Goal: Task Accomplishment & Management: Complete application form

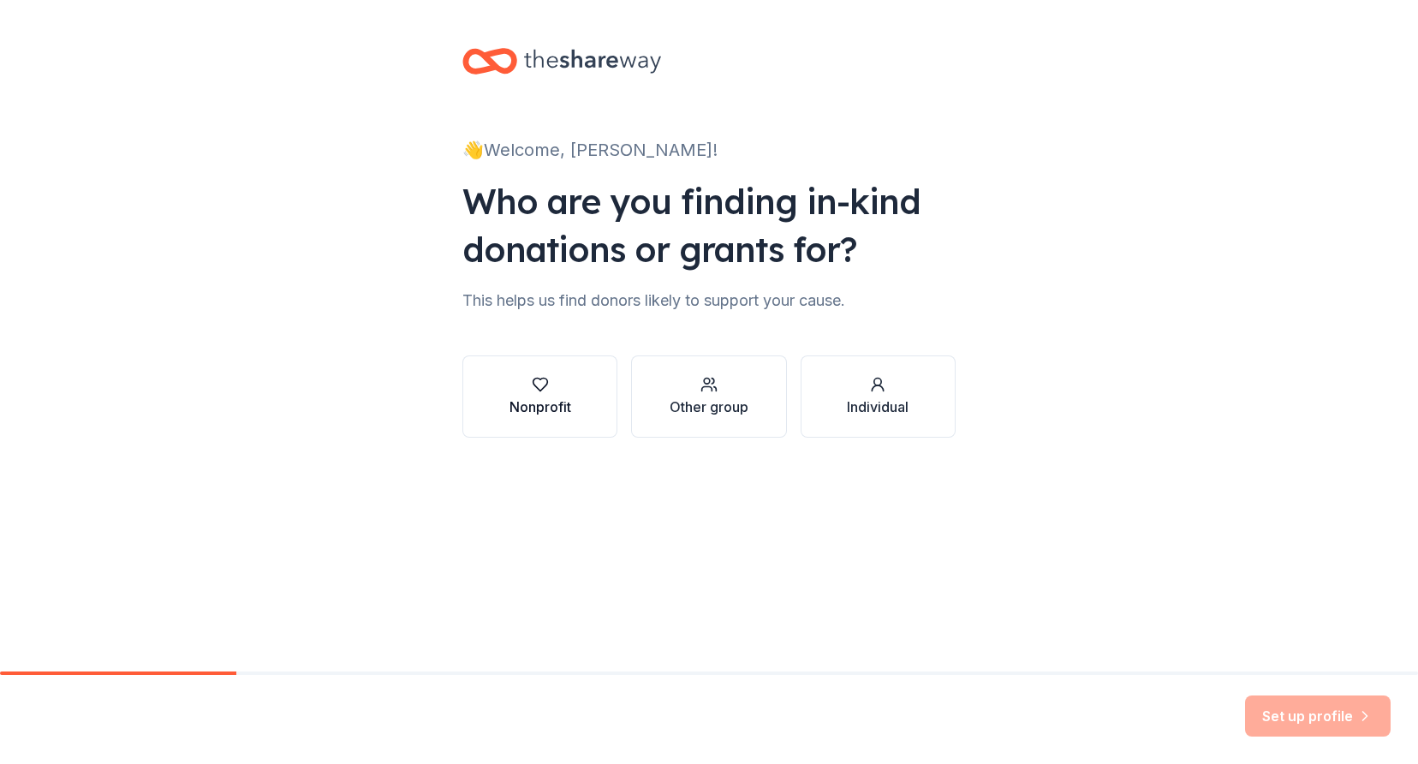
click at [536, 391] on icon "button" at bounding box center [540, 384] width 17 height 17
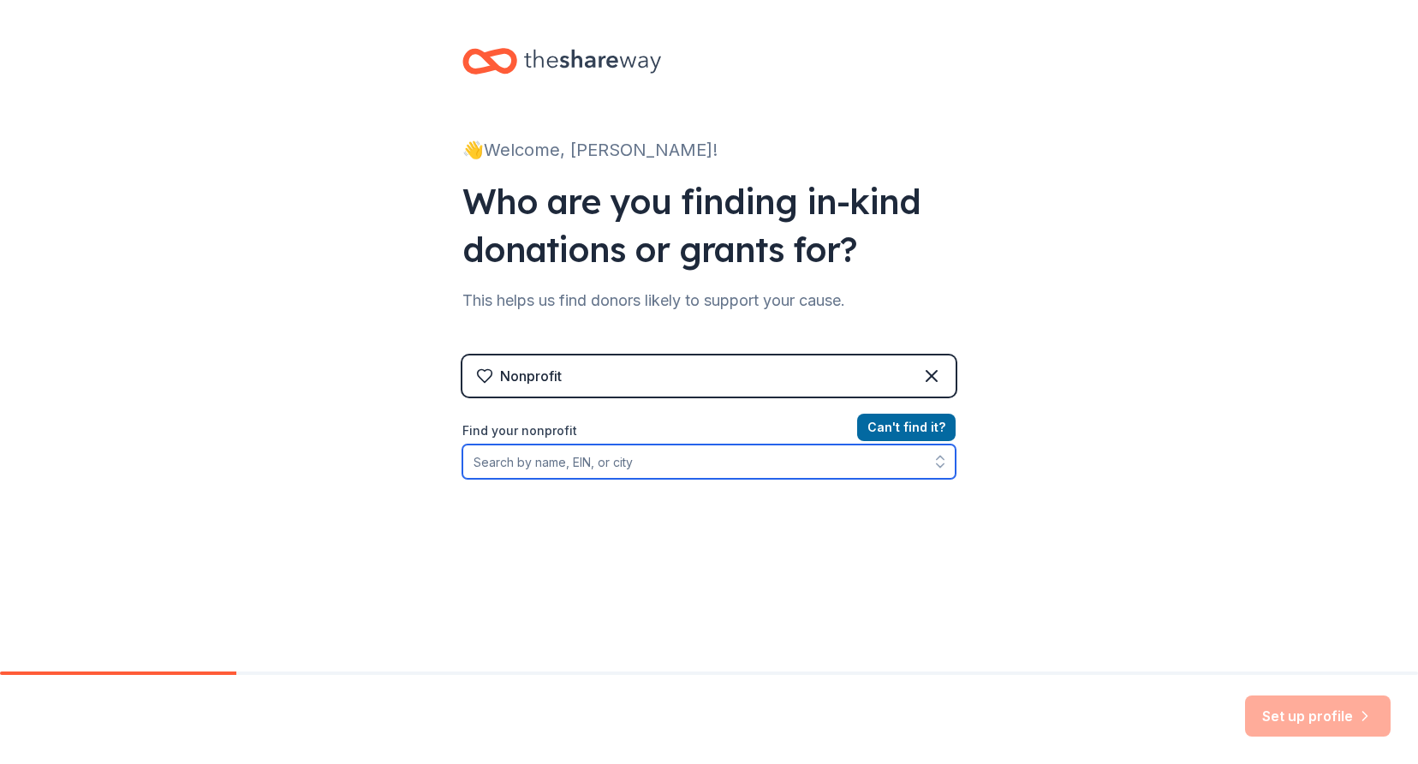
click at [674, 465] on input "Find your nonprofit" at bounding box center [708, 461] width 493 height 34
type input "Calvary Methodist Church"
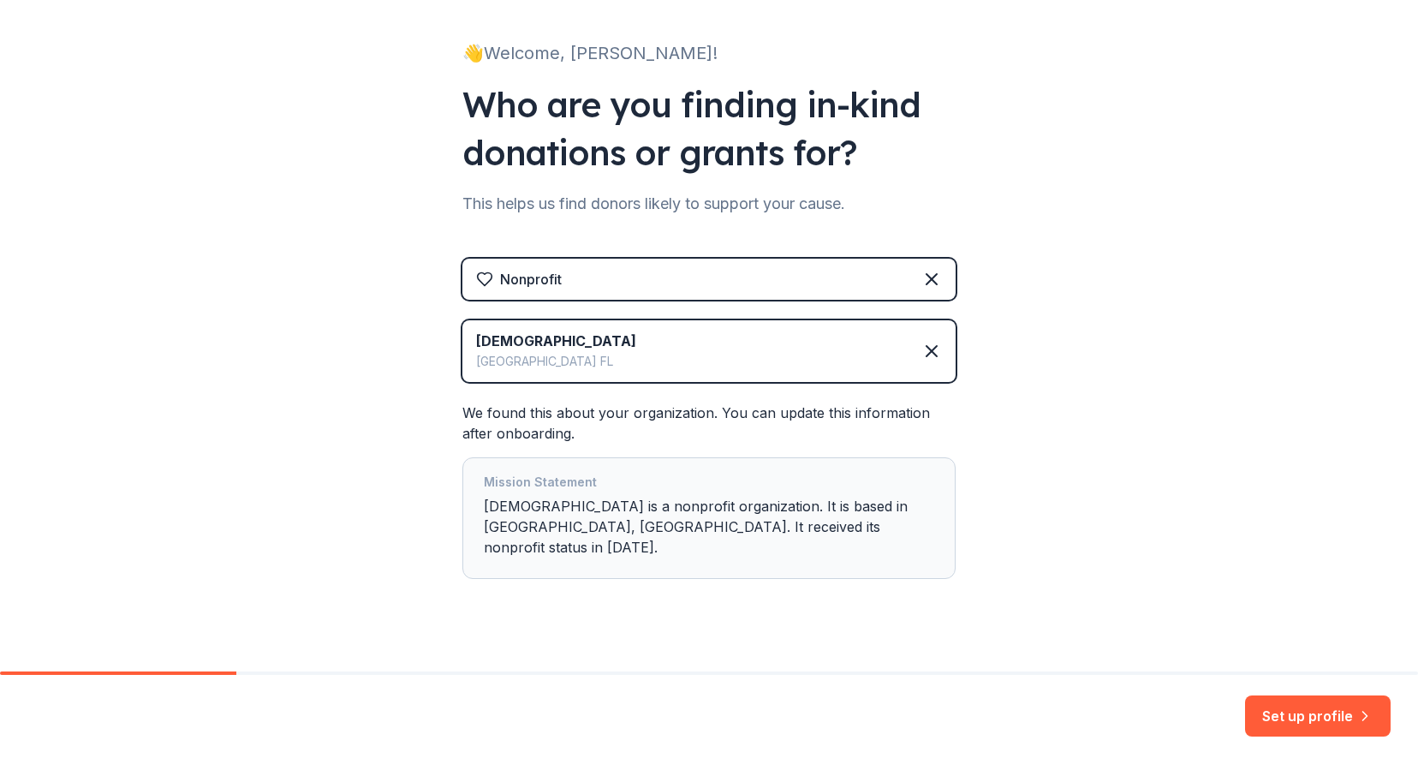
scroll to position [100, 0]
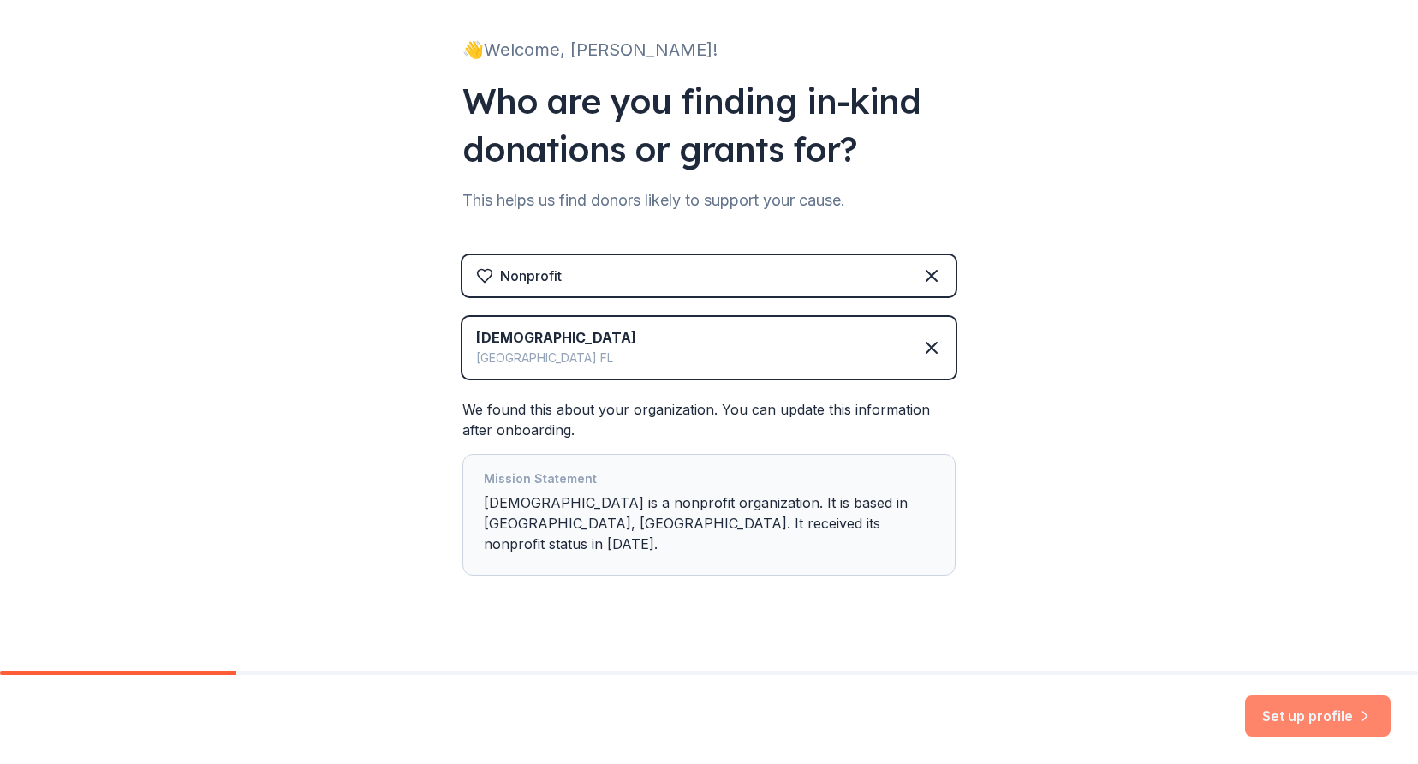
click at [1326, 725] on button "Set up profile" at bounding box center [1318, 715] width 146 height 41
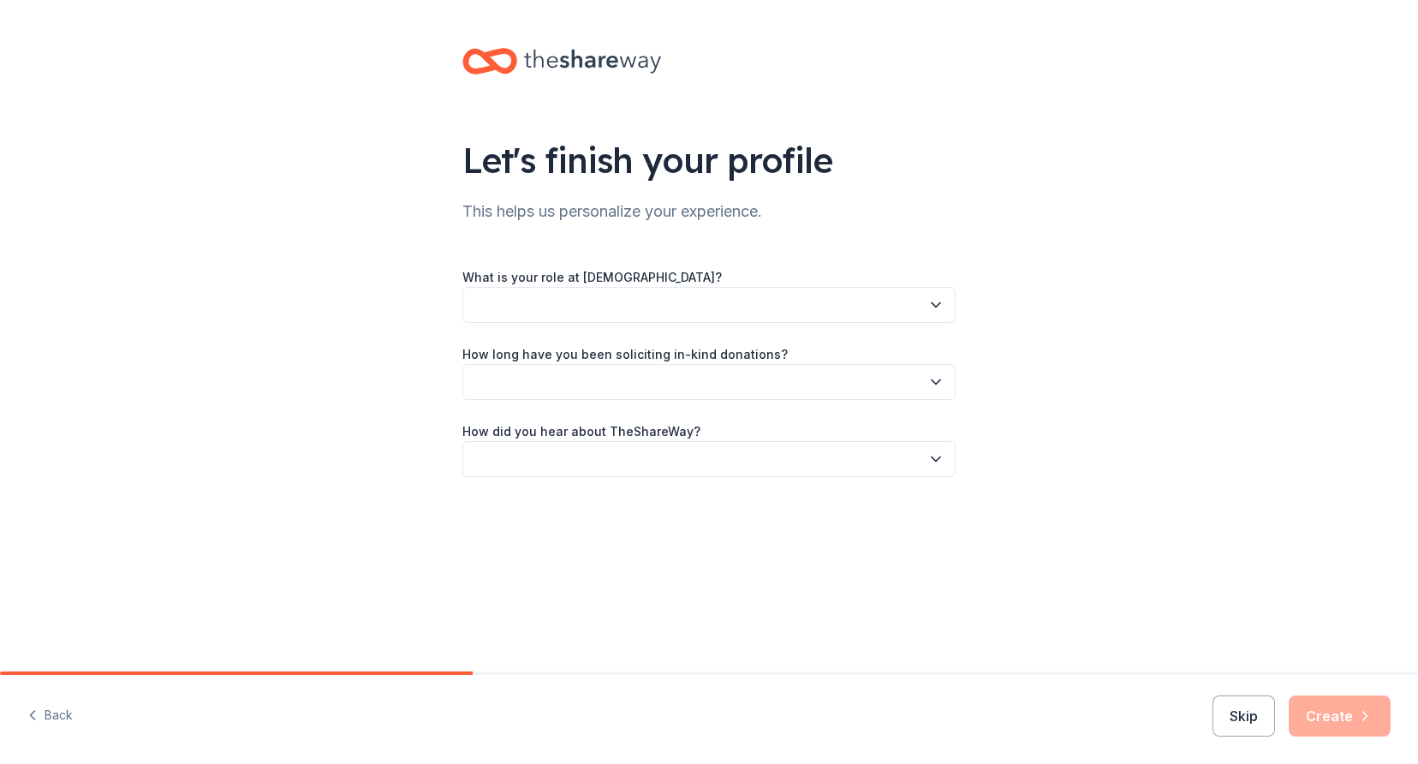
click at [918, 319] on button "button" at bounding box center [708, 305] width 493 height 36
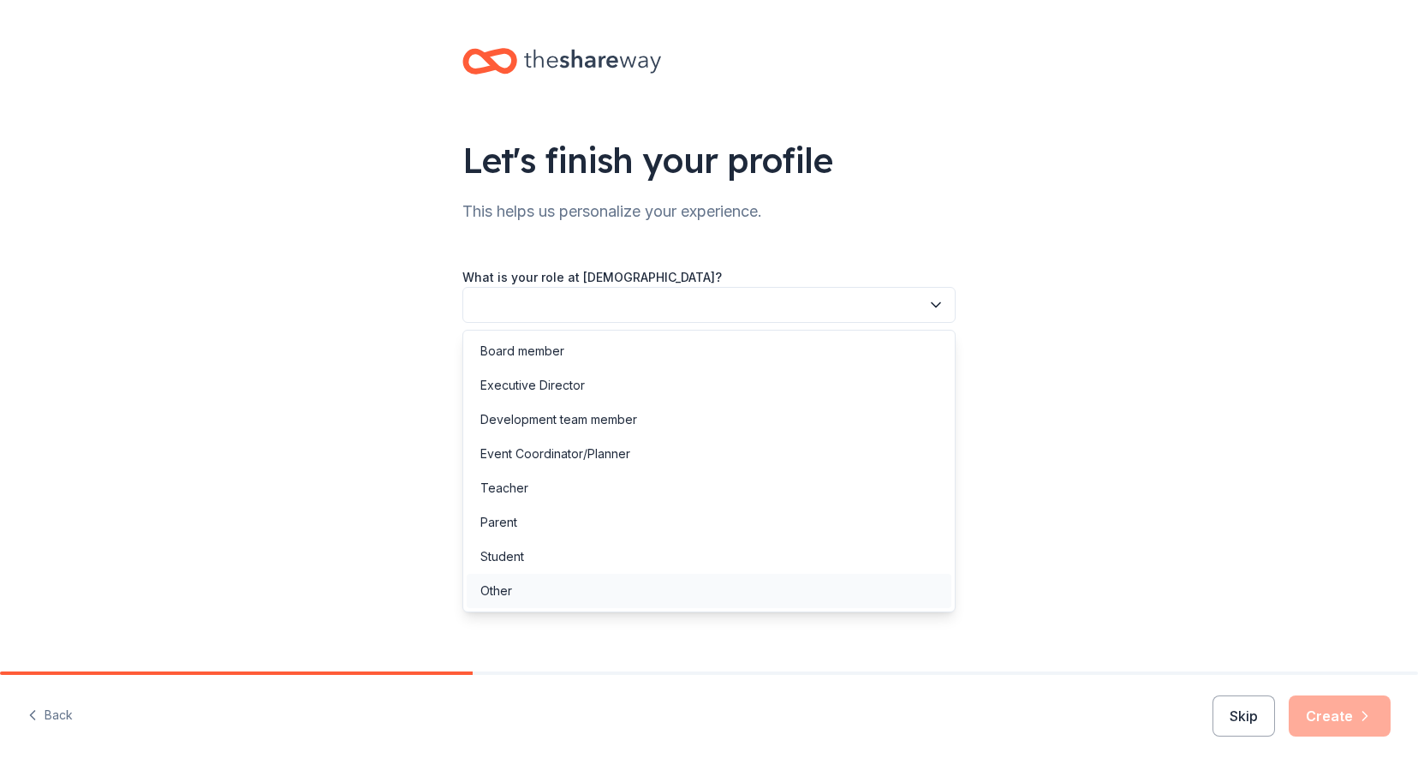
click at [735, 586] on div "Other" at bounding box center [709, 591] width 485 height 34
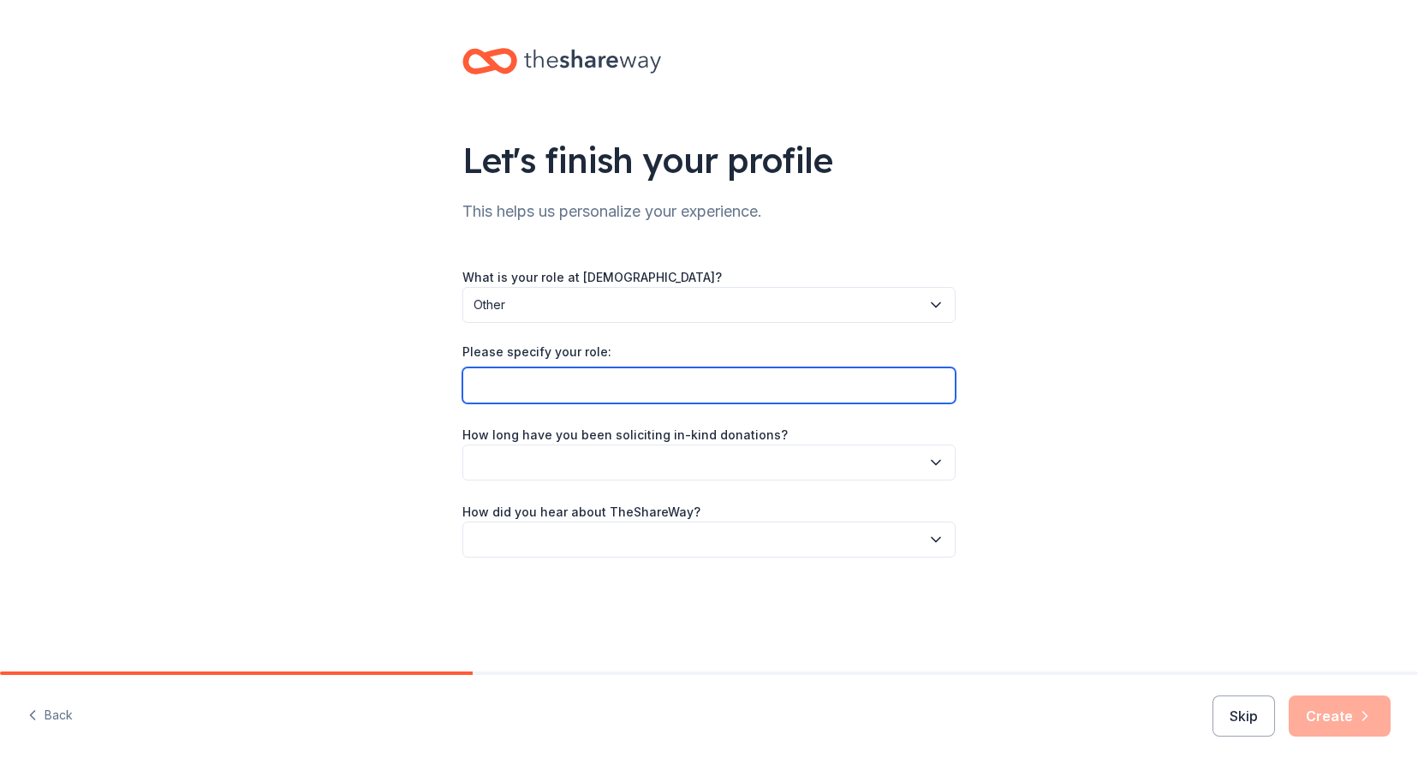
click at [727, 392] on input "Please specify your role:" at bounding box center [708, 385] width 493 height 36
type input "Executive Pastor"
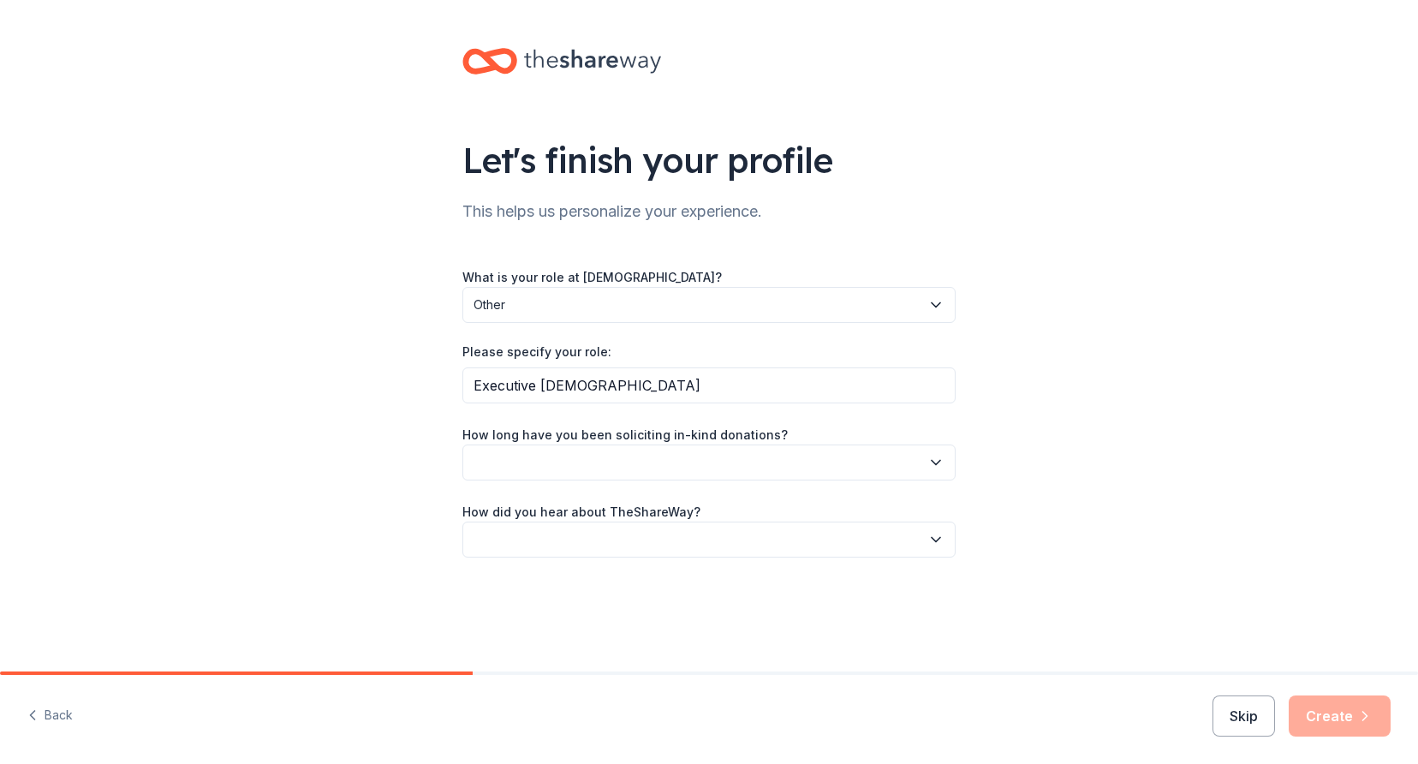
click at [707, 459] on button "button" at bounding box center [708, 462] width 493 height 36
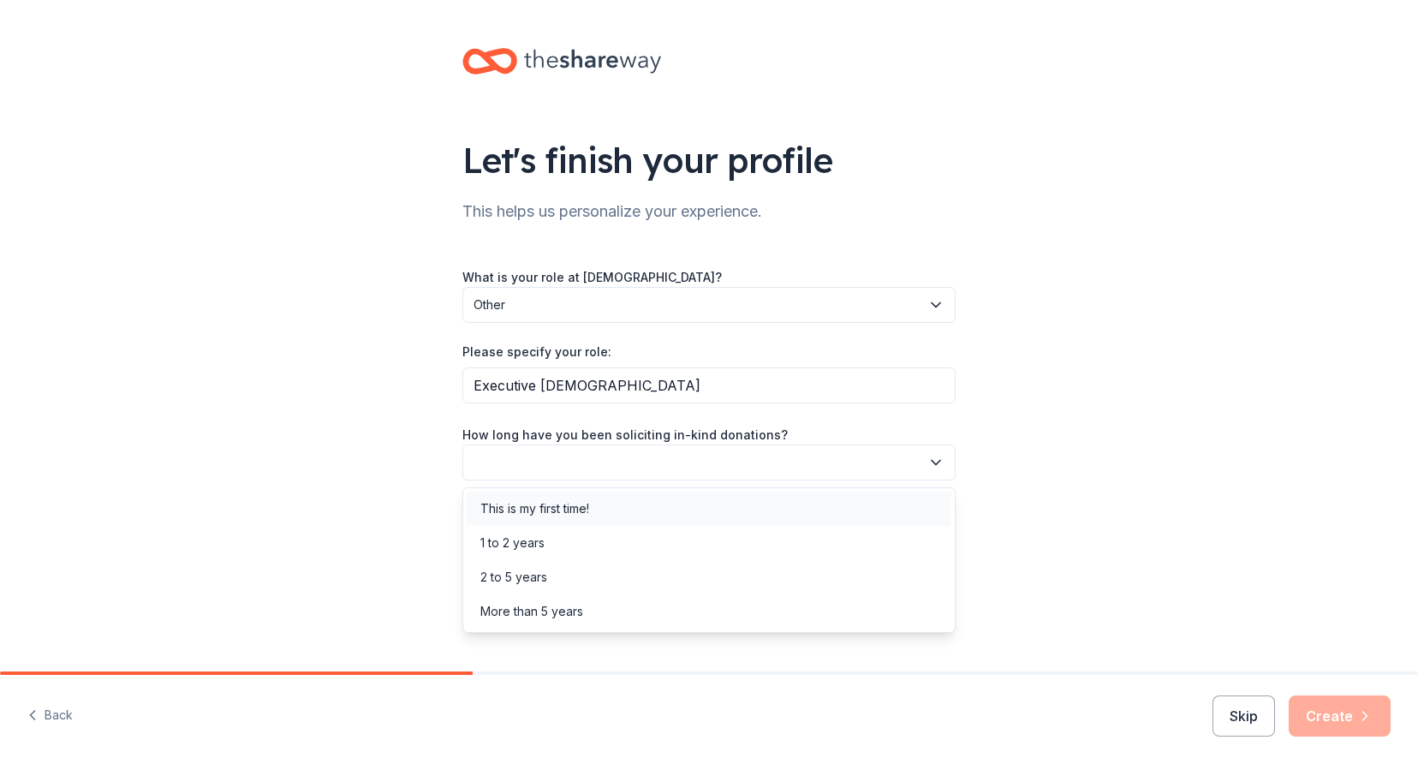
click at [700, 503] on div "This is my first time!" at bounding box center [709, 509] width 485 height 34
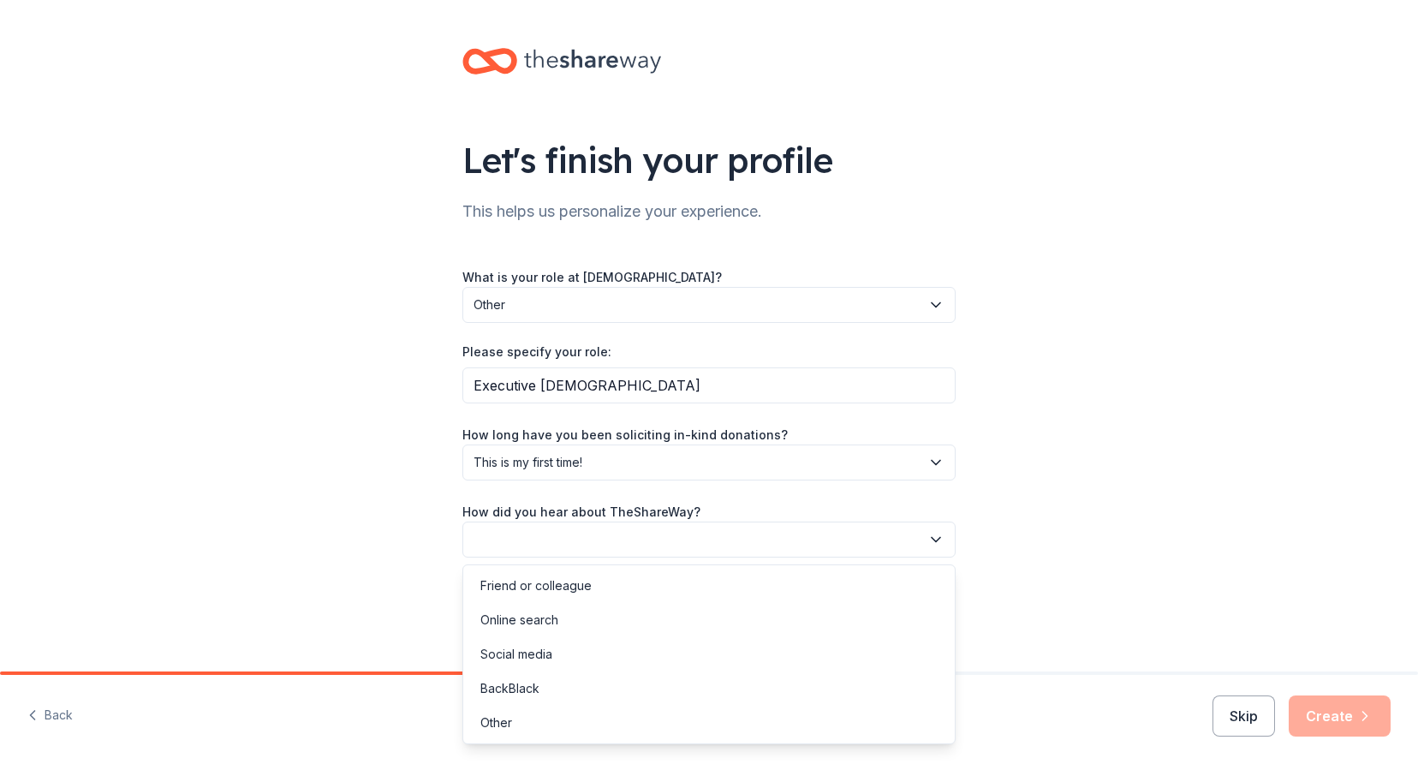
click at [701, 529] on button "button" at bounding box center [708, 540] width 493 height 36
click at [681, 646] on div "Social media" at bounding box center [709, 654] width 485 height 34
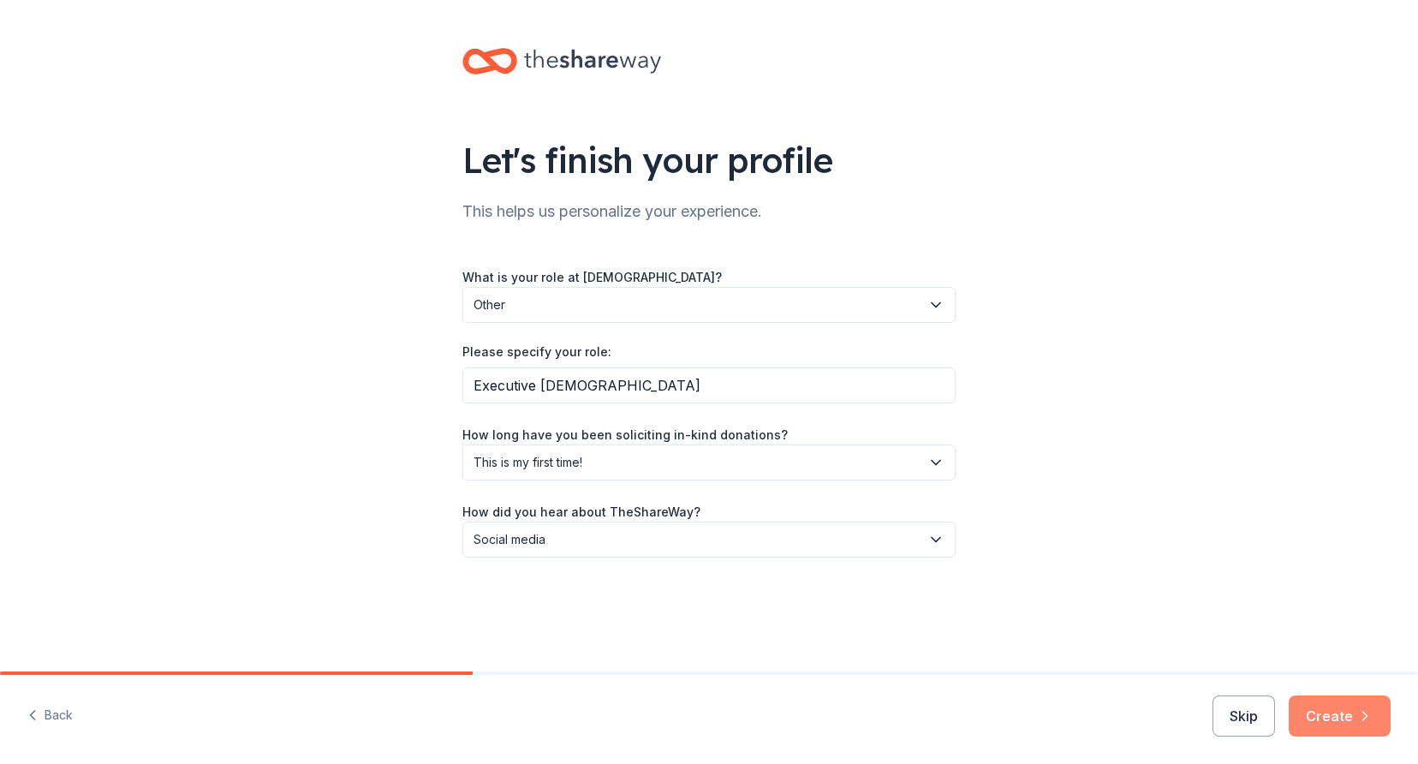
click at [1346, 707] on button "Create" at bounding box center [1340, 715] width 102 height 41
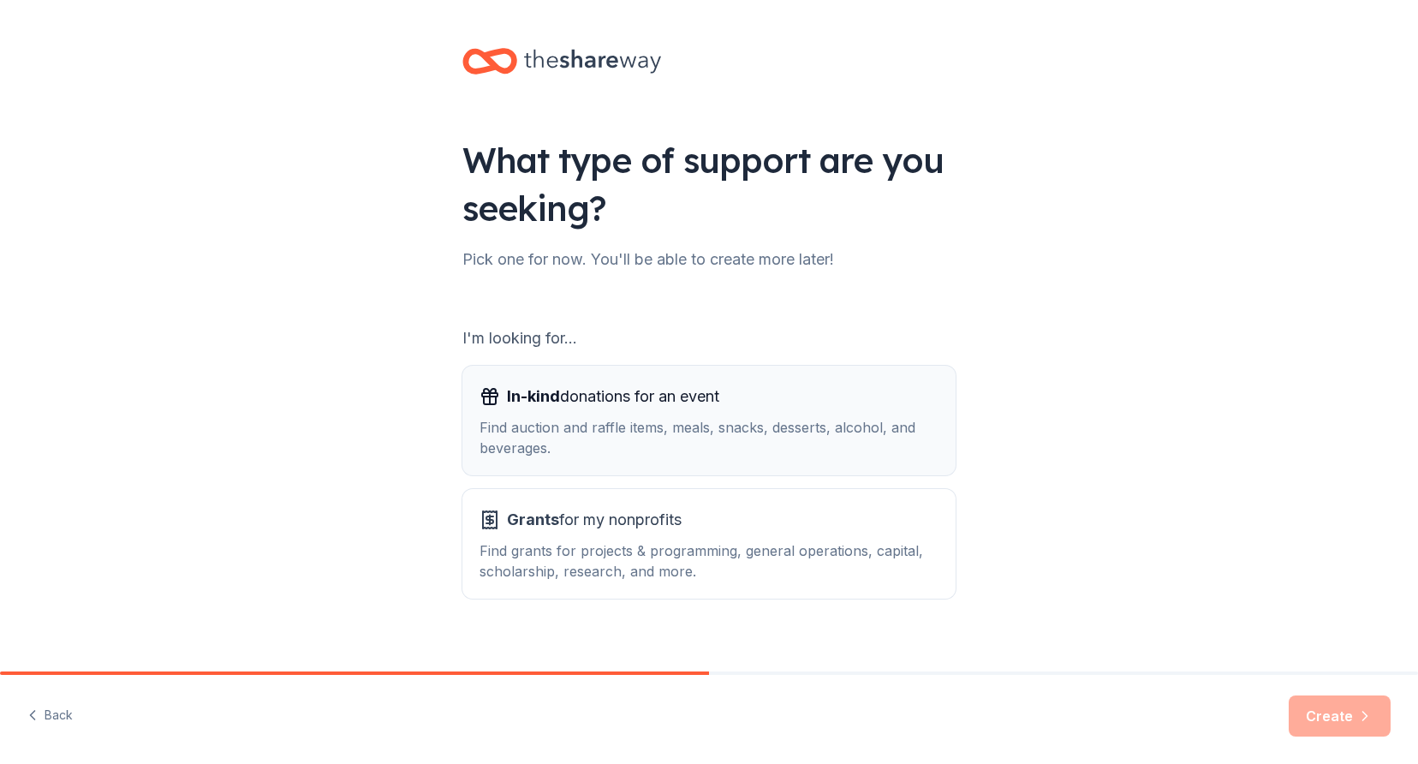
click at [891, 397] on div "In-kind donations for an event" at bounding box center [709, 396] width 459 height 27
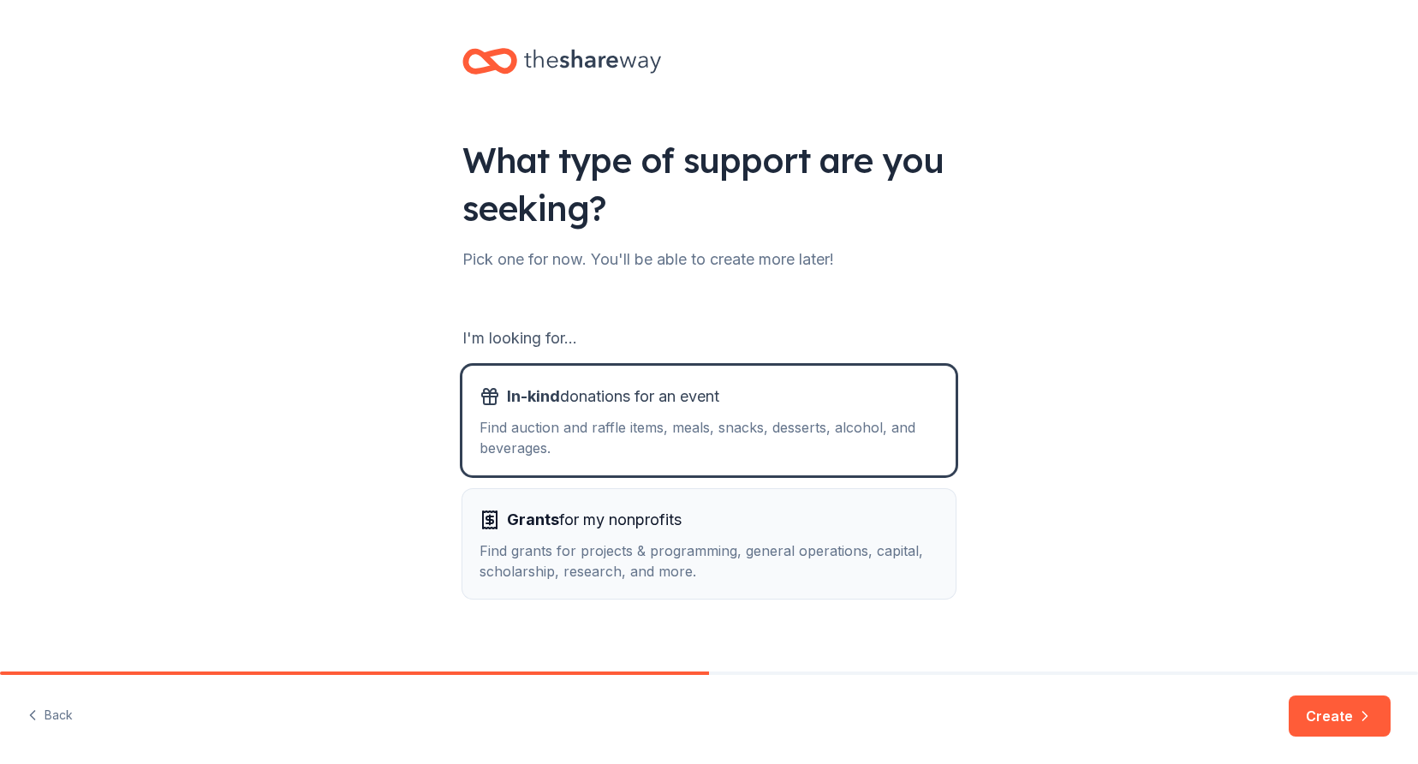
click at [866, 515] on div "Grants for my nonprofits" at bounding box center [709, 519] width 459 height 27
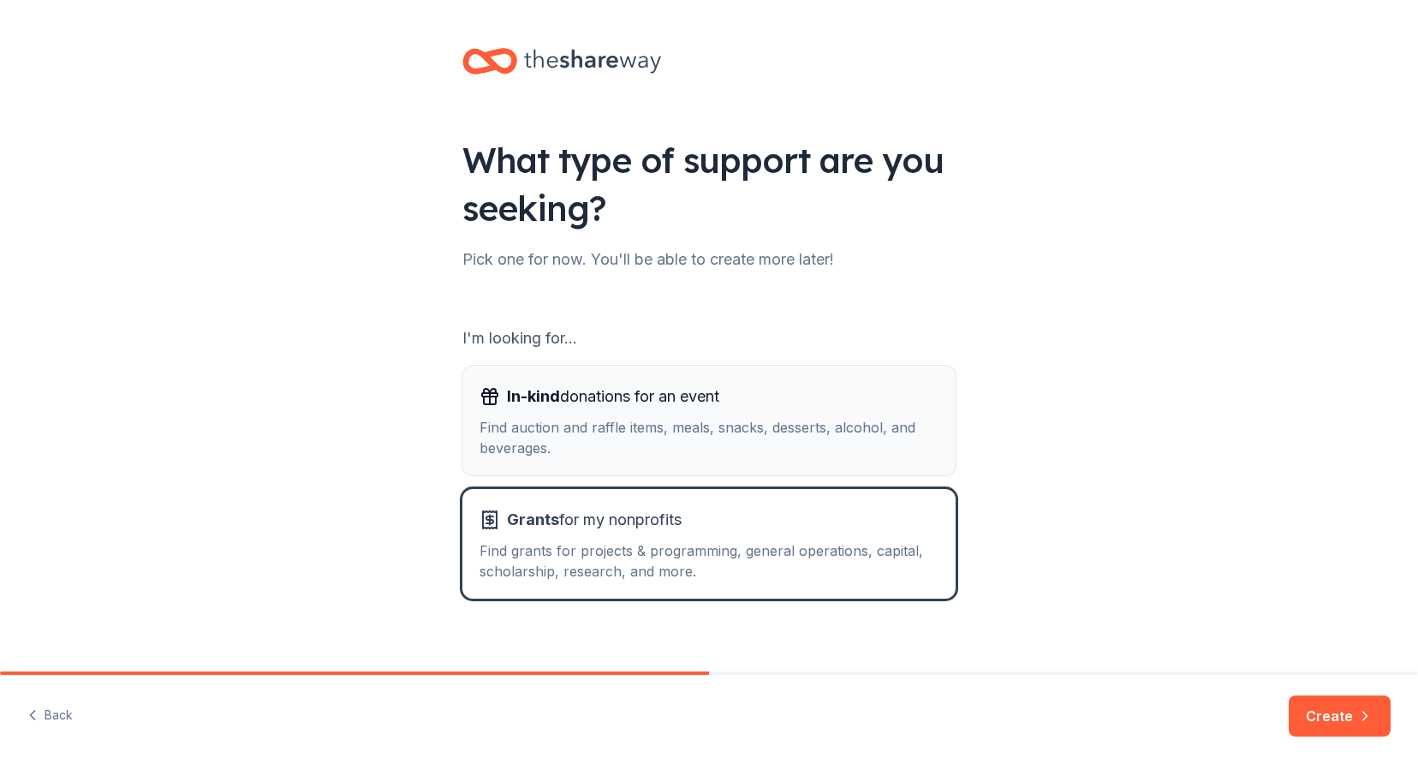
click at [868, 423] on div "Find auction and raffle items, meals, snacks, desserts, alcohol, and beverages." at bounding box center [709, 437] width 459 height 41
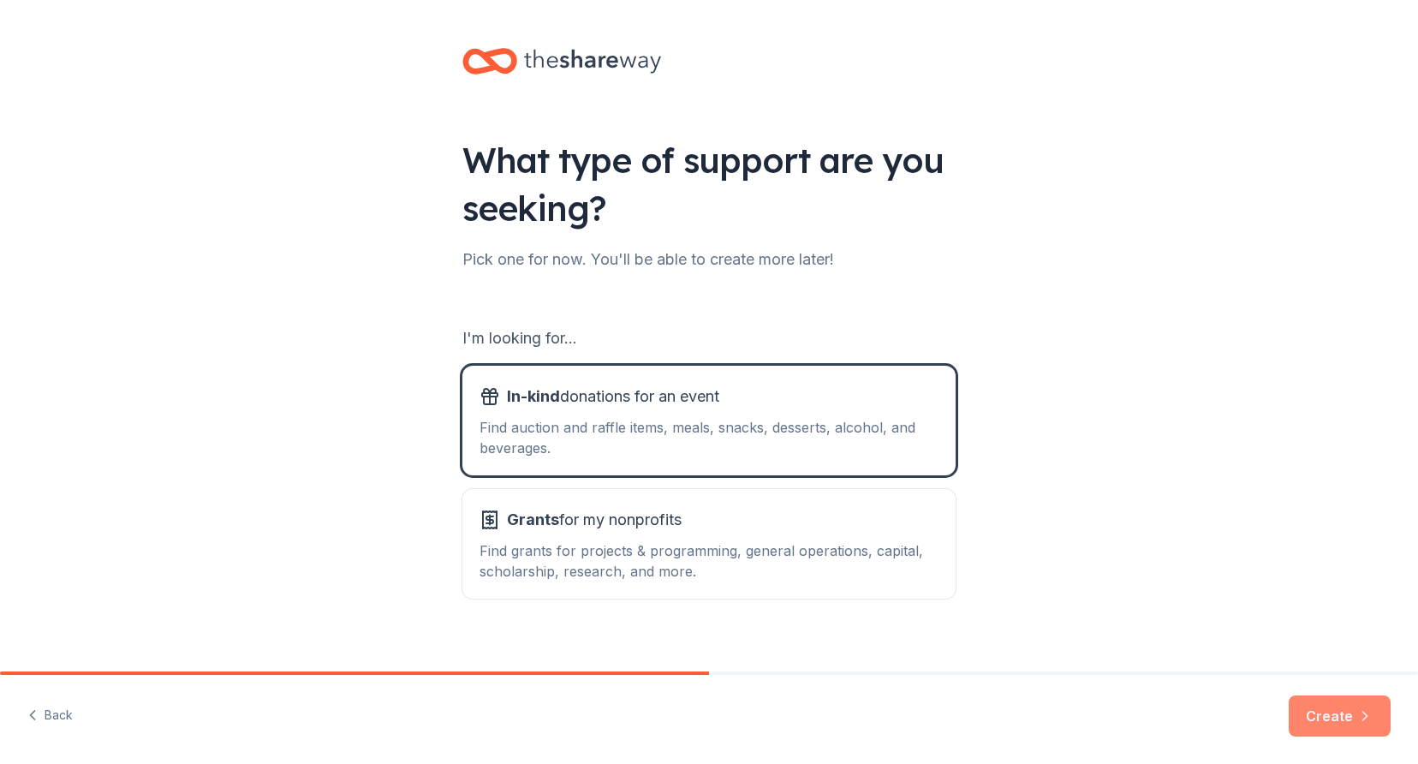
click at [1326, 714] on button "Create" at bounding box center [1340, 715] width 102 height 41
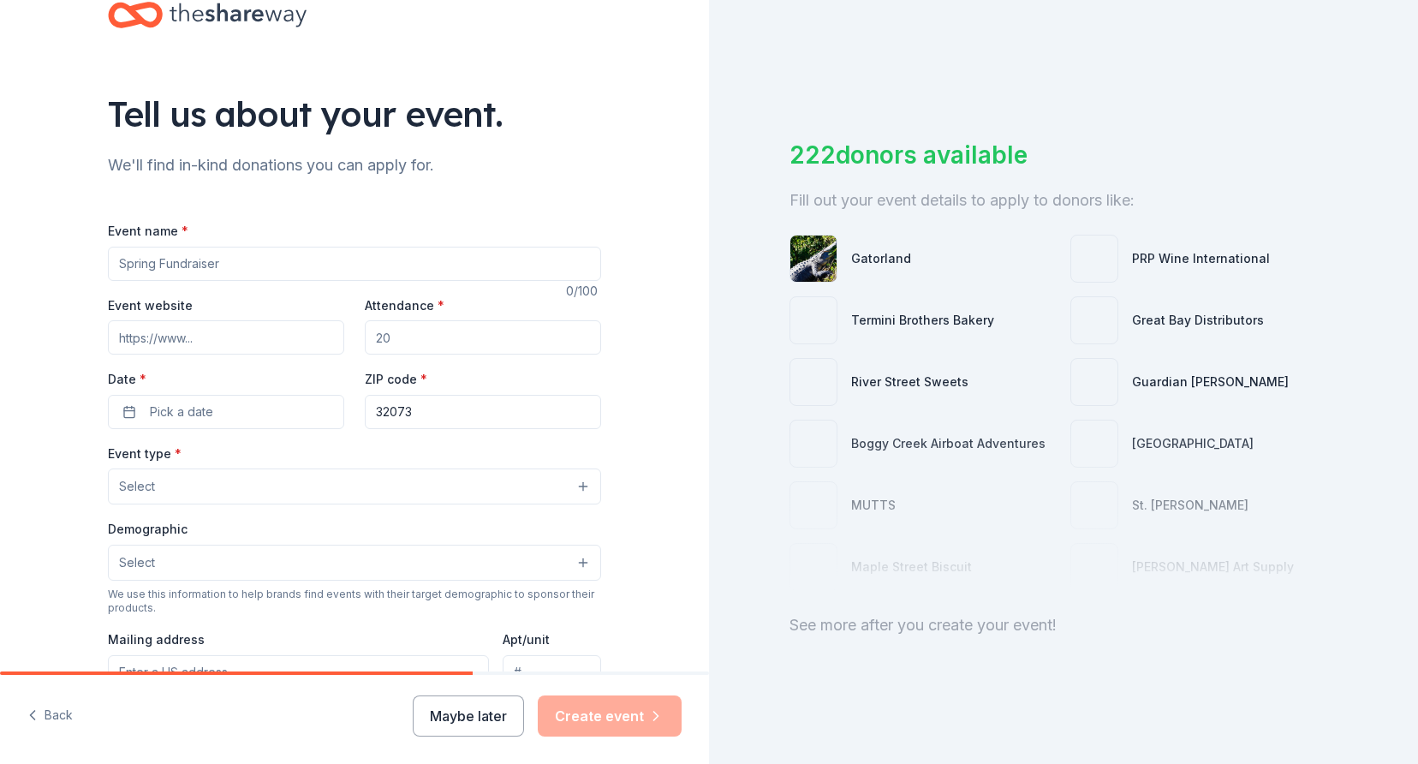
scroll to position [50, 0]
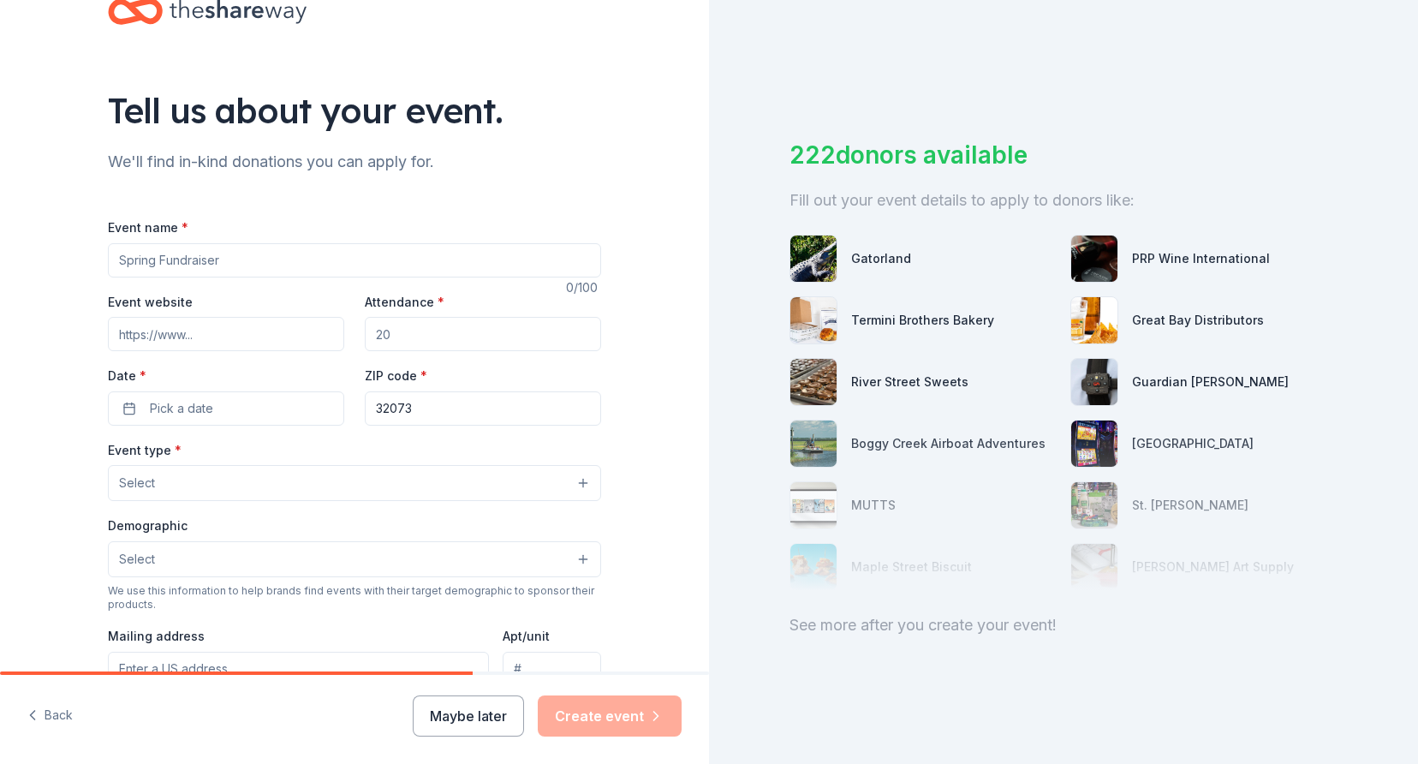
click at [480, 265] on input "Event name *" at bounding box center [354, 260] width 493 height 34
type input "Back to [GEOGRAPHIC_DATA]"
click at [286, 327] on input "Event website" at bounding box center [226, 334] width 236 height 34
type input "t"
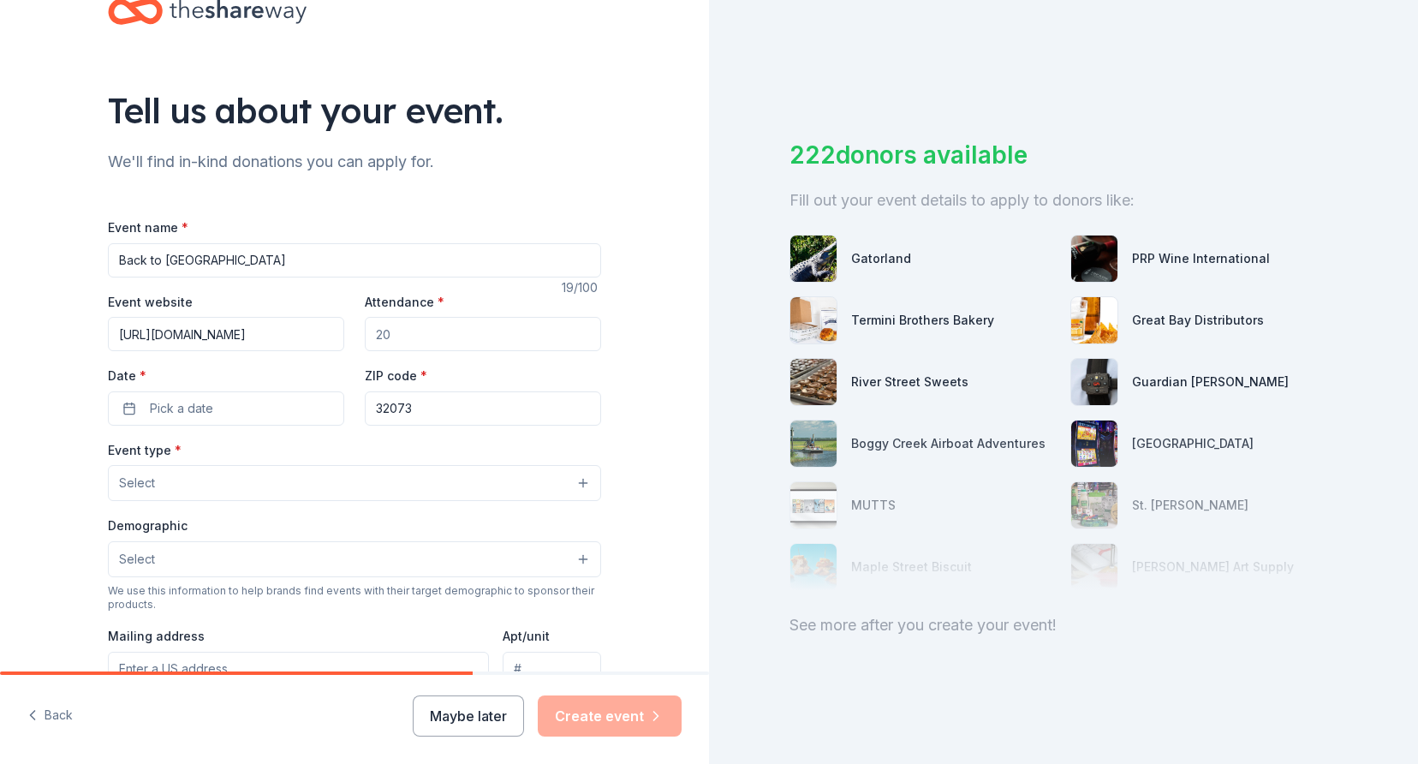
type input "https://calvarymcop.org/BASH"
type input "100"
click at [241, 401] on button "Pick a date" at bounding box center [226, 408] width 236 height 34
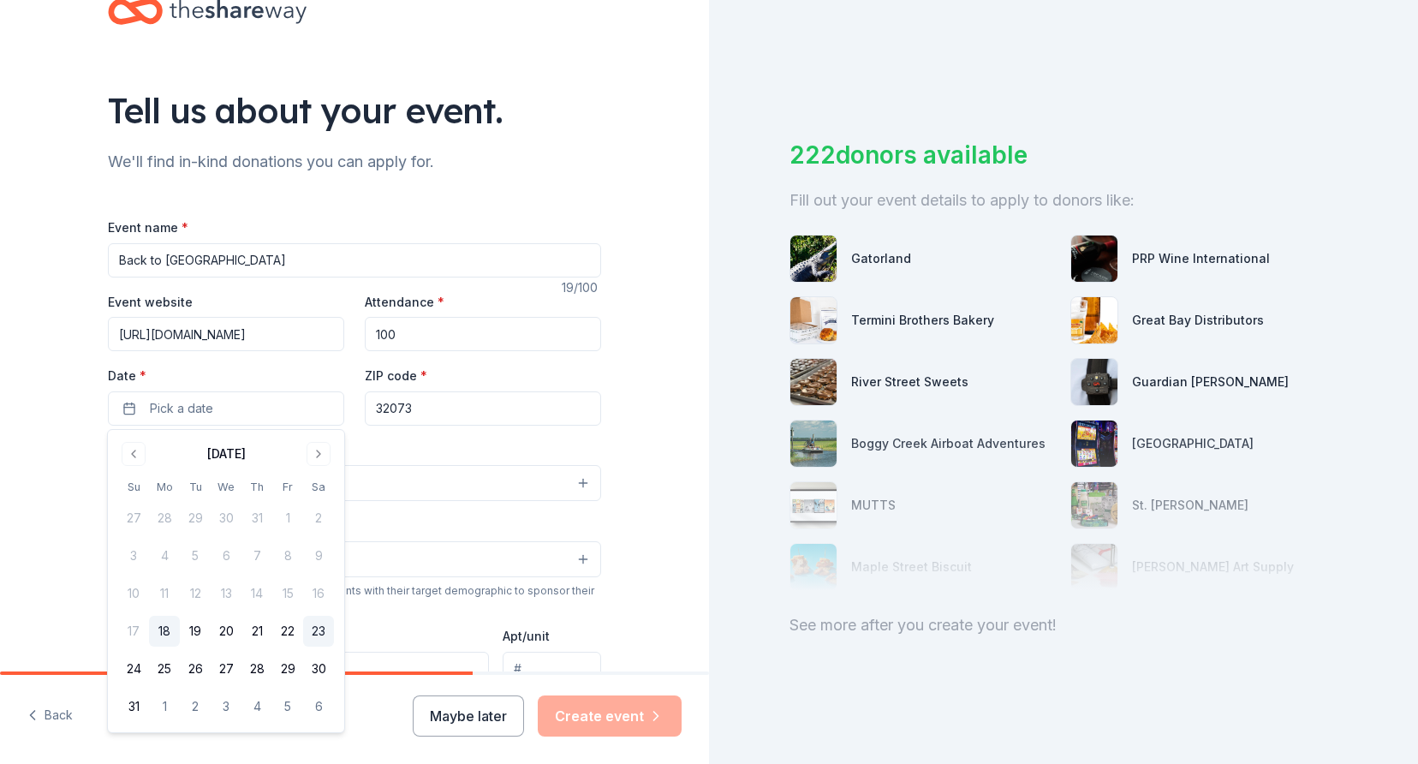
click at [314, 631] on button "23" at bounding box center [318, 631] width 31 height 31
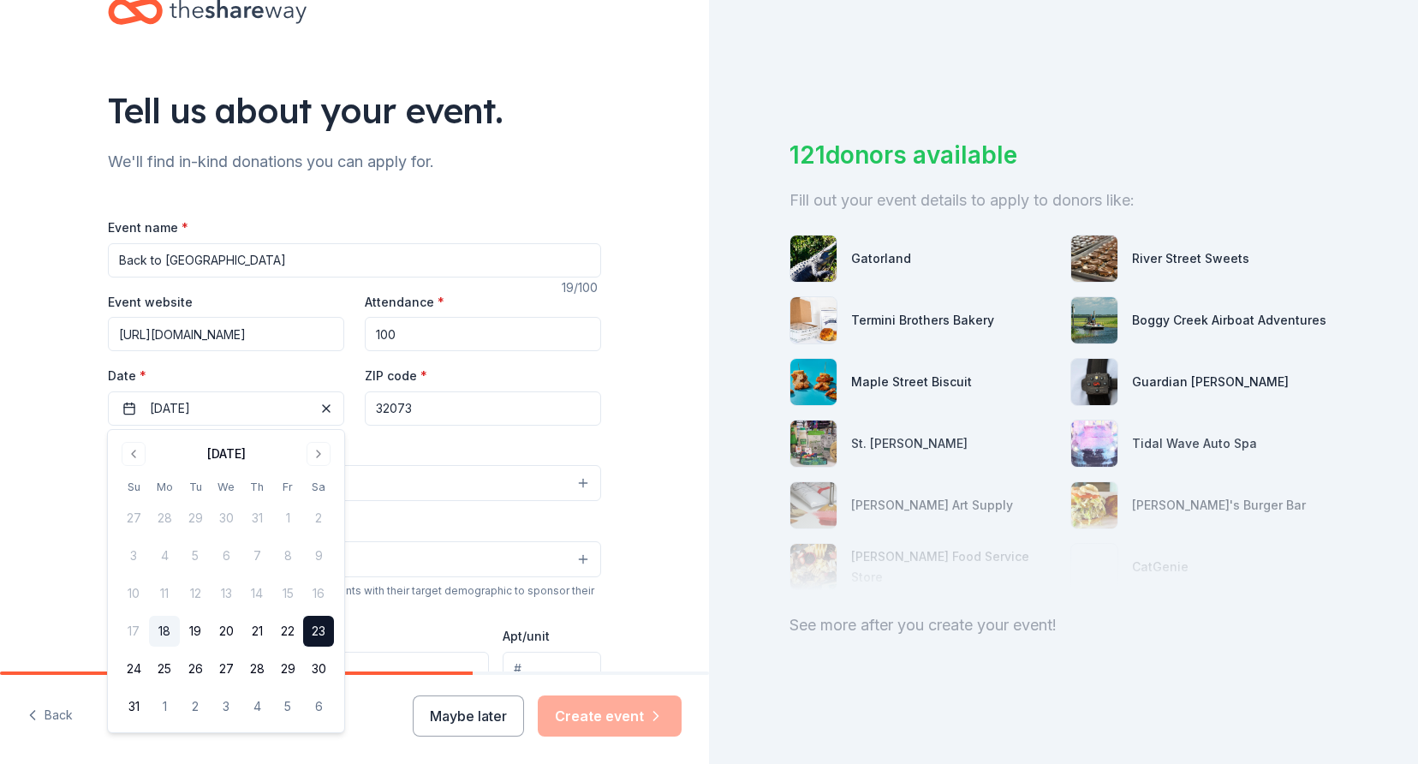
click at [474, 419] on input "32073" at bounding box center [483, 408] width 236 height 34
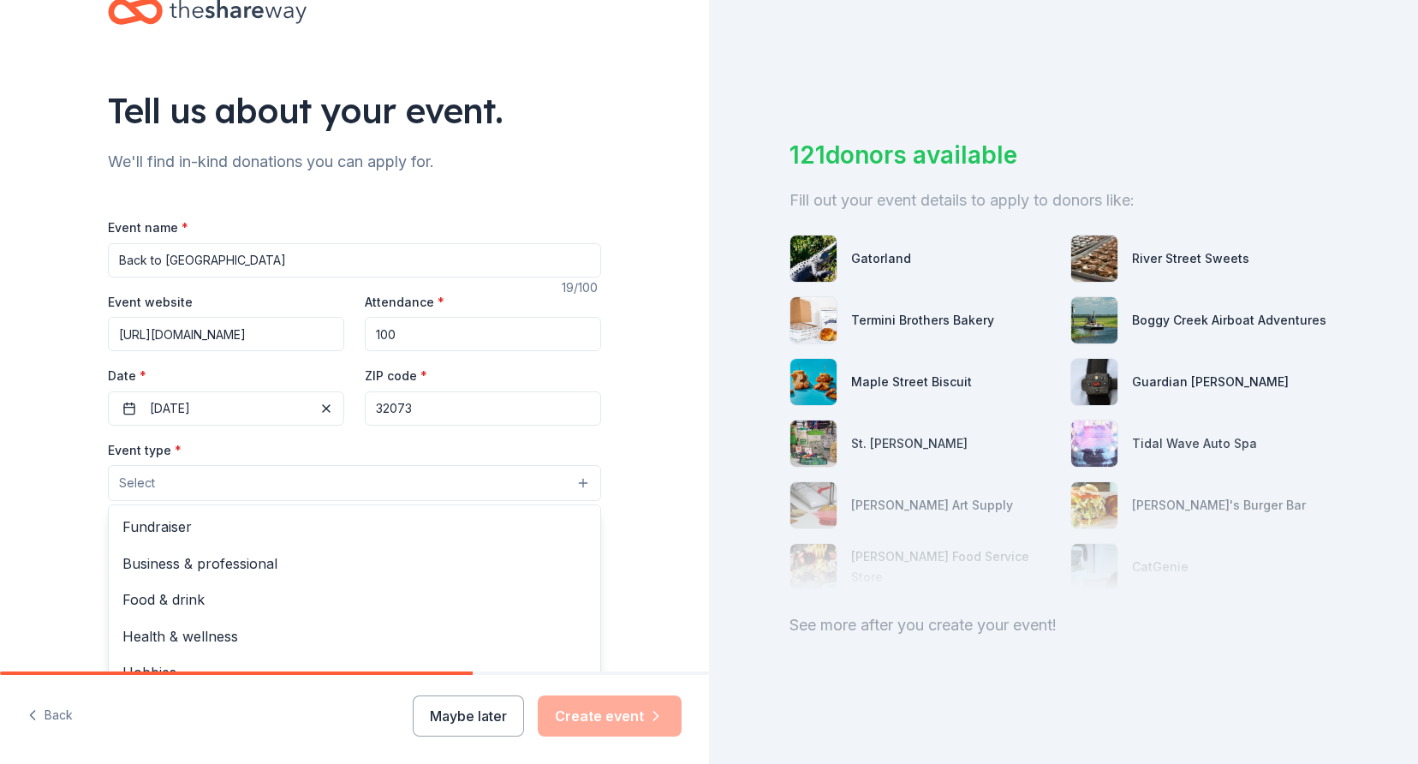
click at [438, 468] on button "Select" at bounding box center [354, 483] width 493 height 36
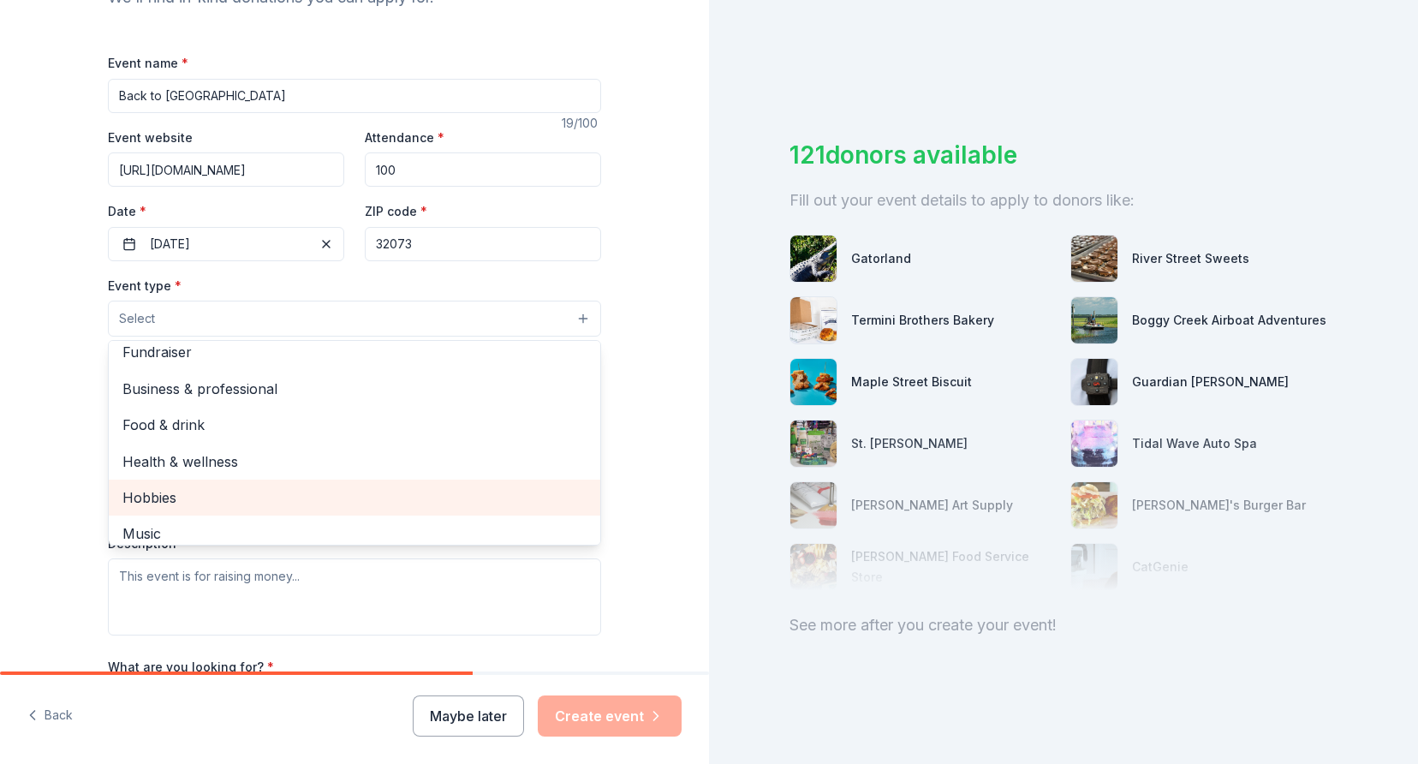
scroll to position [3, 0]
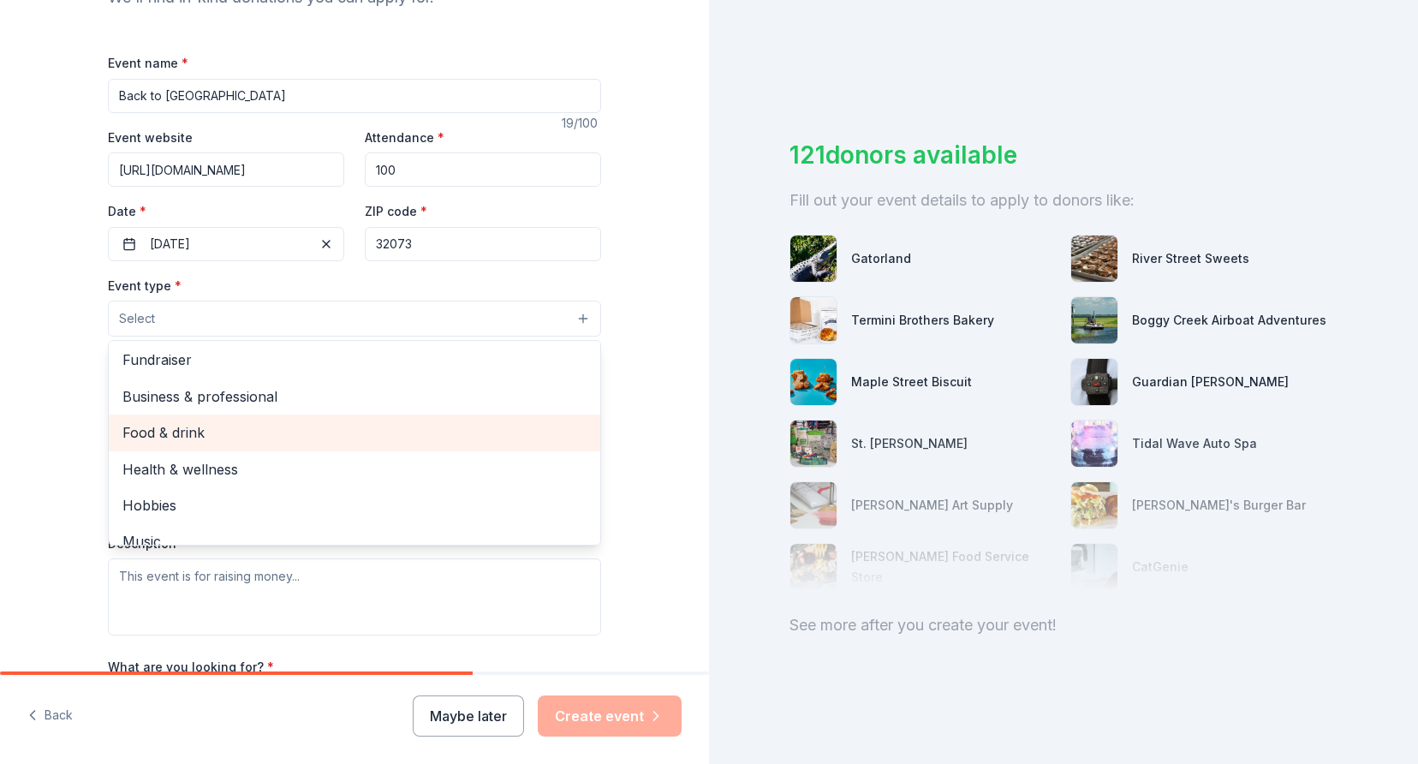
click at [397, 429] on span "Food & drink" at bounding box center [354, 432] width 464 height 22
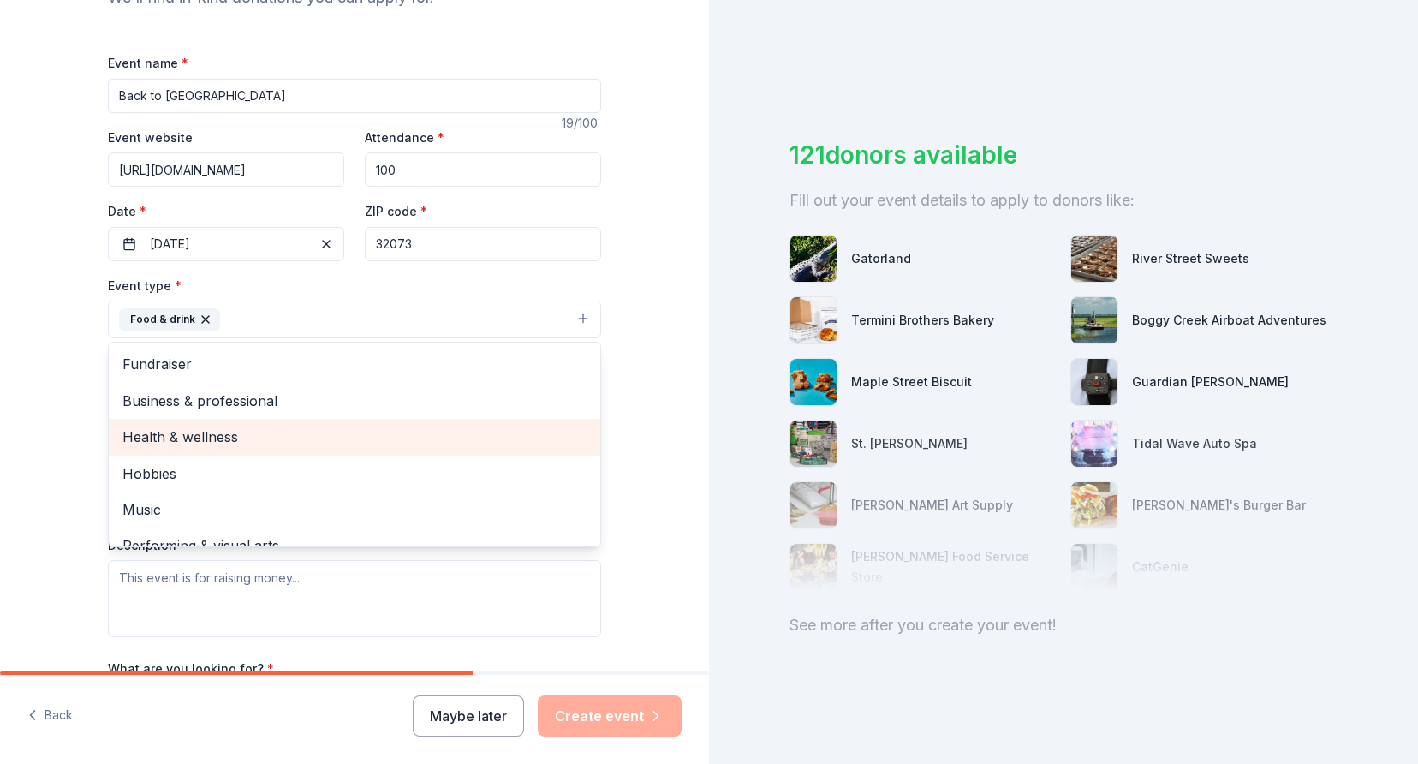
scroll to position [21, 0]
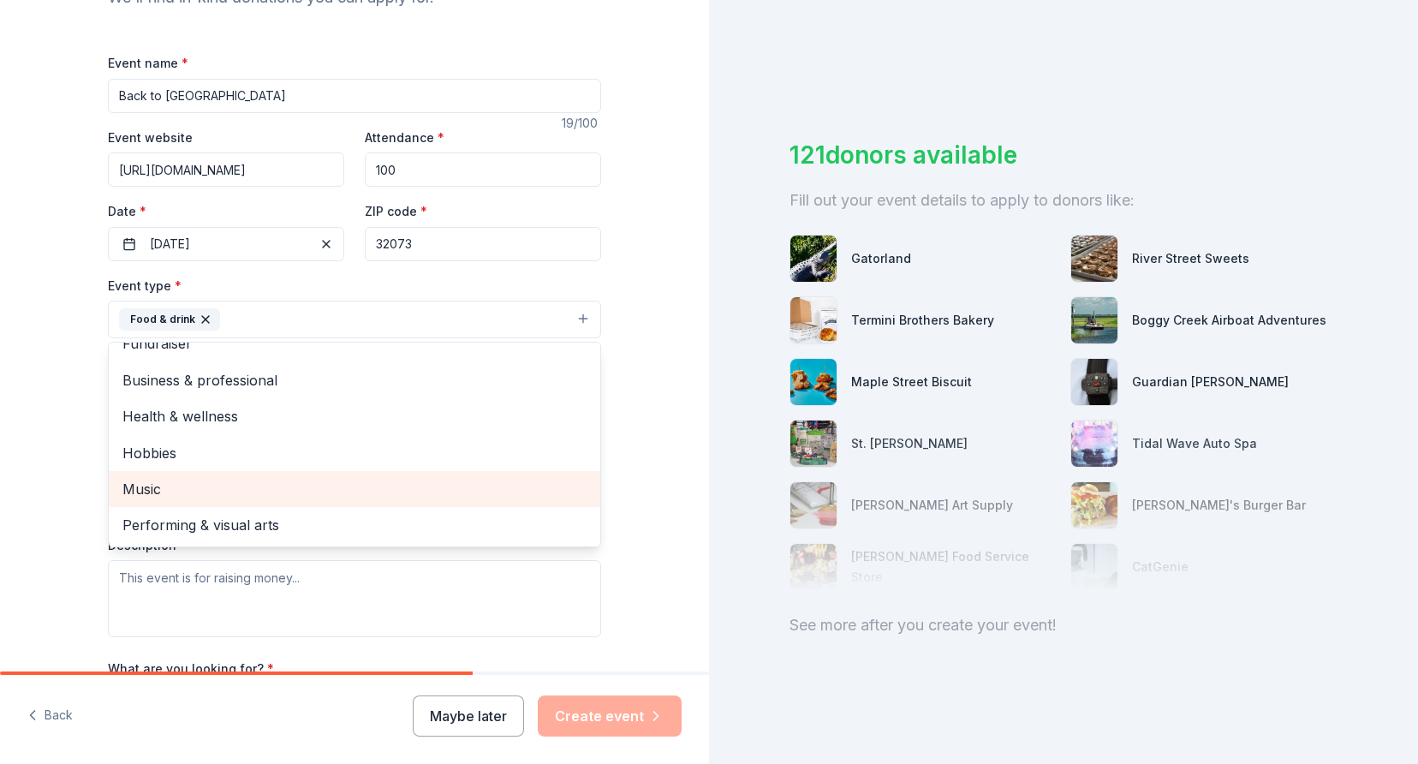
click at [374, 497] on span "Music" at bounding box center [354, 489] width 464 height 22
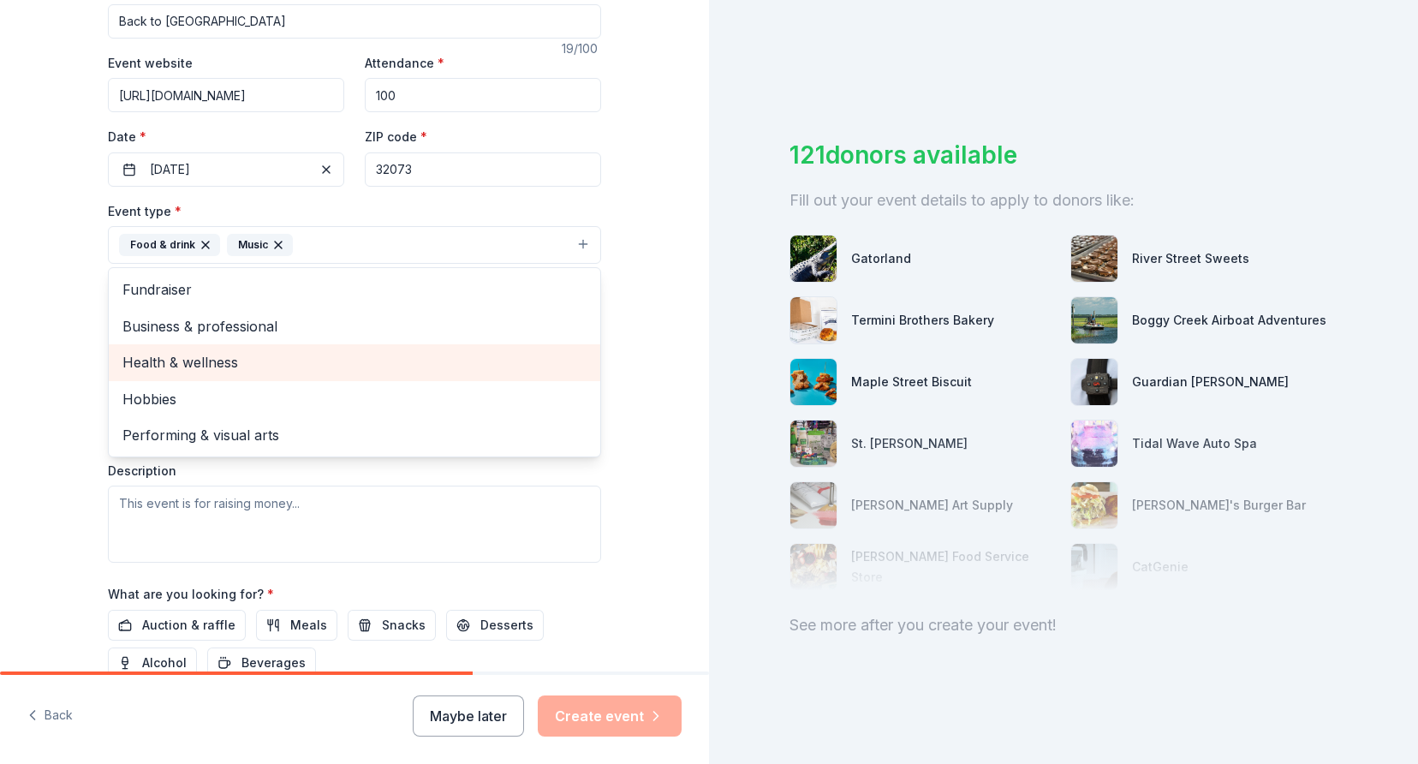
scroll to position [322, 0]
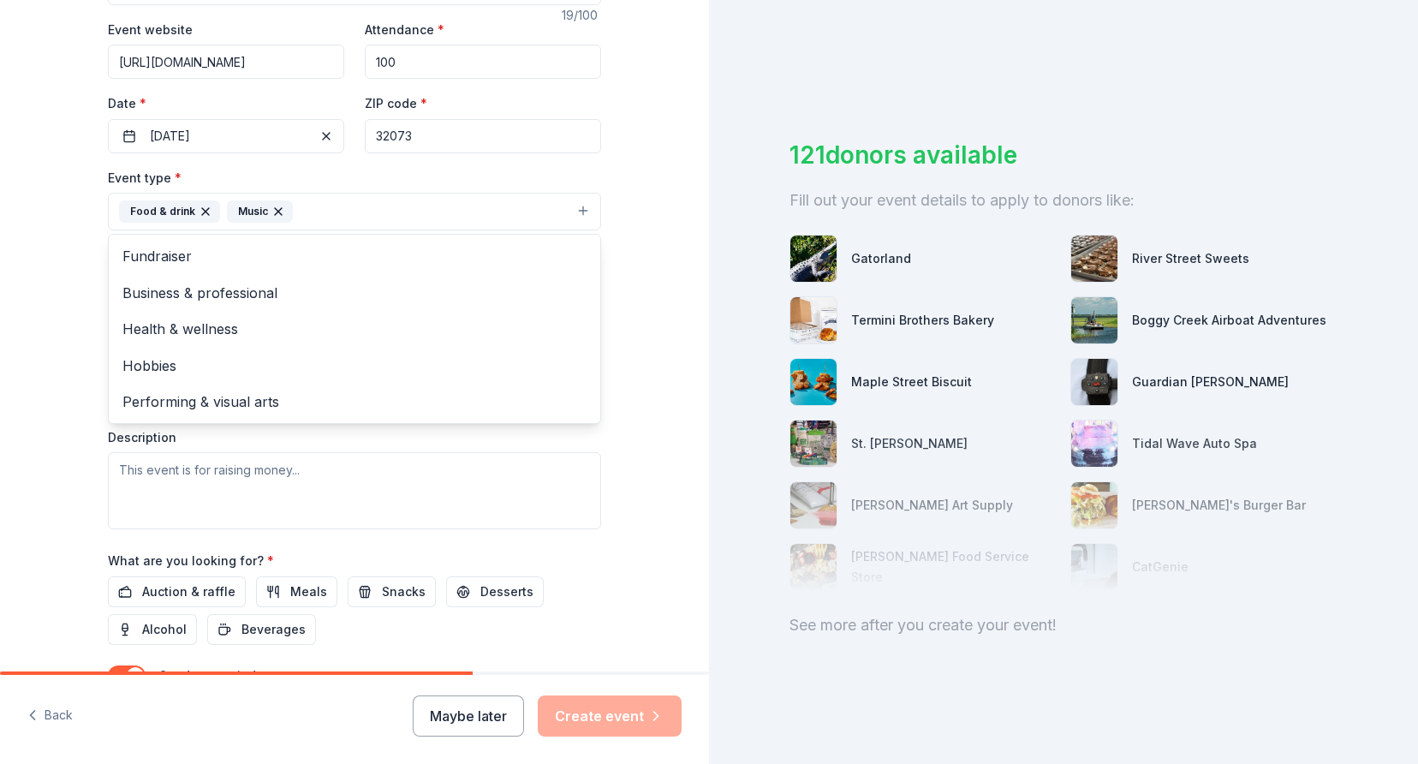
click at [640, 312] on div "Tell us about your event. We'll find in-kind donations you can apply for. Event…" at bounding box center [354, 249] width 709 height 1142
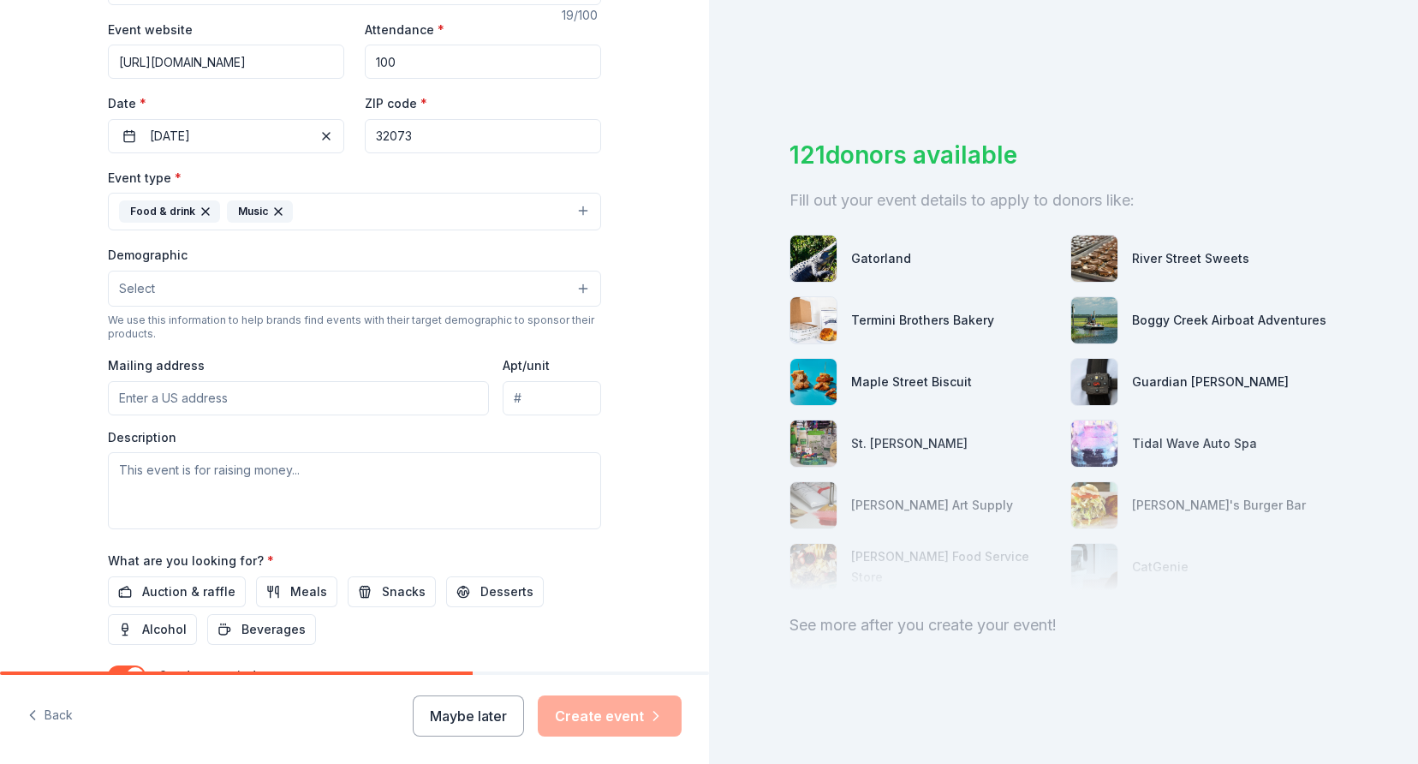
click at [468, 307] on div "Demographic Select We use this information to help brands find events with thei…" at bounding box center [354, 292] width 493 height 97
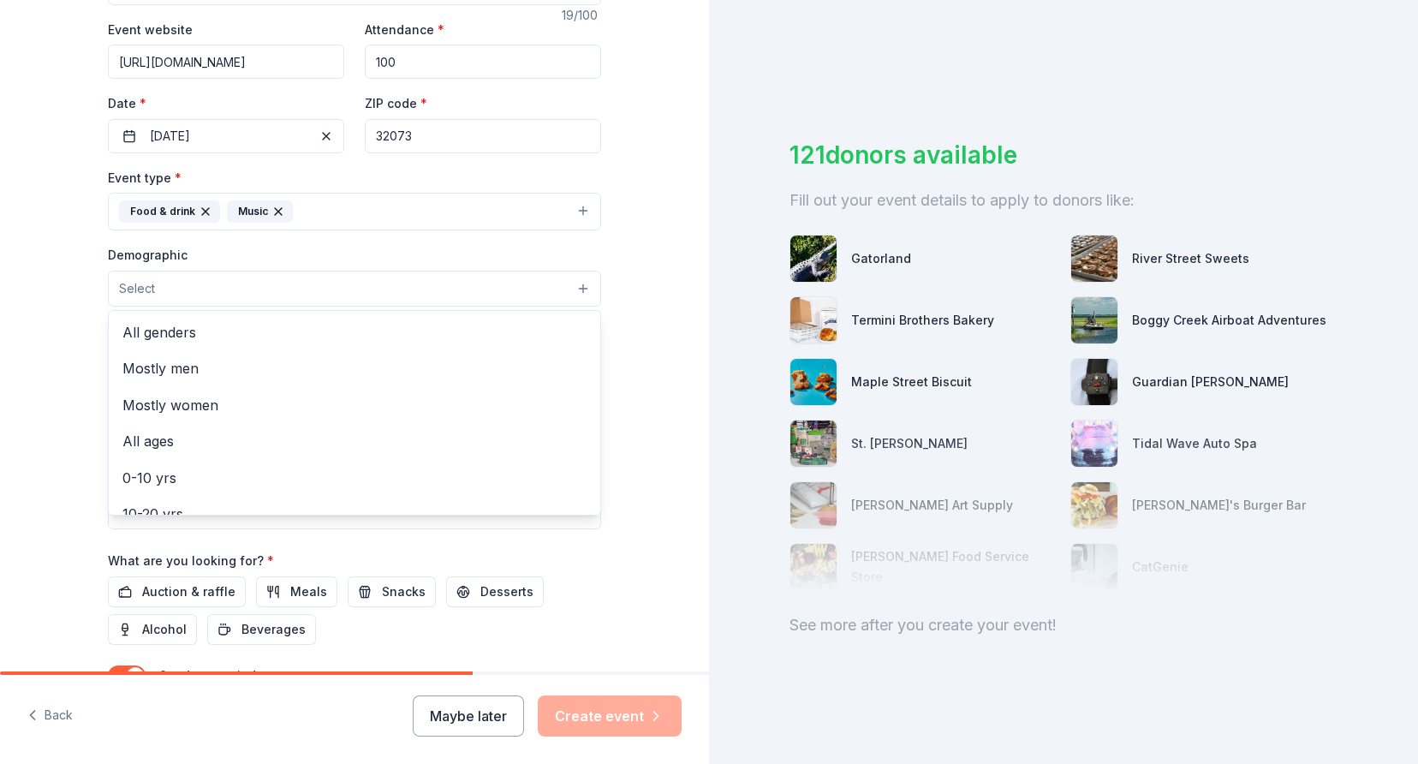
click at [468, 277] on button "Select" at bounding box center [354, 289] width 493 height 36
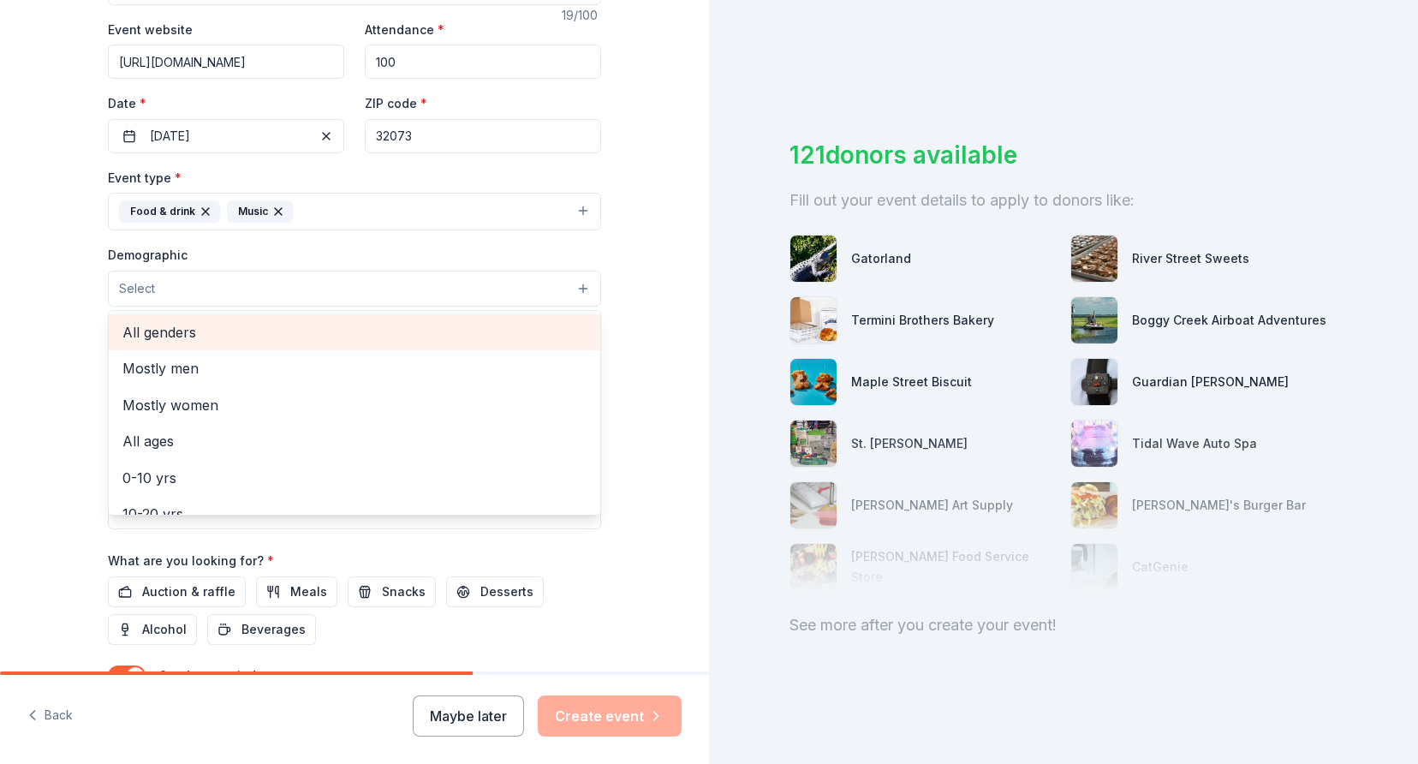
click at [462, 343] on span "All genders" at bounding box center [354, 332] width 464 height 22
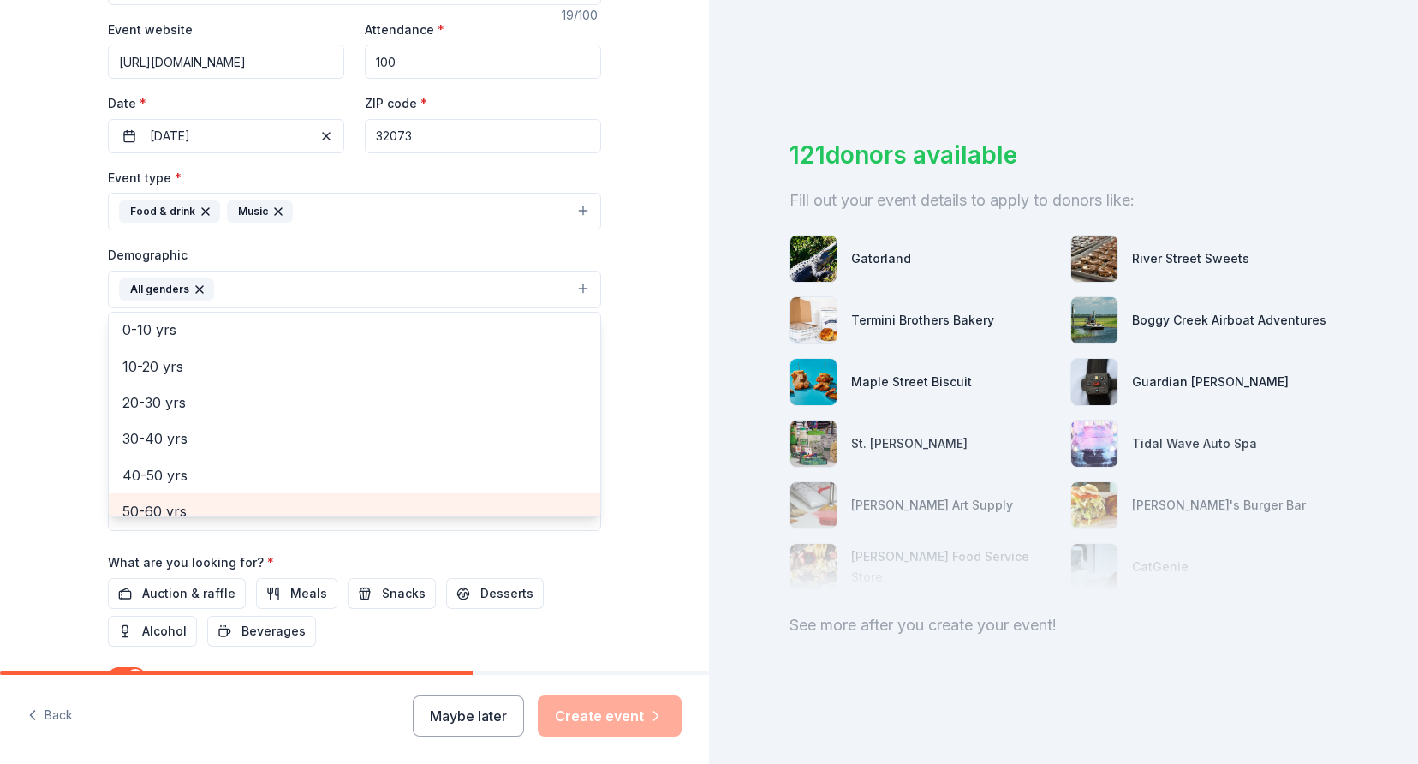
scroll to position [0, 0]
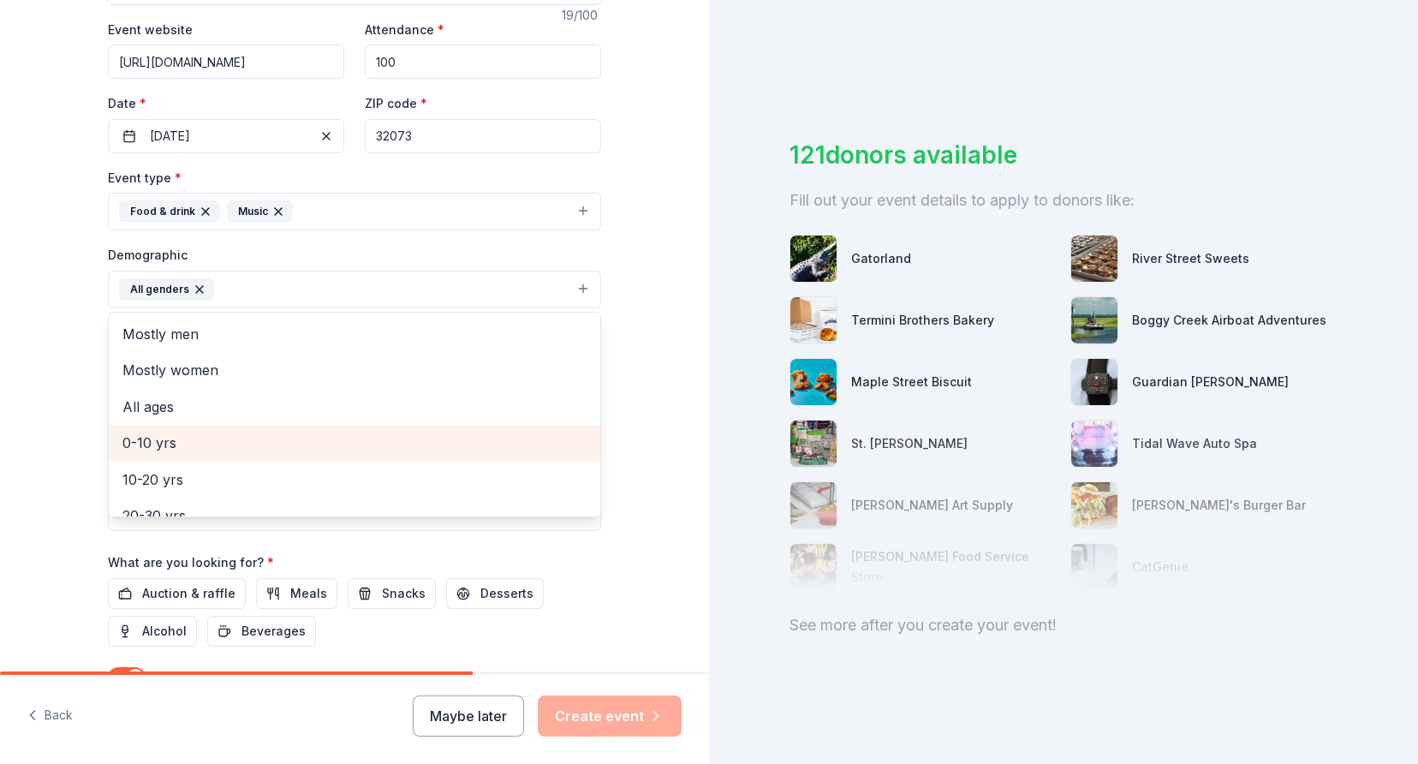
click at [459, 439] on span "0-10 yrs" at bounding box center [354, 443] width 464 height 22
click at [440, 447] on span "10-20 yrs" at bounding box center [354, 443] width 464 height 22
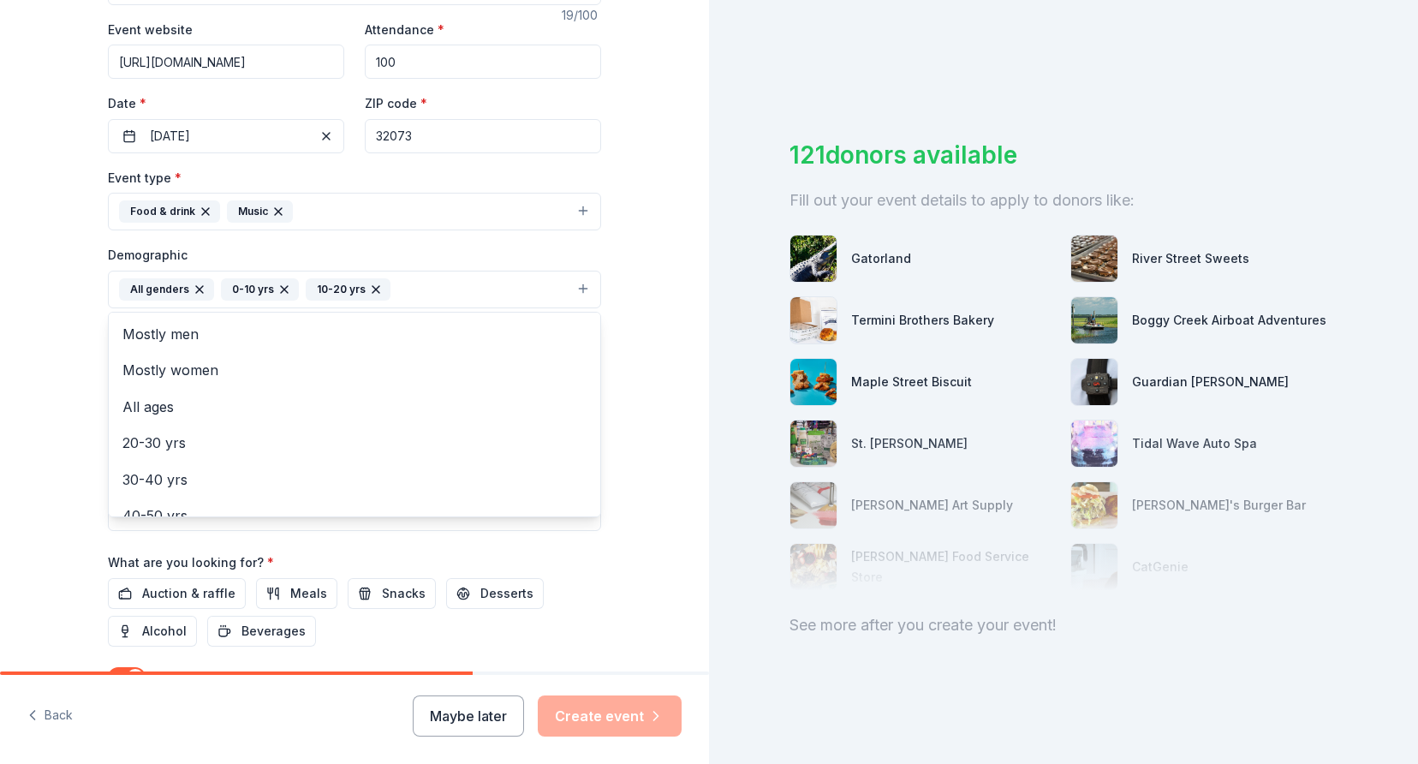
click at [668, 325] on div "Tell us about your event. We'll find in-kind donations you can apply for. Event…" at bounding box center [354, 249] width 709 height 1143
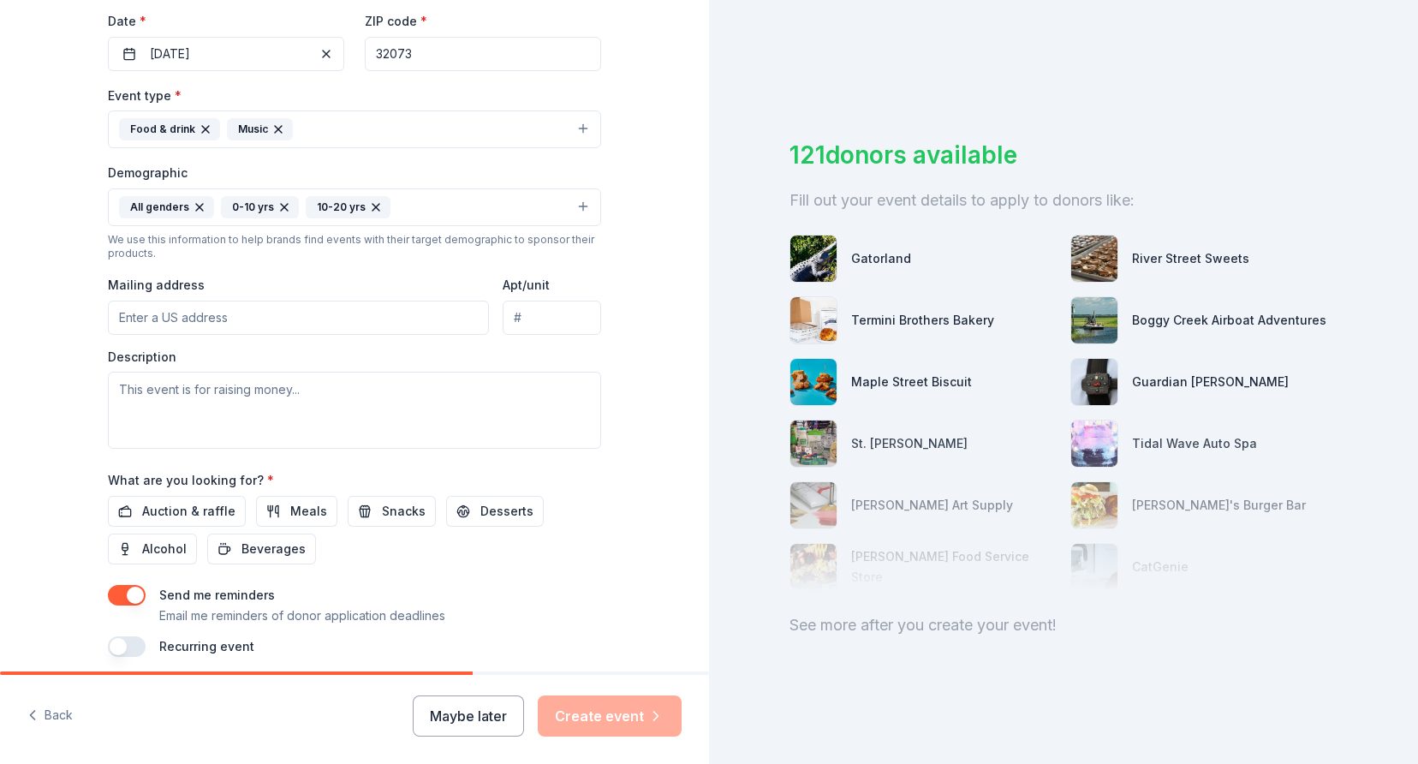
scroll to position [409, 0]
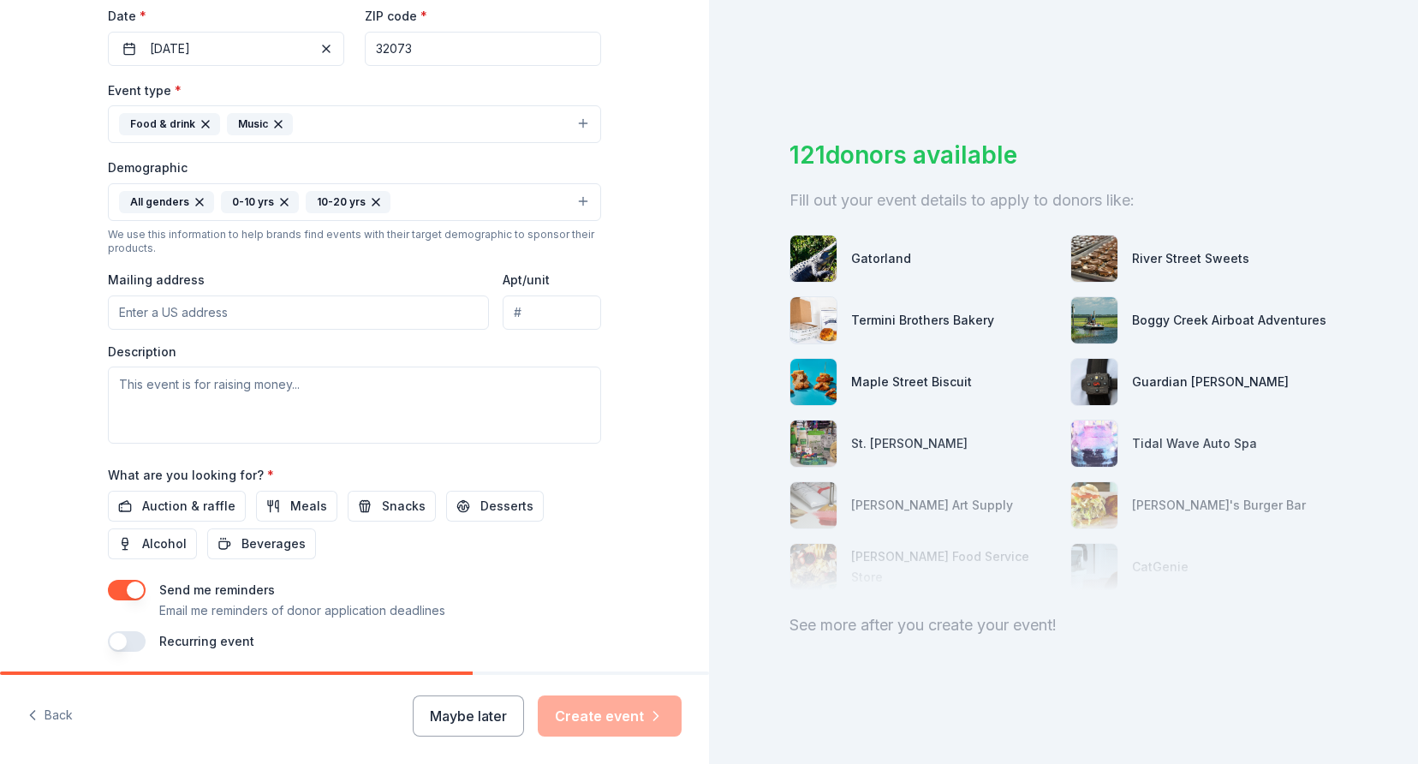
click at [436, 319] on input "Mailing address" at bounding box center [298, 312] width 381 height 34
type input "112 Blanding Boulevard, Orange Park, FL, 32073"
click at [469, 389] on textarea at bounding box center [354, 405] width 493 height 77
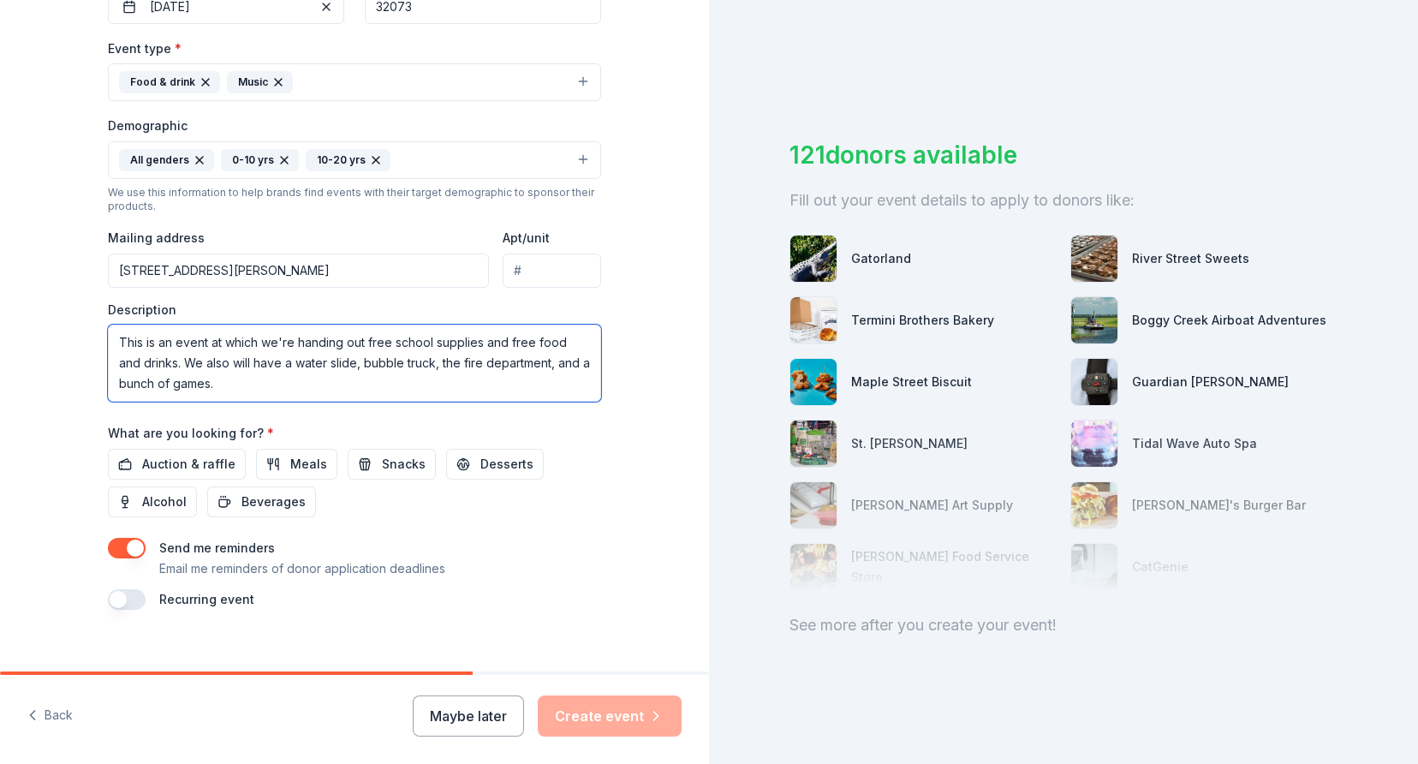
scroll to position [472, 0]
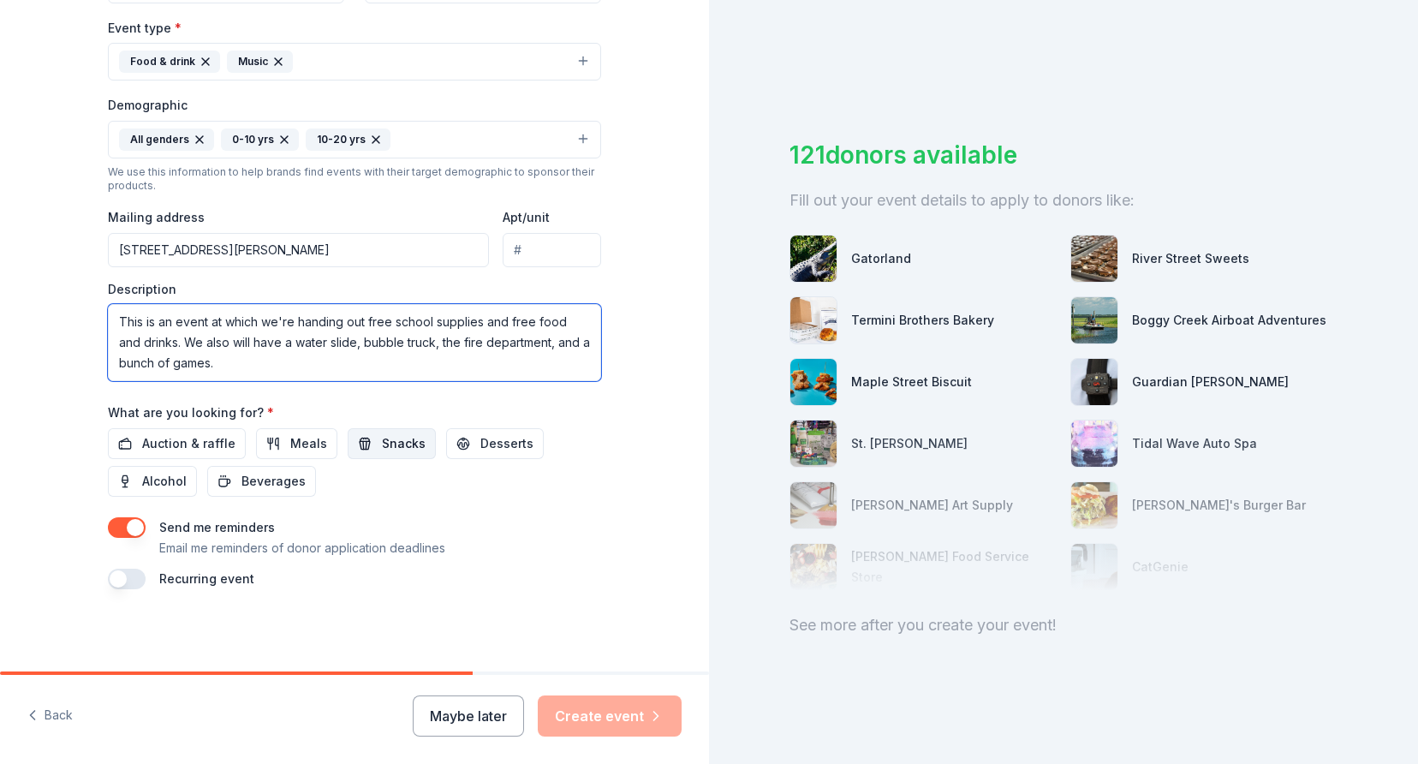
type textarea "This is an event at which we're handing out free school supplies and free food …"
click at [382, 438] on span "Snacks" at bounding box center [404, 443] width 44 height 21
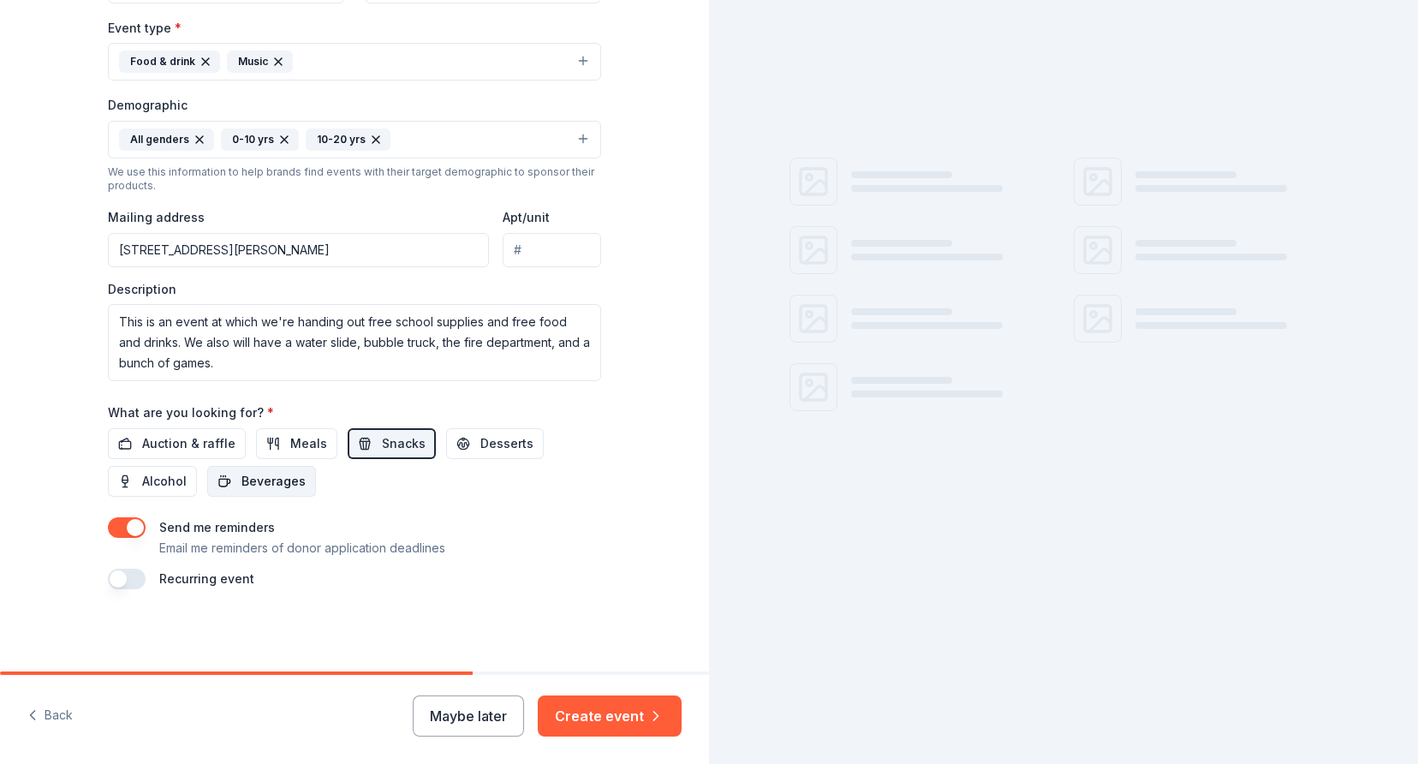
click at [282, 476] on span "Beverages" at bounding box center [274, 481] width 64 height 21
click at [522, 425] on div "What are you looking for? * Auction & raffle Meals Snacks Desserts Alcohol Beve…" at bounding box center [354, 449] width 493 height 95
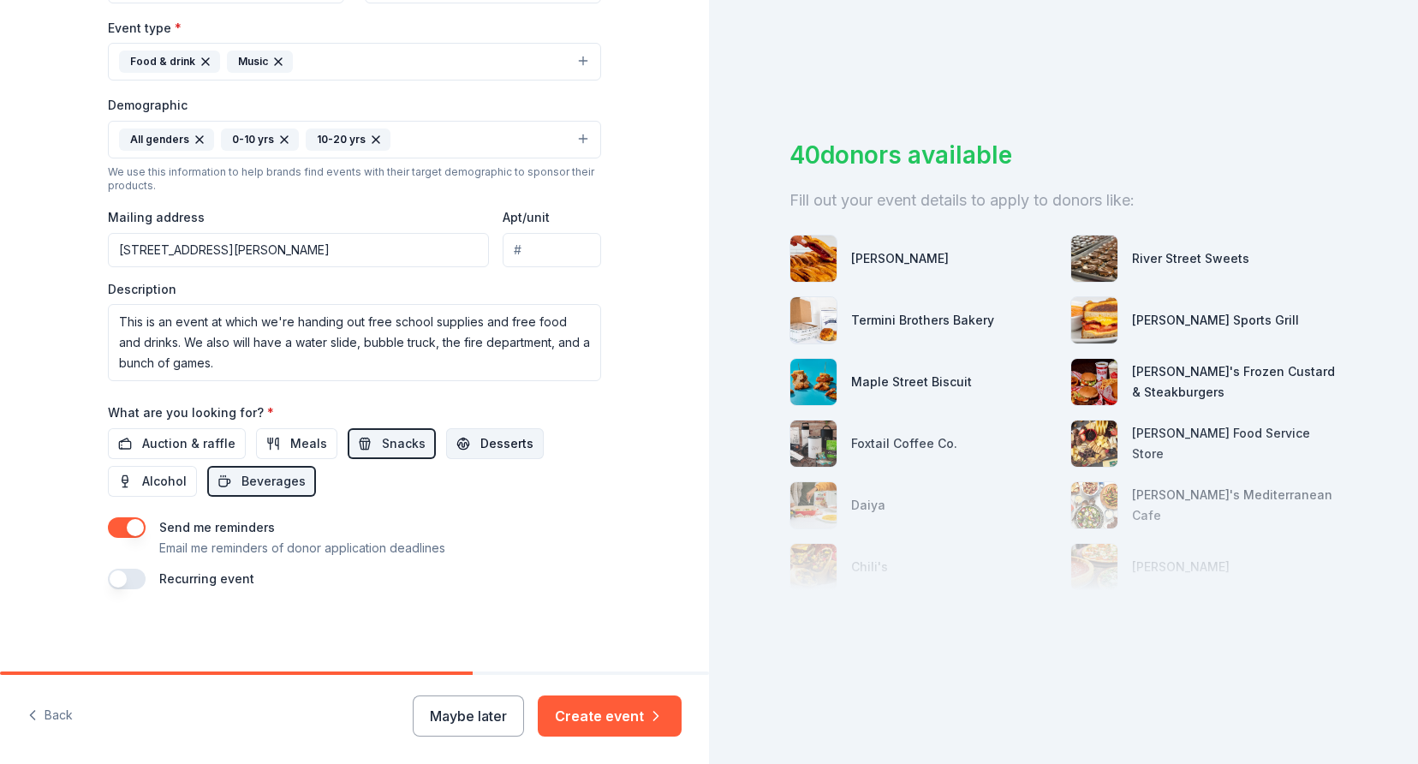
click at [515, 436] on span "Desserts" at bounding box center [506, 443] width 53 height 21
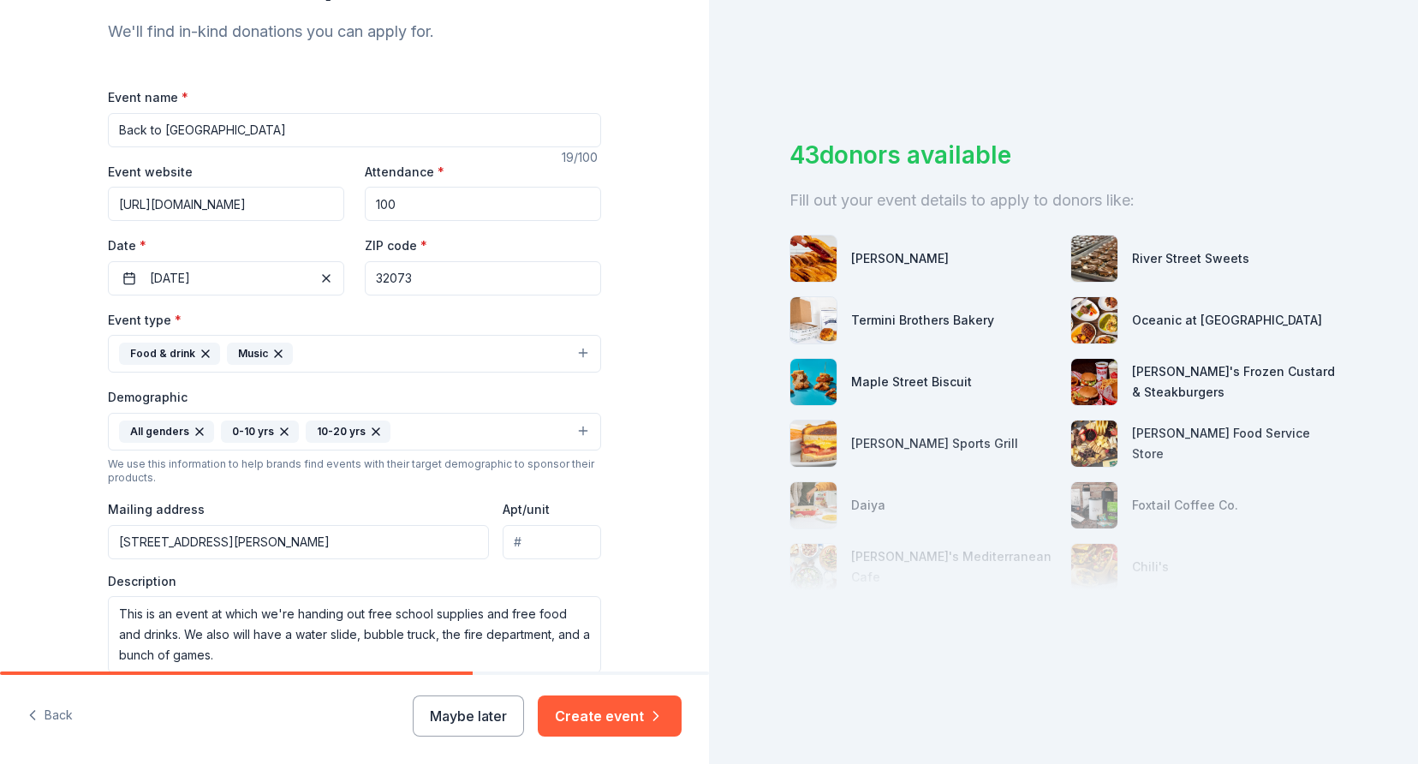
scroll to position [127, 0]
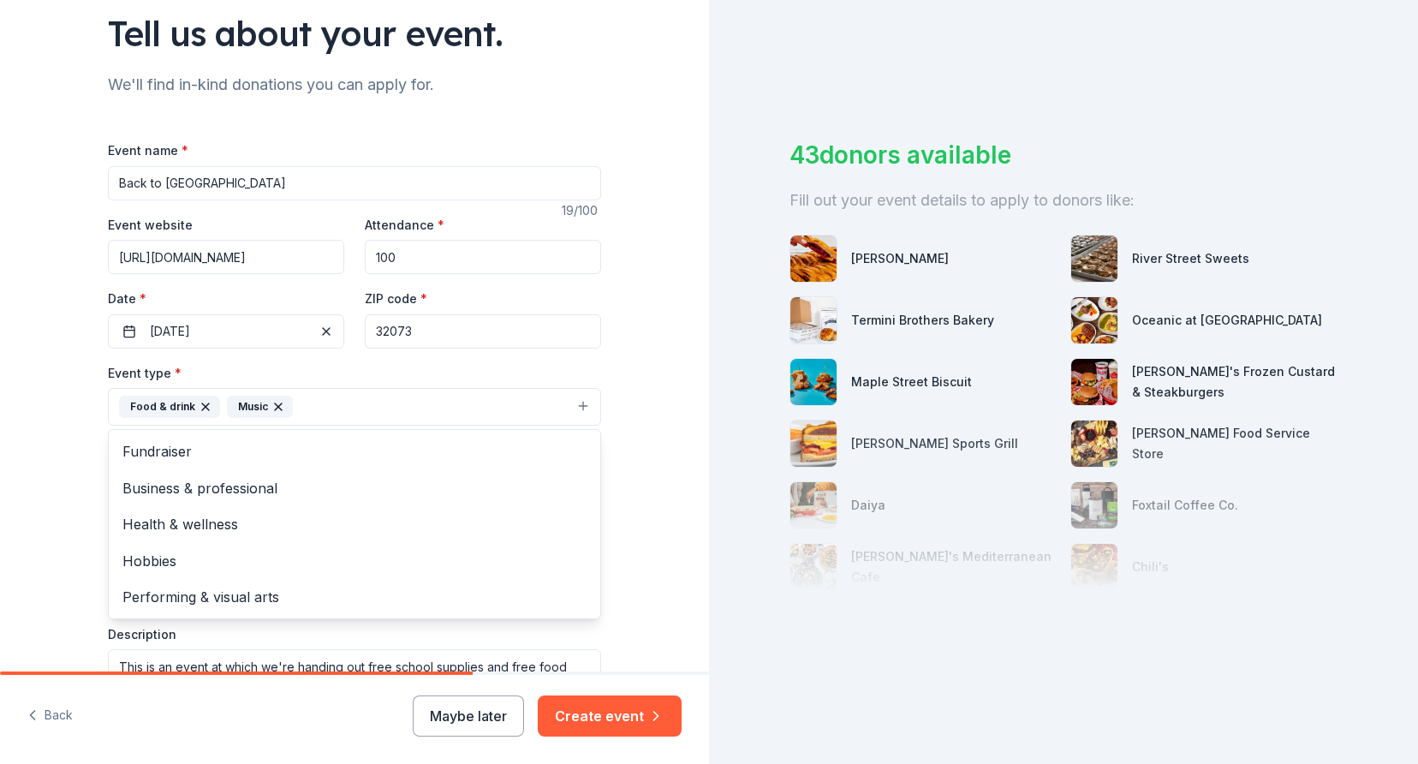
click at [427, 388] on button "Food & drink Music" at bounding box center [354, 407] width 493 height 38
click at [426, 408] on button "Food & drink Music" at bounding box center [354, 407] width 493 height 38
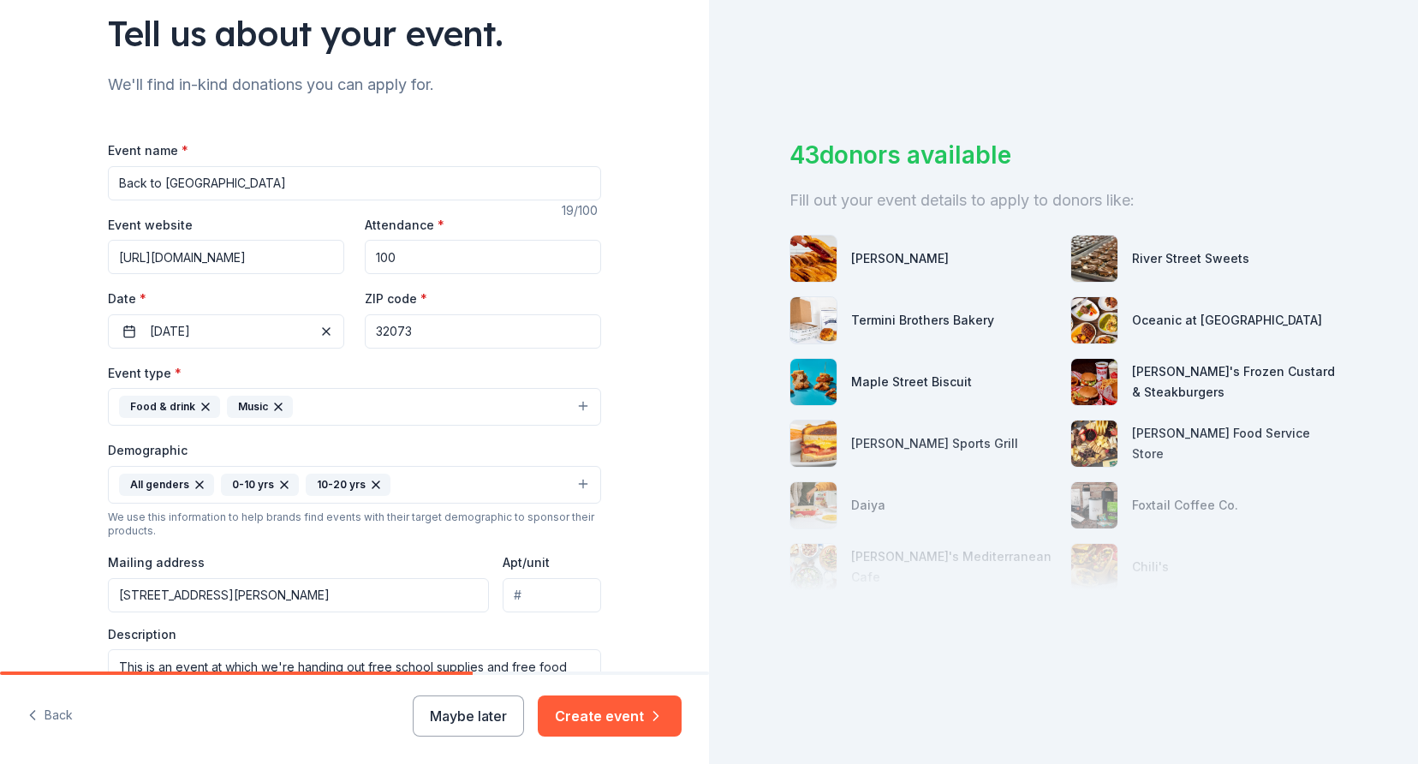
click at [426, 408] on button "Food & drink Music" at bounding box center [354, 407] width 493 height 38
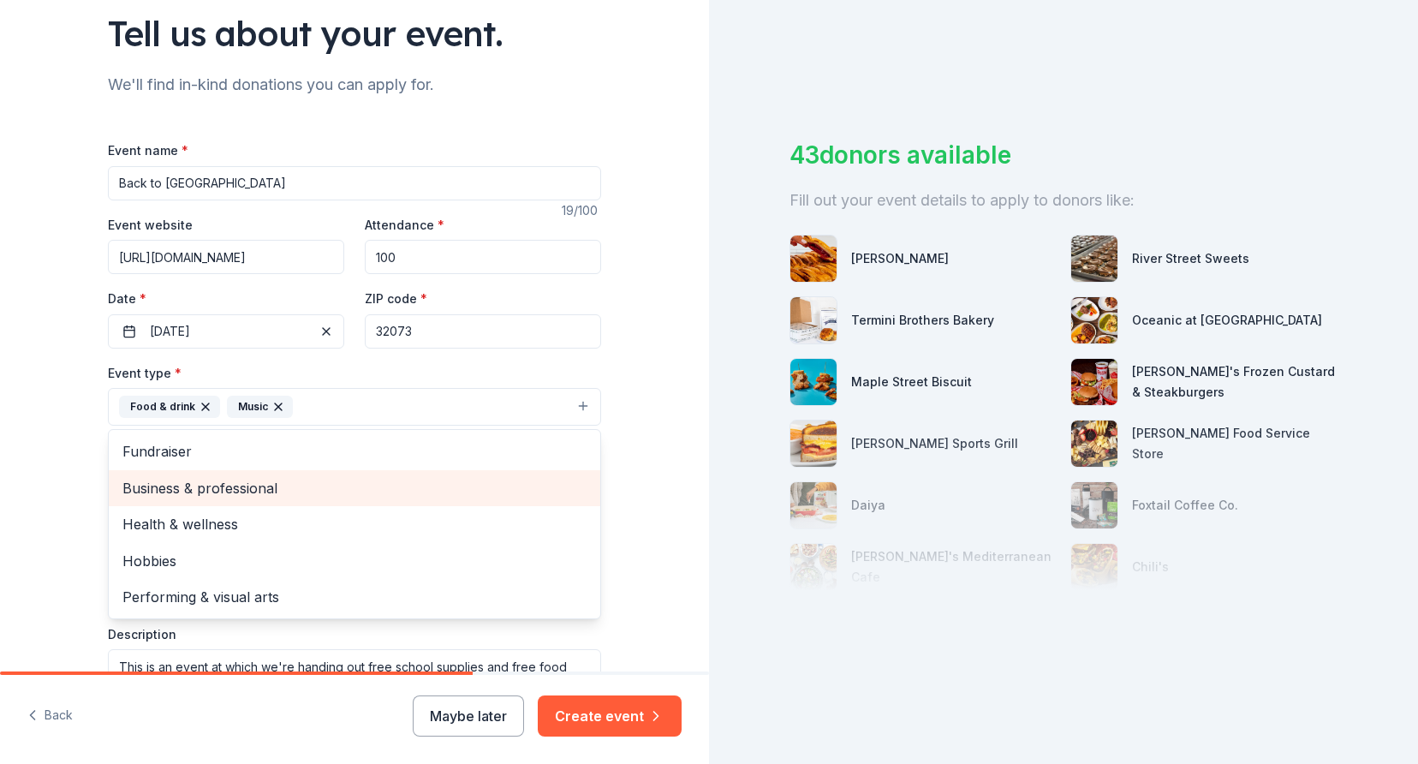
scroll to position [173, 0]
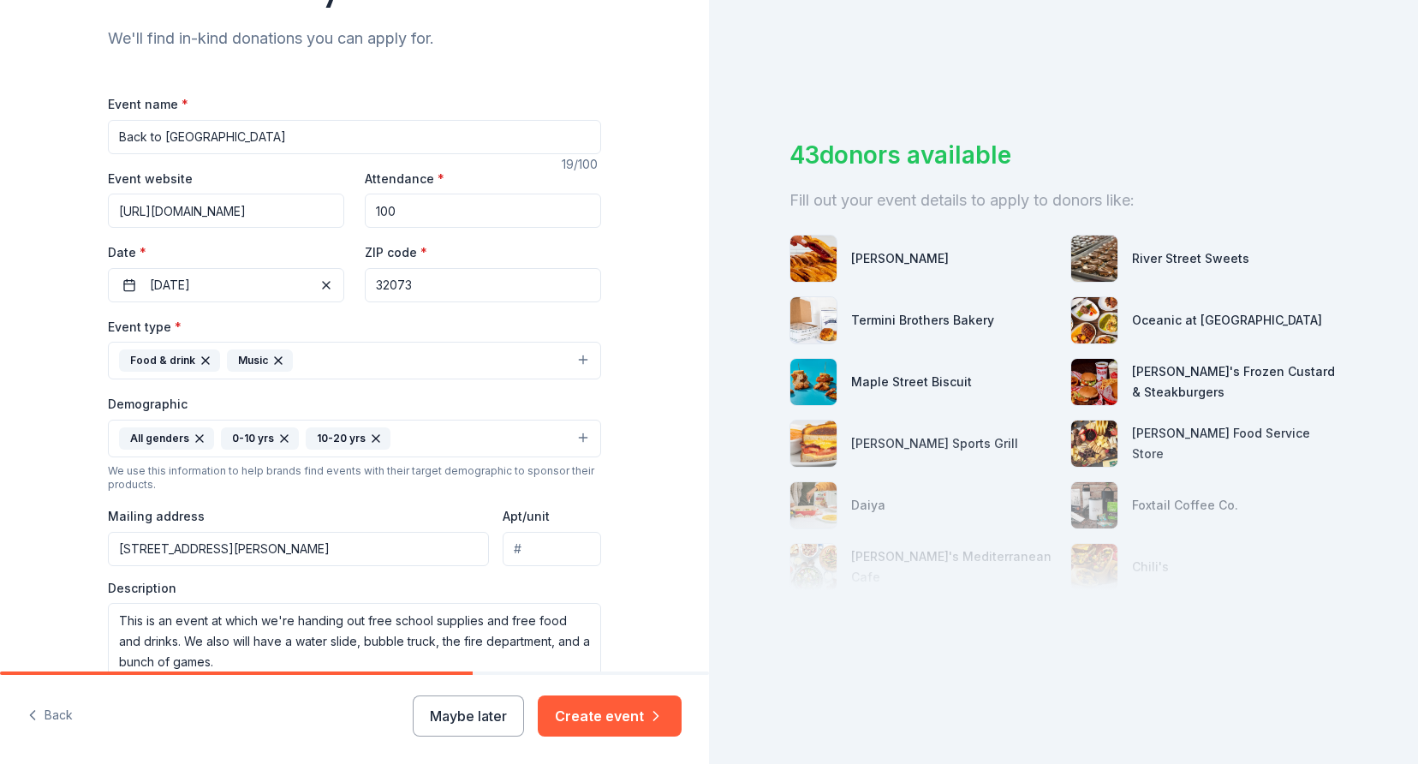
click at [490, 359] on button "Food & drink Music" at bounding box center [354, 361] width 493 height 38
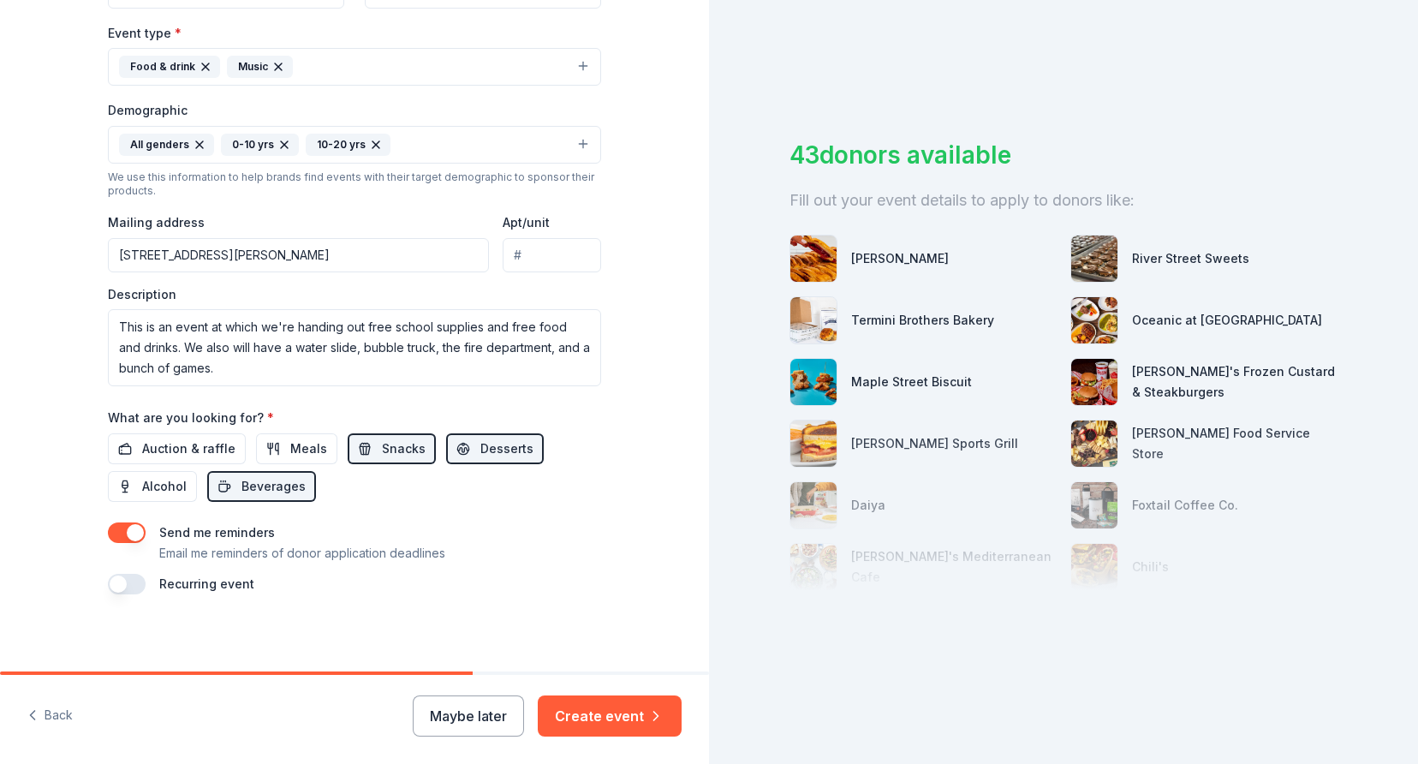
scroll to position [472, 0]
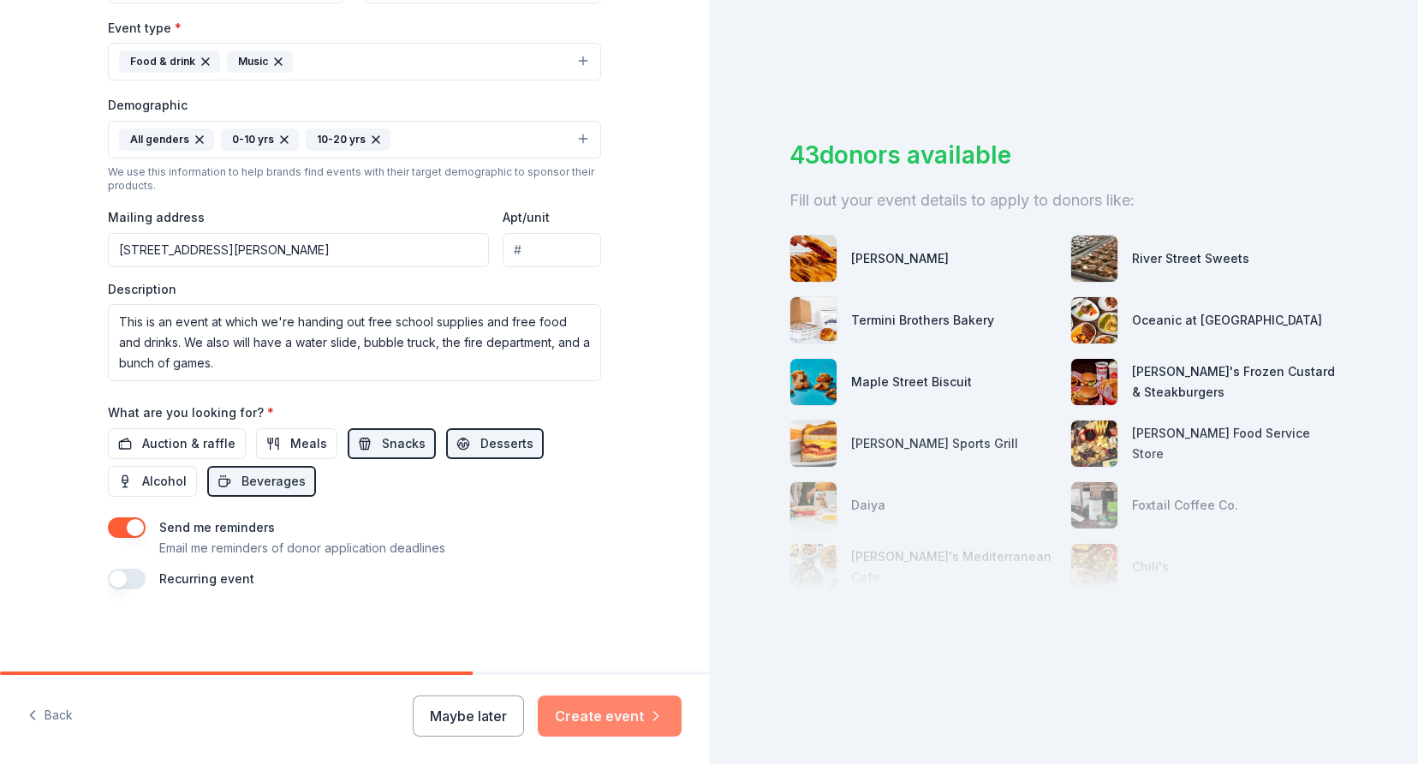
click at [622, 708] on button "Create event" at bounding box center [610, 715] width 144 height 41
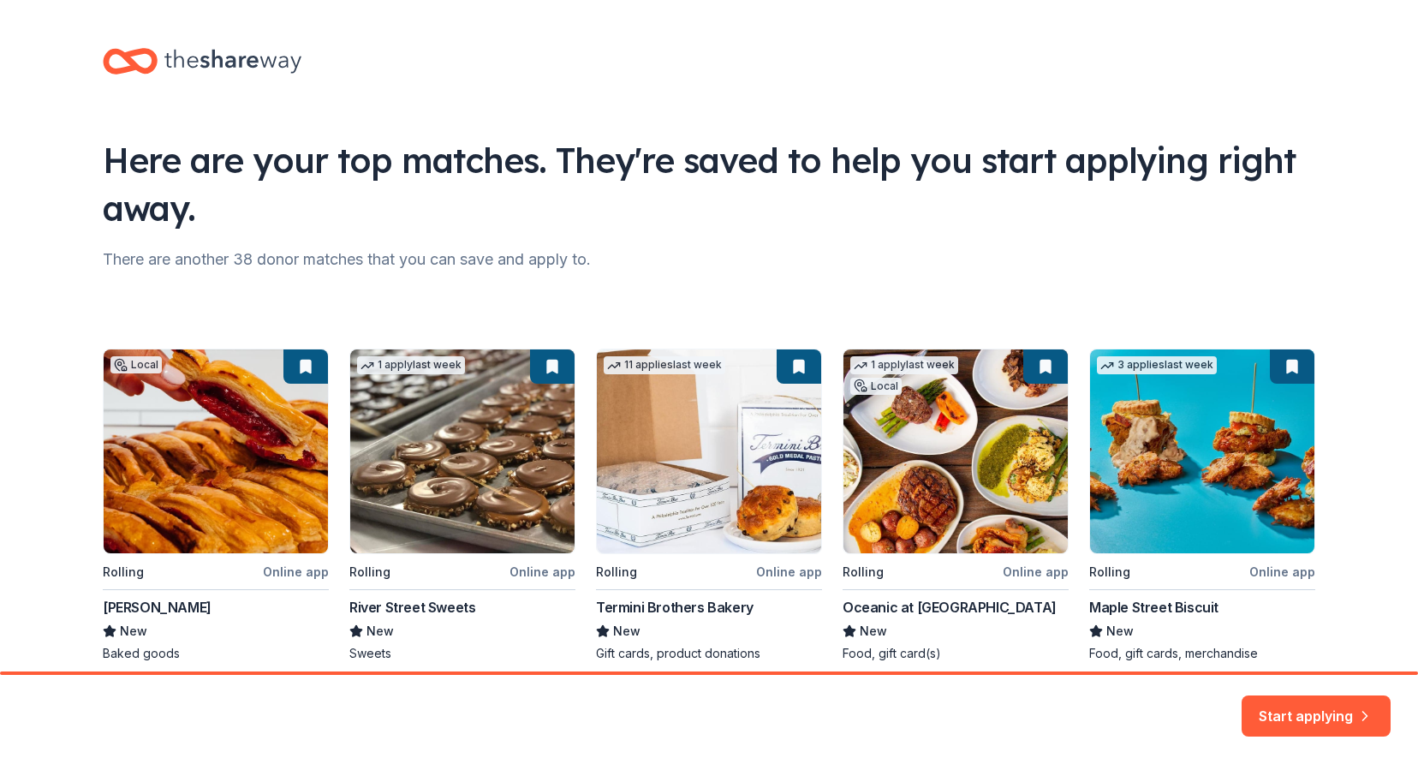
scroll to position [73, 0]
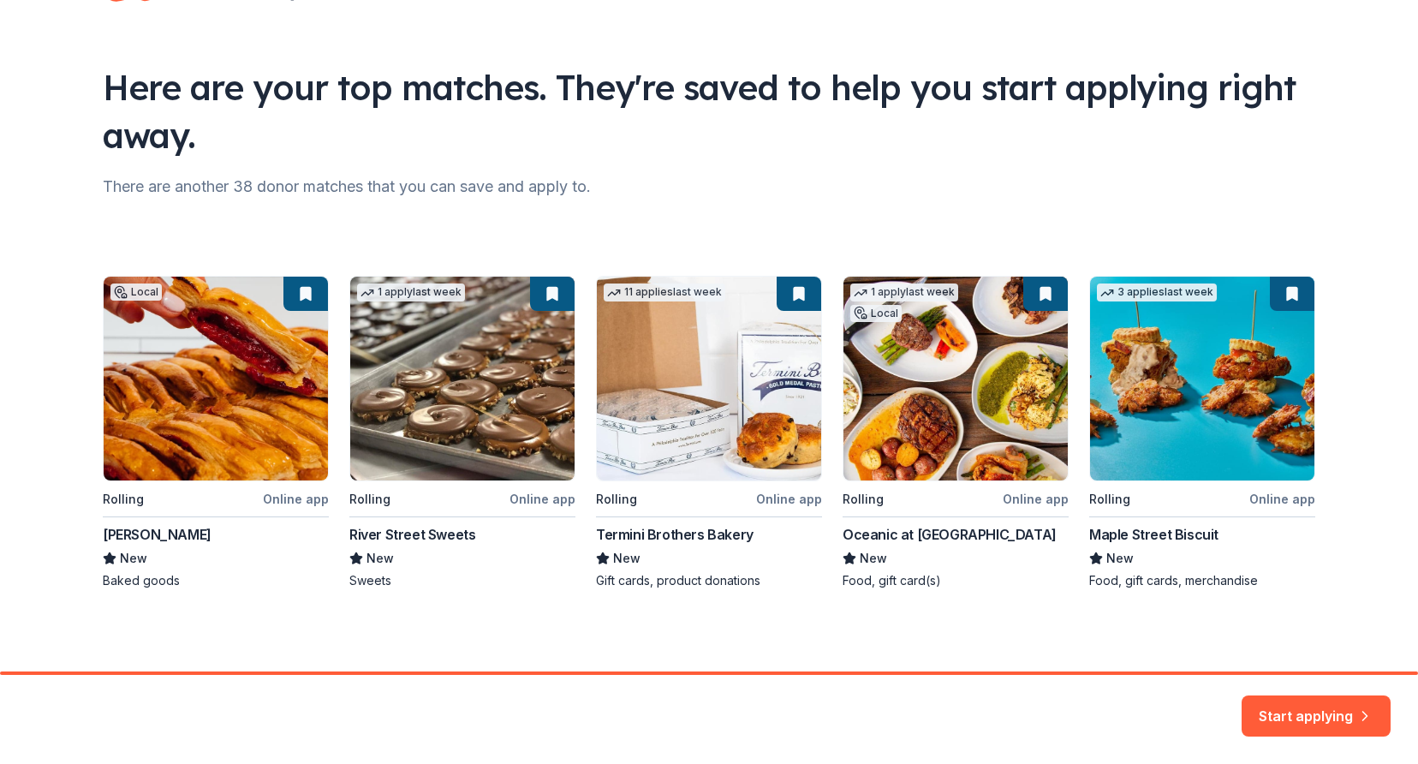
click at [1163, 432] on div "Local Rolling Online app Vicky Bakery New Baked goods 1 apply last week Rolling…" at bounding box center [709, 432] width 1213 height 313
click at [1299, 719] on button "Start applying" at bounding box center [1316, 708] width 149 height 41
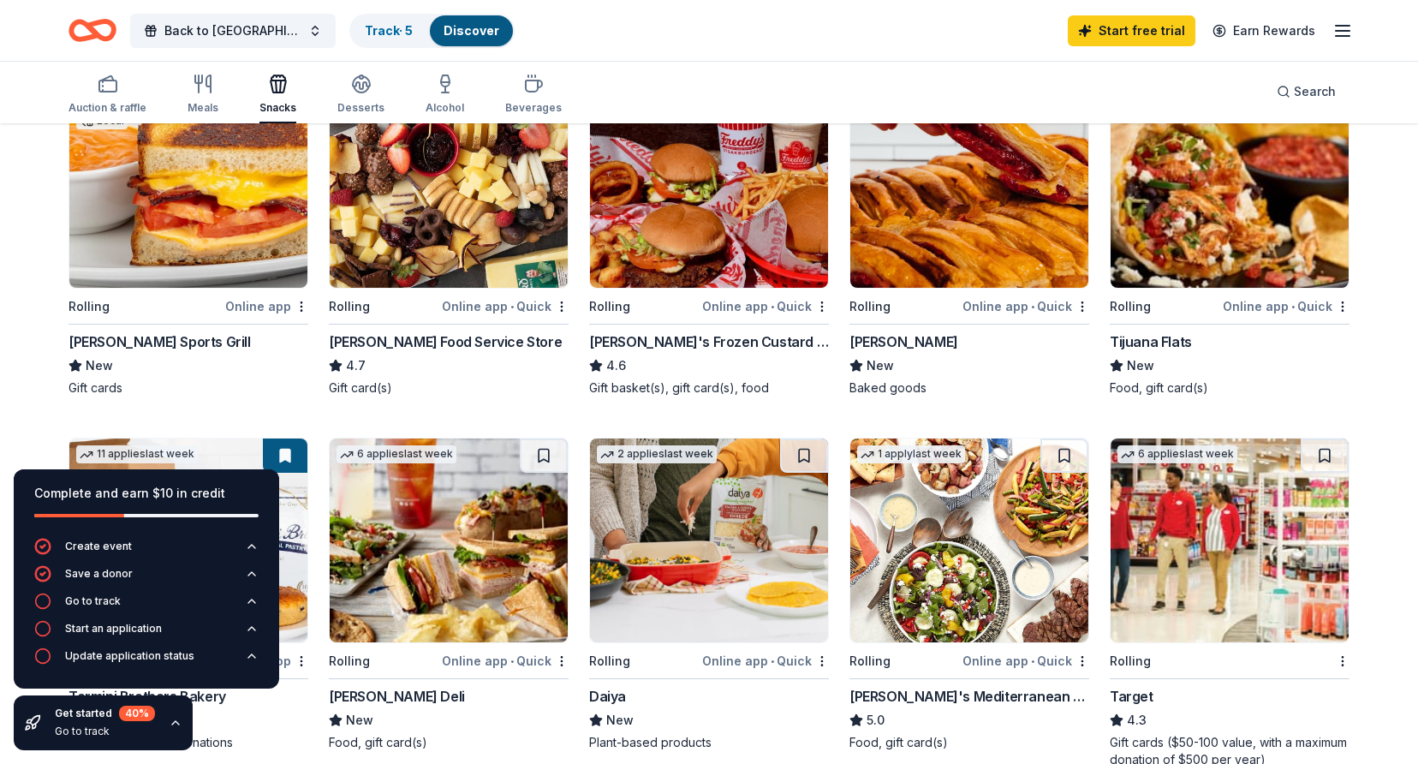
scroll to position [207, 0]
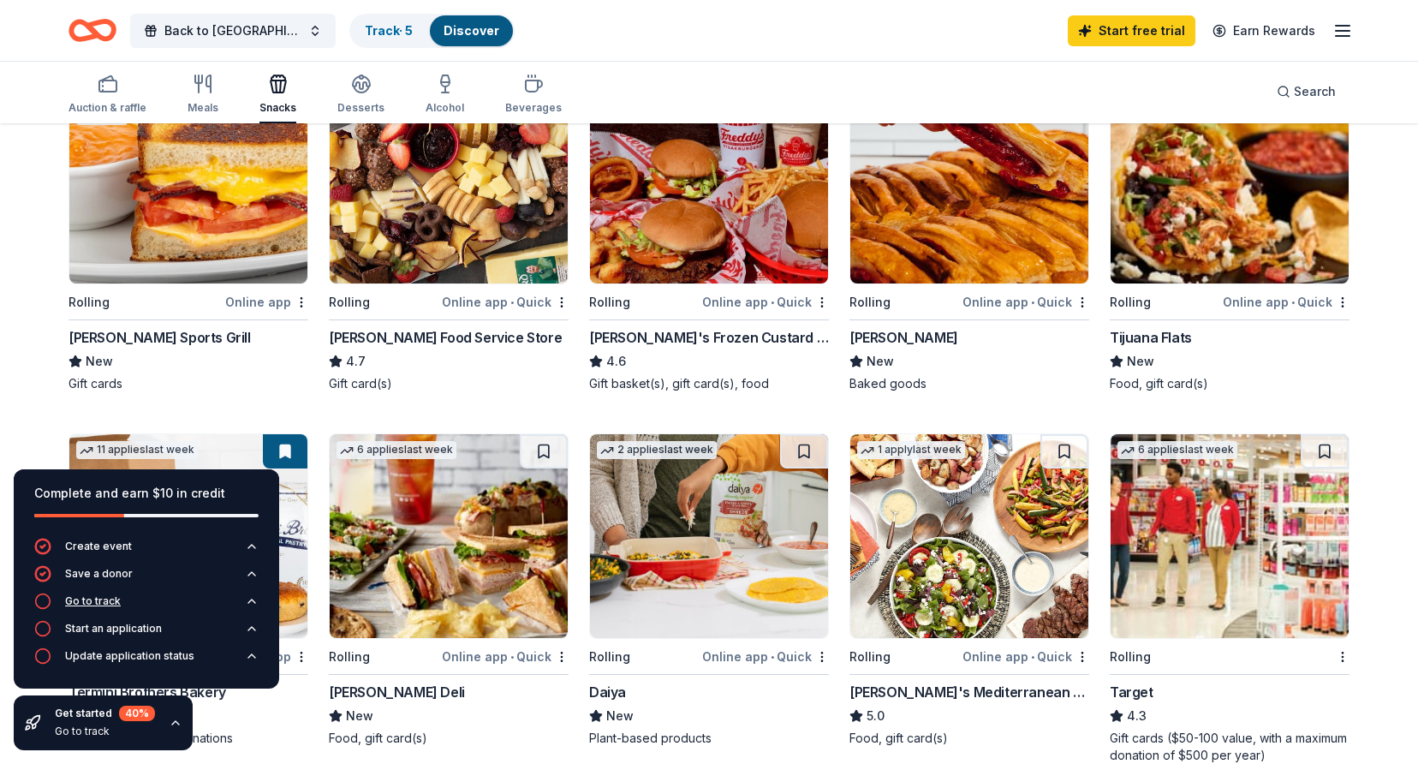
click at [249, 599] on icon "button" at bounding box center [252, 601] width 14 height 14
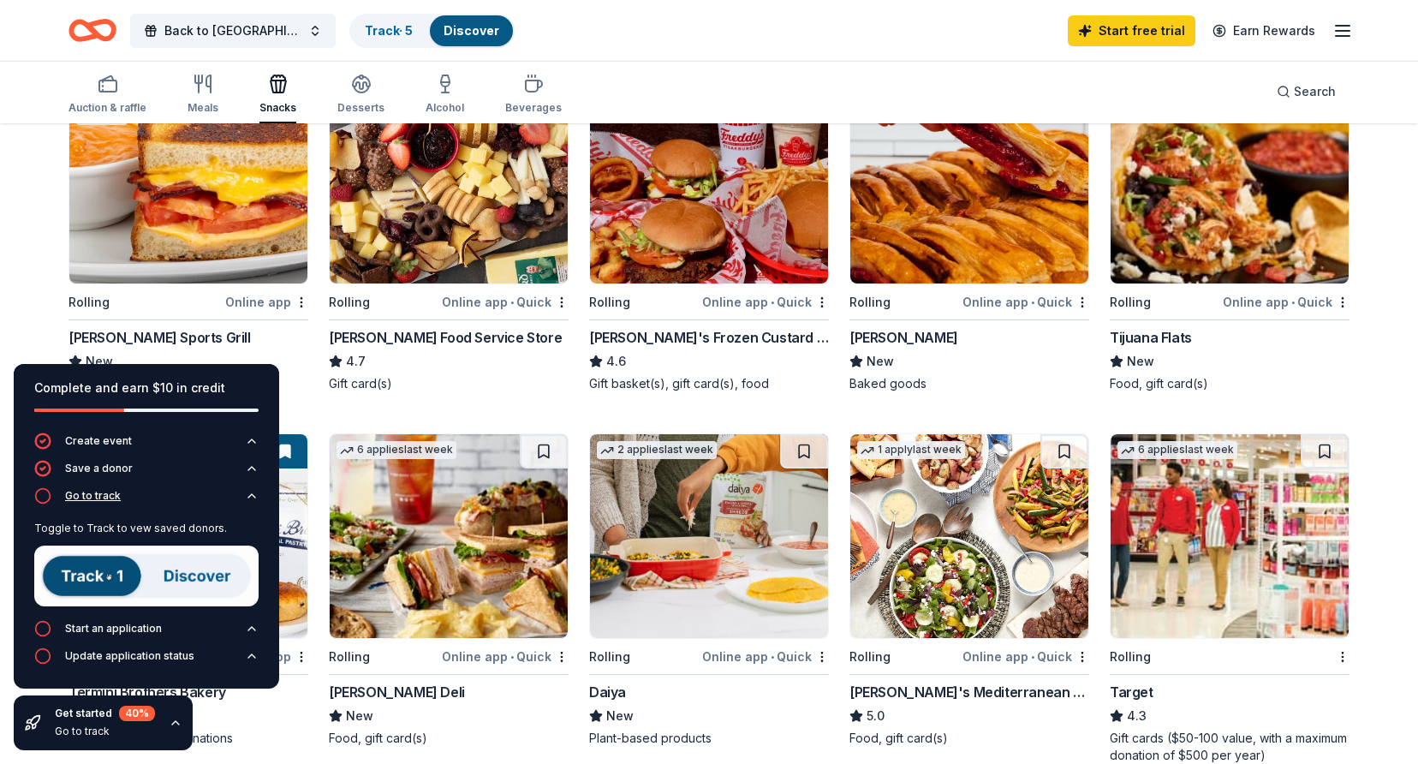
click at [243, 497] on button "Go to track" at bounding box center [146, 500] width 224 height 27
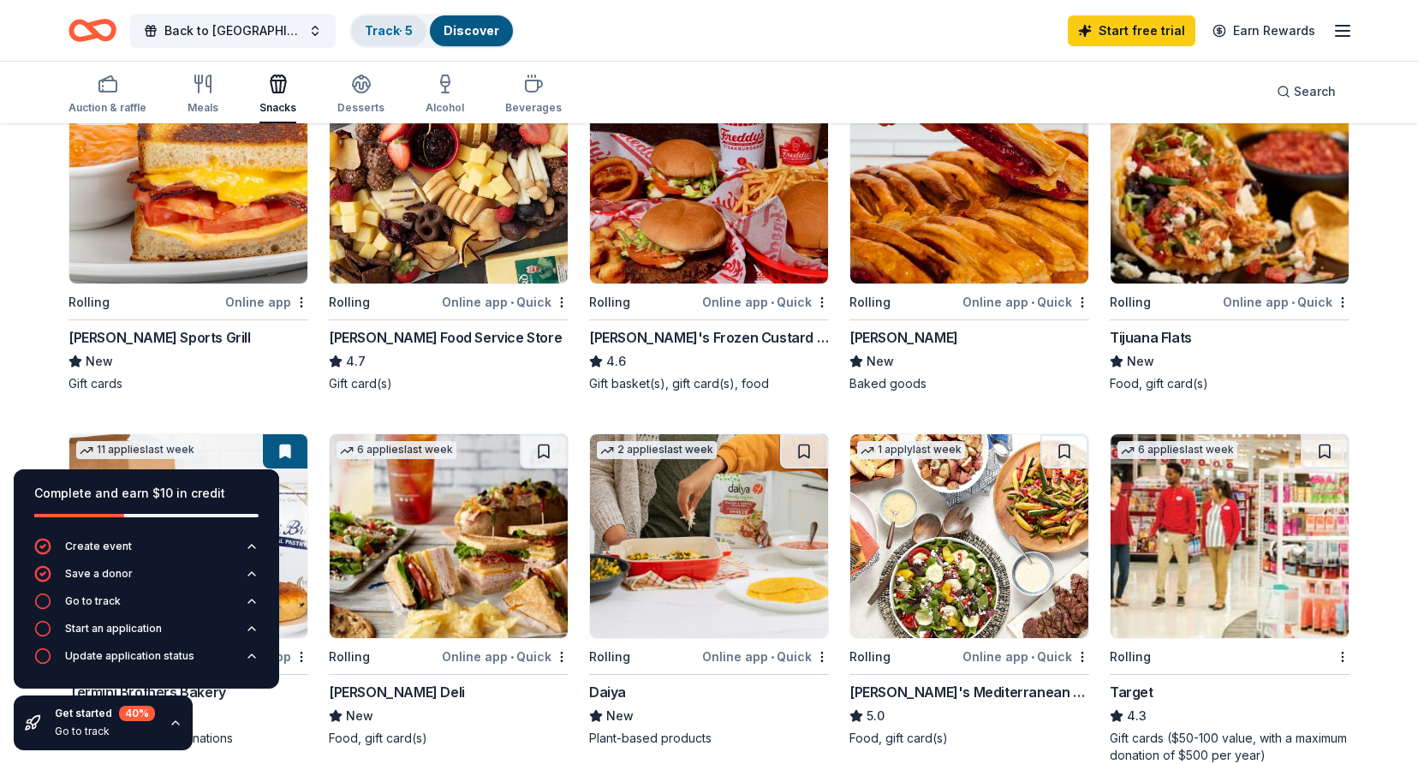
click at [381, 33] on link "Track · 5" at bounding box center [389, 30] width 48 height 15
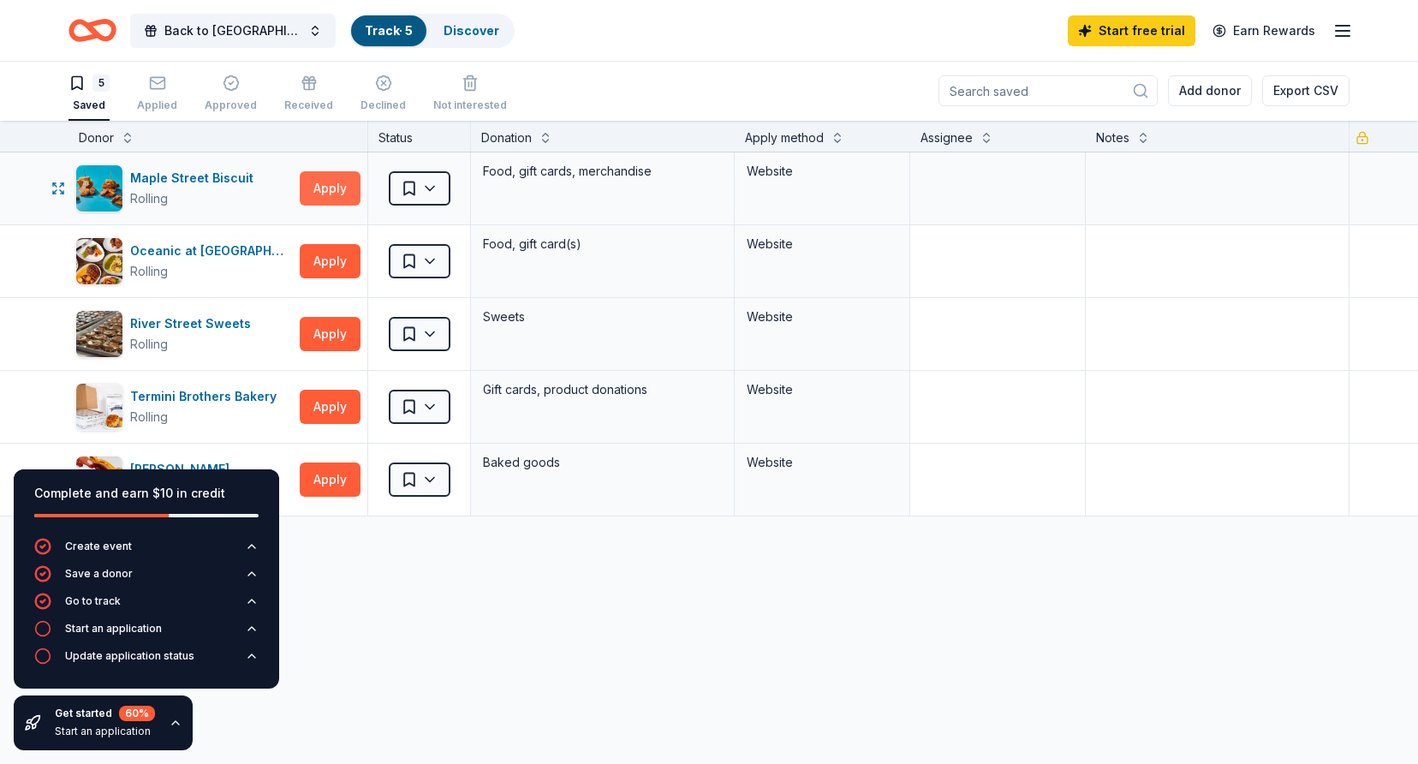
click at [313, 189] on button "Apply" at bounding box center [330, 188] width 61 height 34
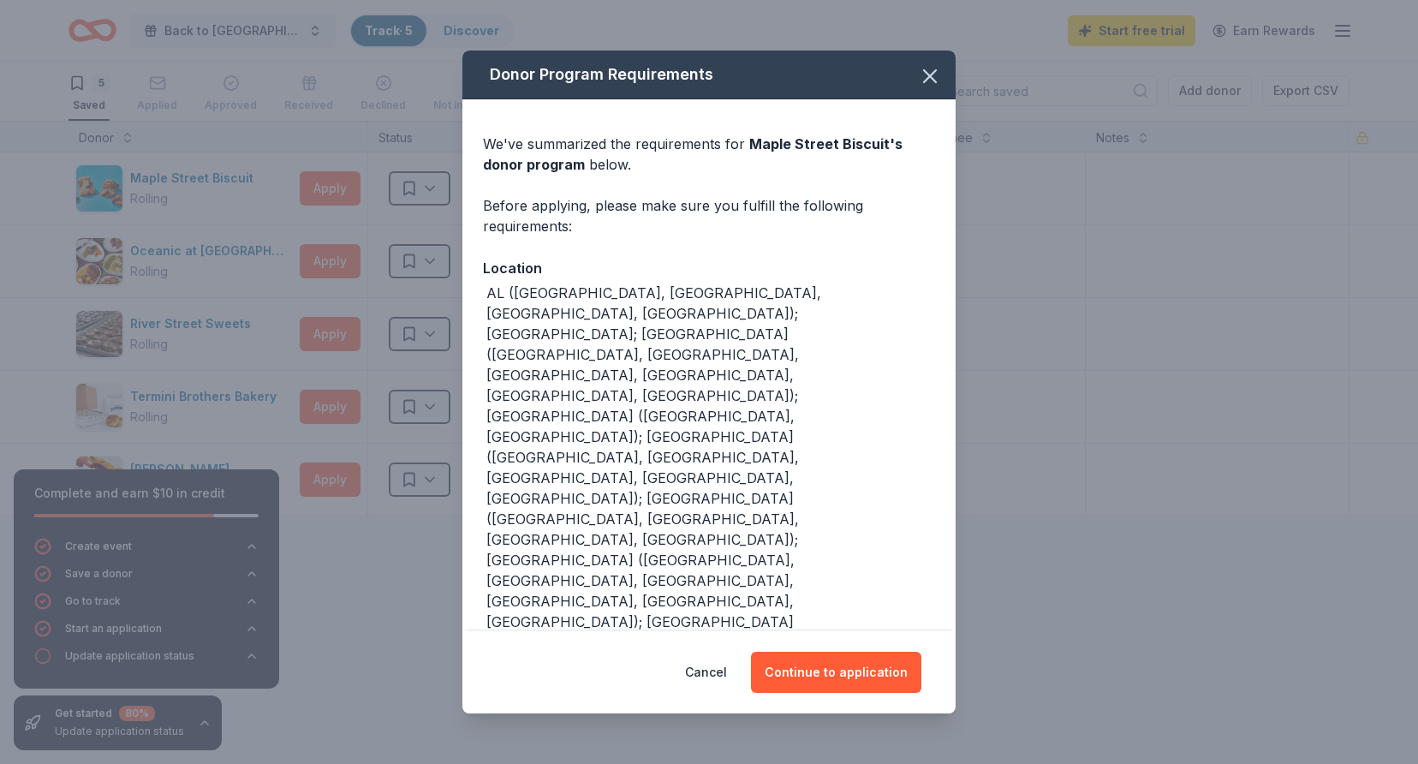
click at [933, 88] on icon "button" at bounding box center [930, 76] width 24 height 24
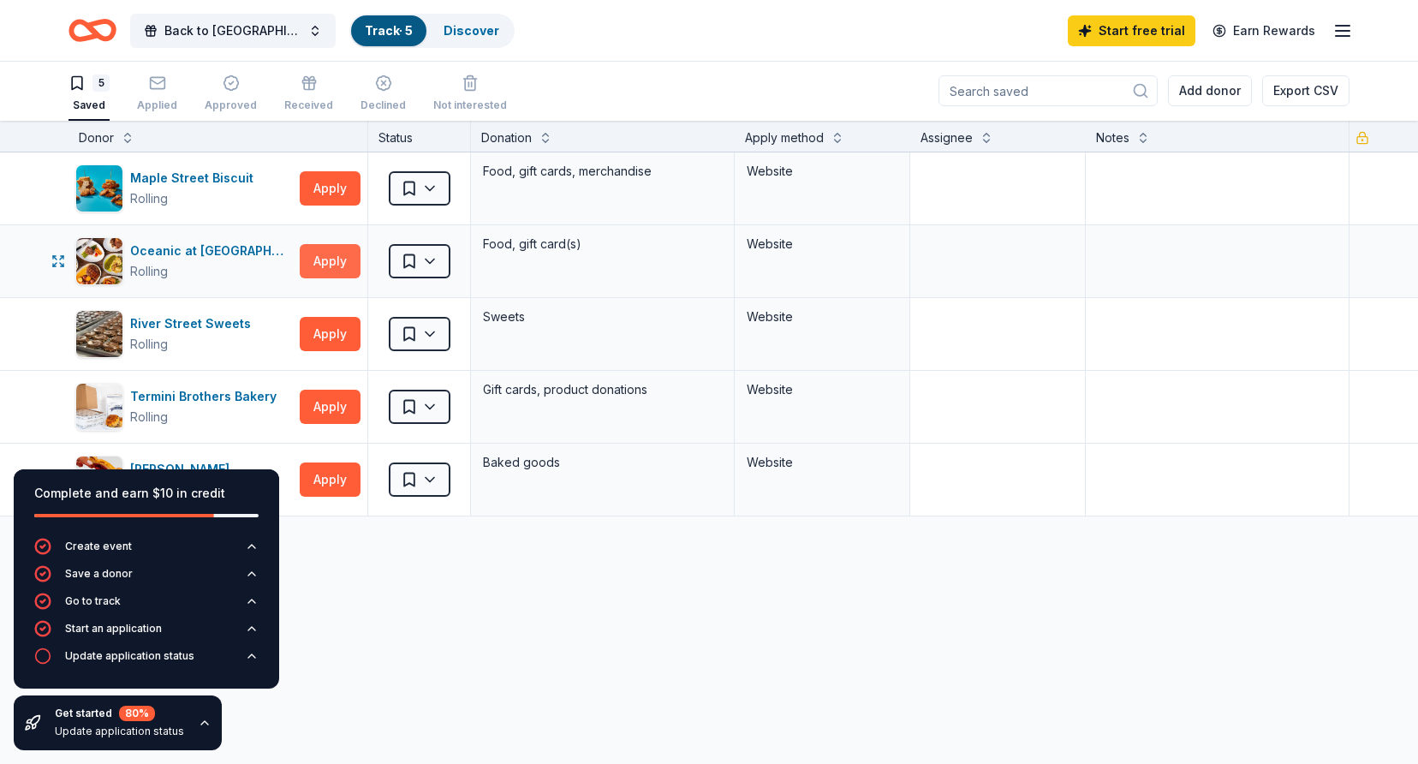
click at [309, 260] on button "Apply" at bounding box center [330, 261] width 61 height 34
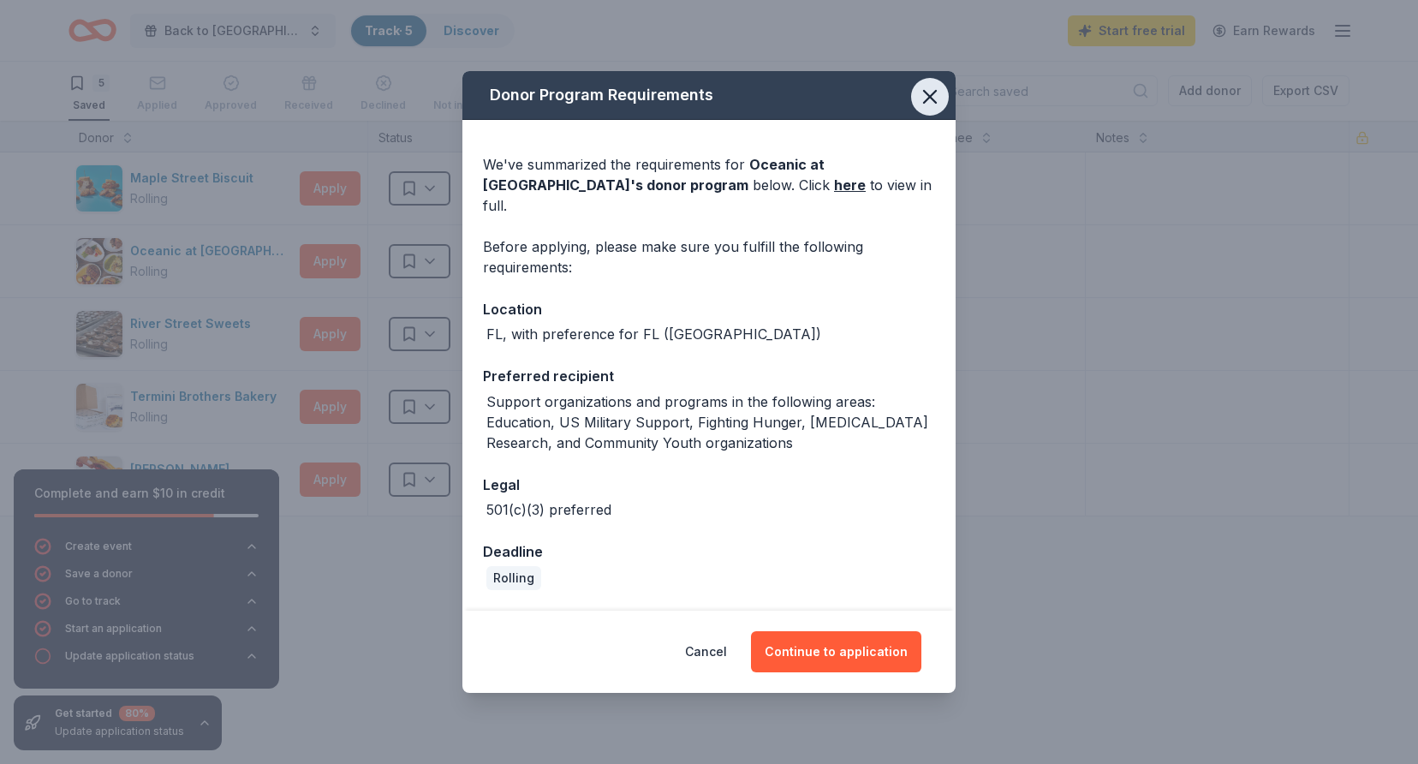
click at [921, 109] on icon "button" at bounding box center [930, 97] width 24 height 24
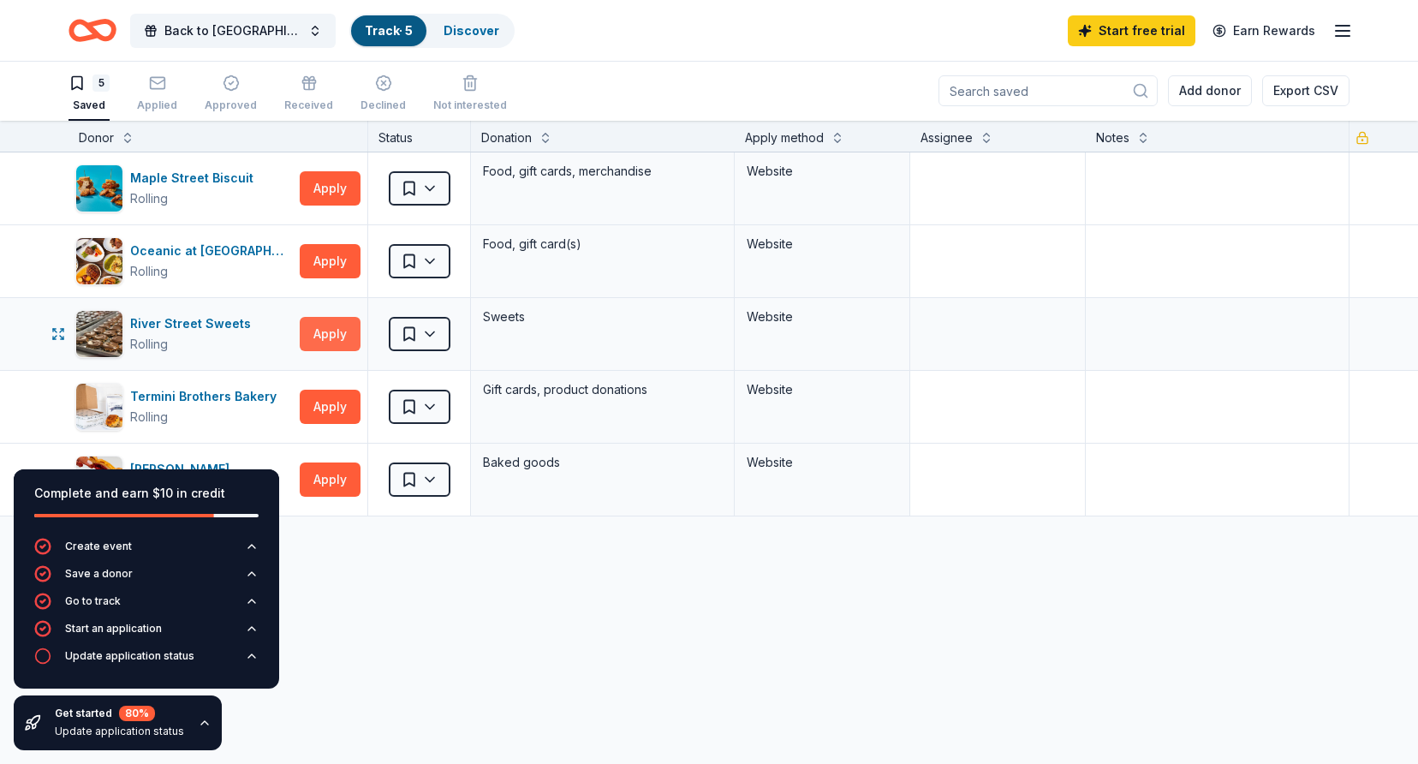
click at [307, 338] on button "Apply" at bounding box center [330, 334] width 61 height 34
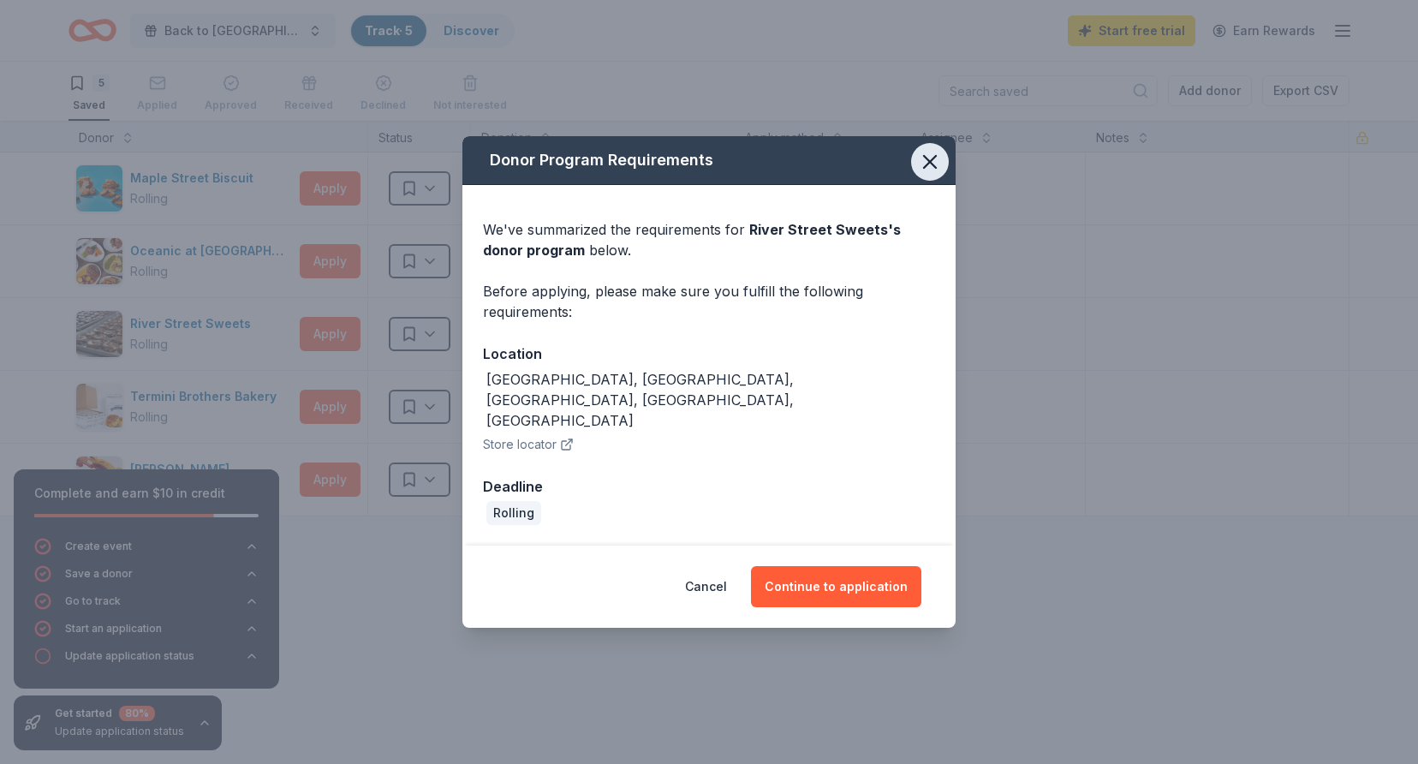
click at [931, 174] on icon "button" at bounding box center [930, 162] width 24 height 24
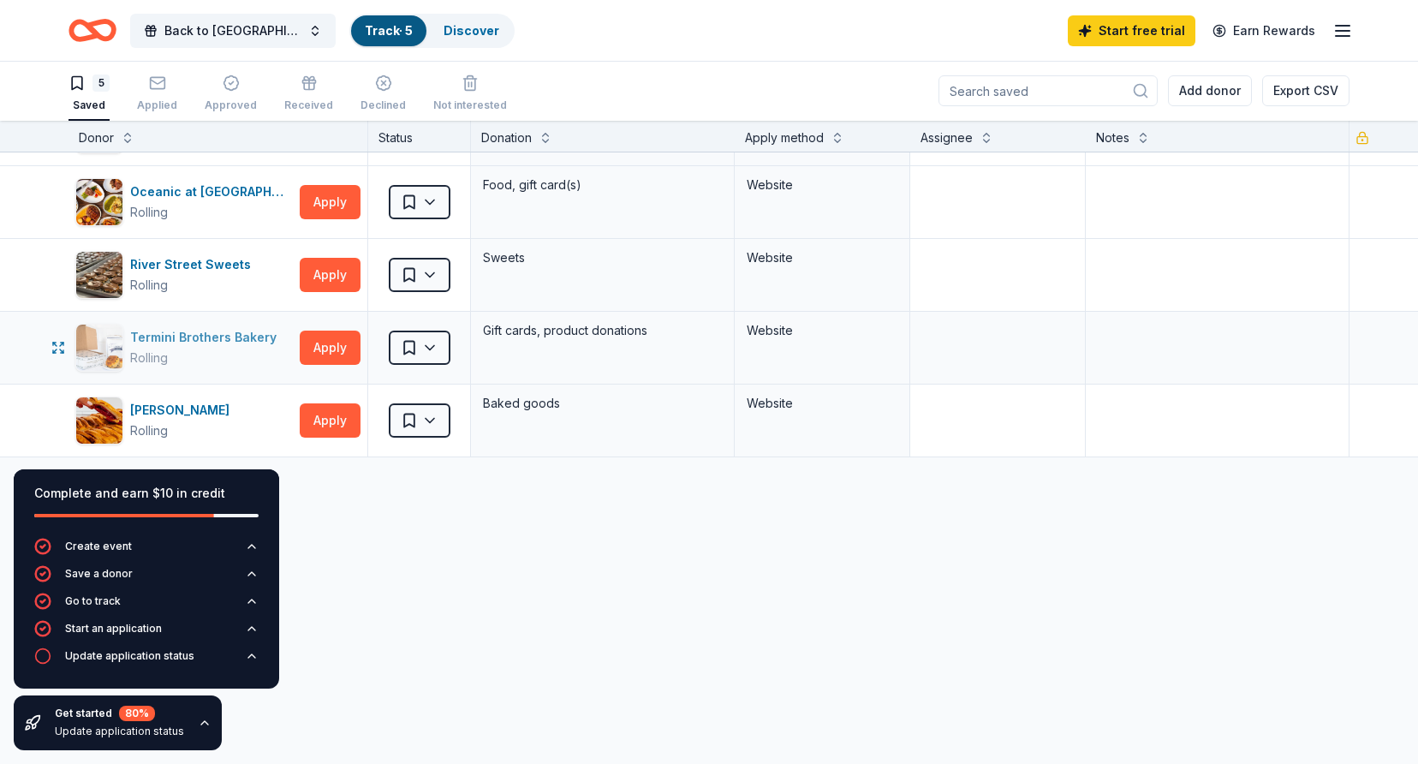
scroll to position [75, 0]
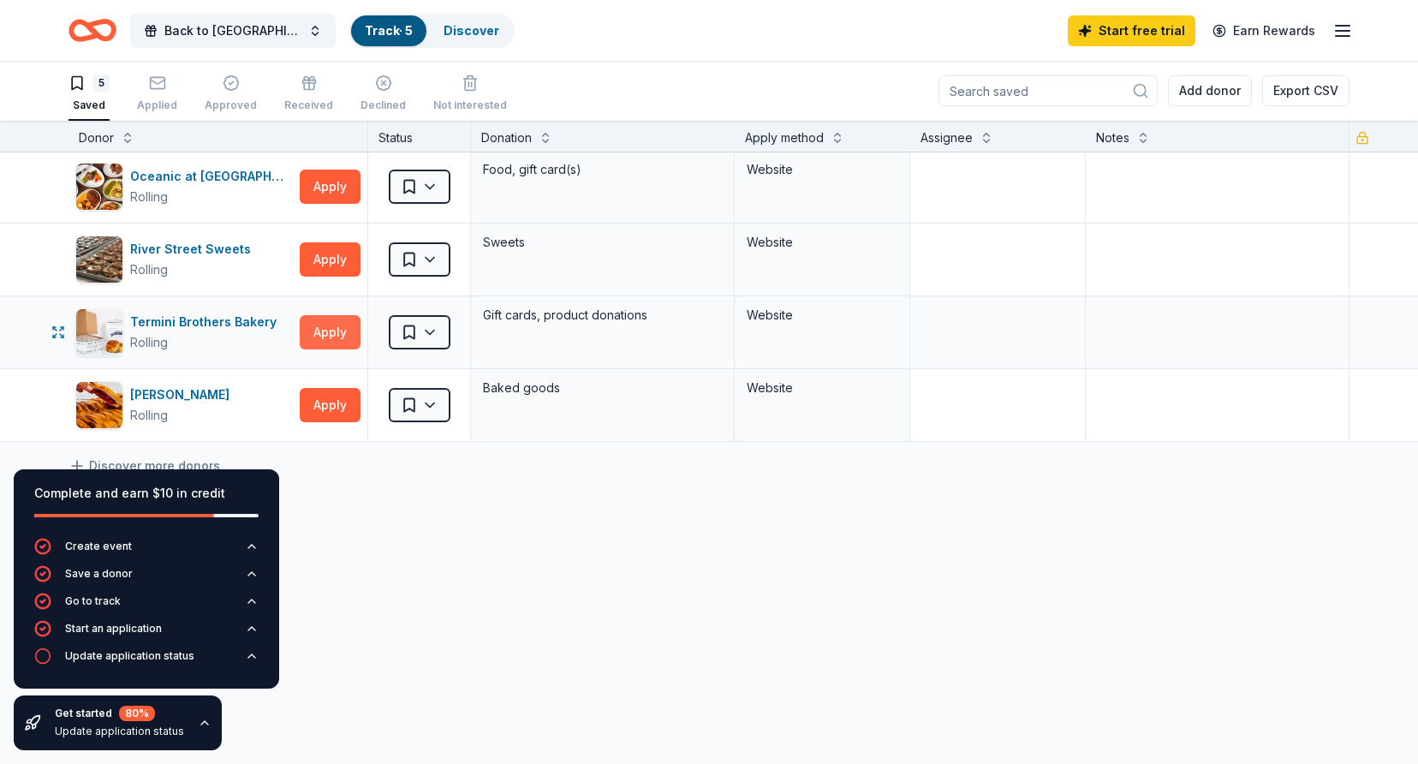
click at [313, 339] on button "Apply" at bounding box center [330, 332] width 61 height 34
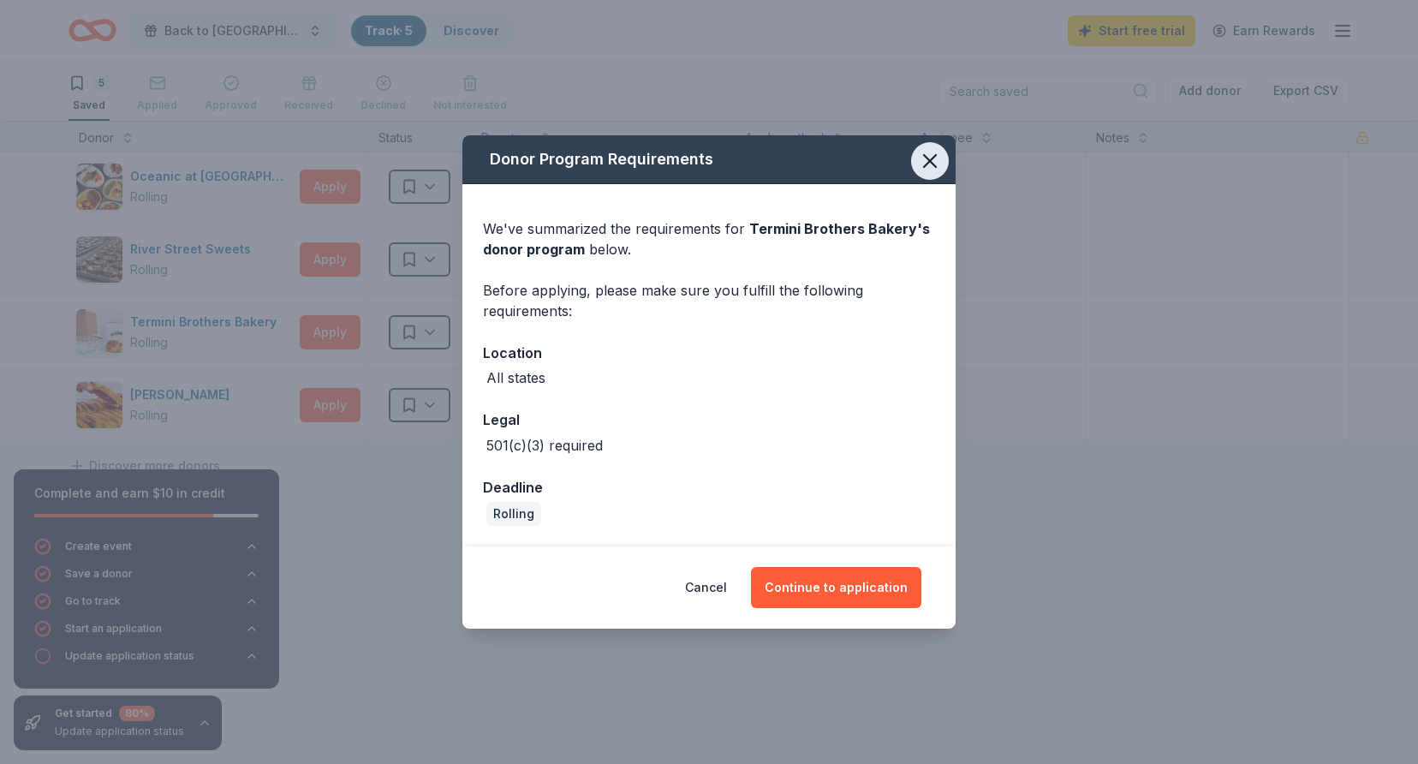
click at [923, 160] on icon "button" at bounding box center [930, 161] width 24 height 24
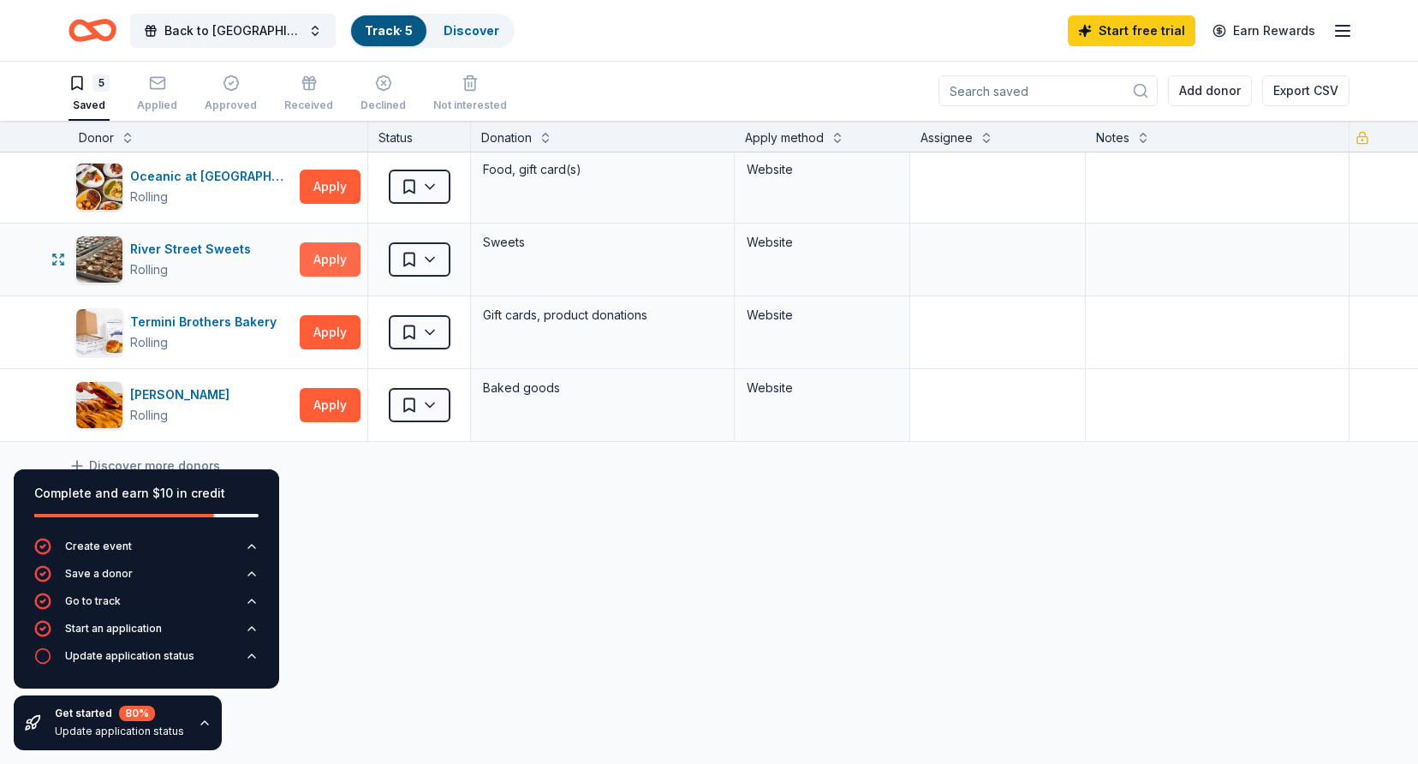
click at [352, 259] on button "Apply" at bounding box center [330, 259] width 61 height 34
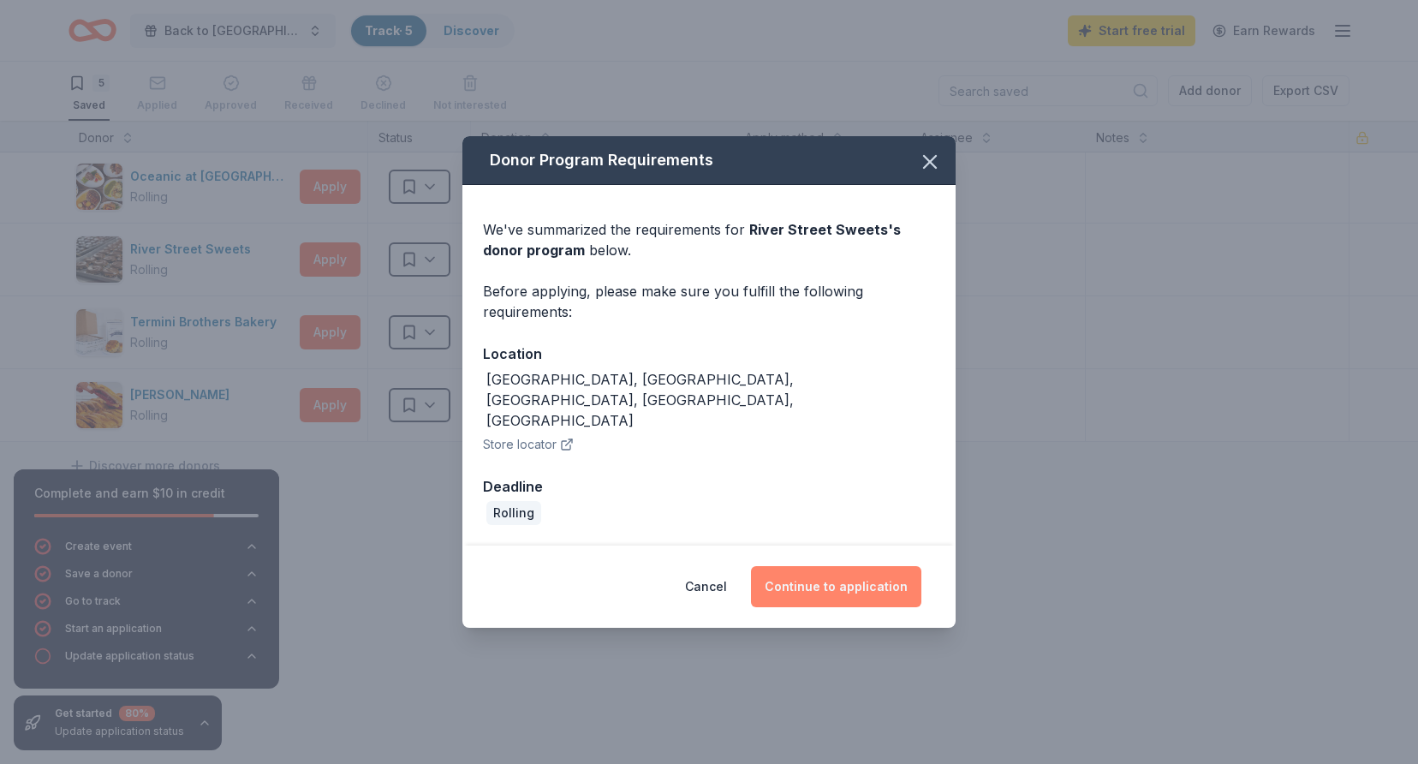
click at [808, 568] on button "Continue to application" at bounding box center [836, 586] width 170 height 41
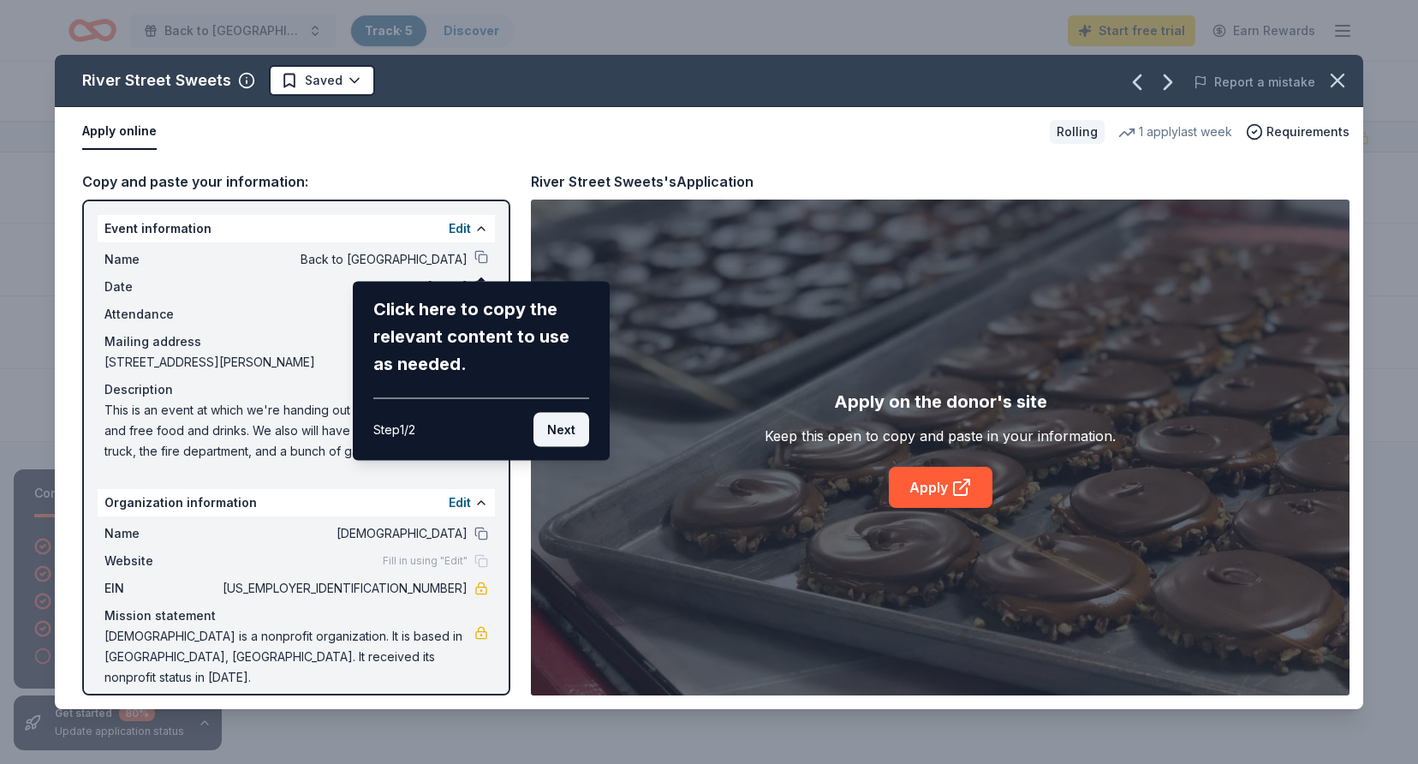
click at [557, 434] on button "Next" at bounding box center [562, 430] width 56 height 34
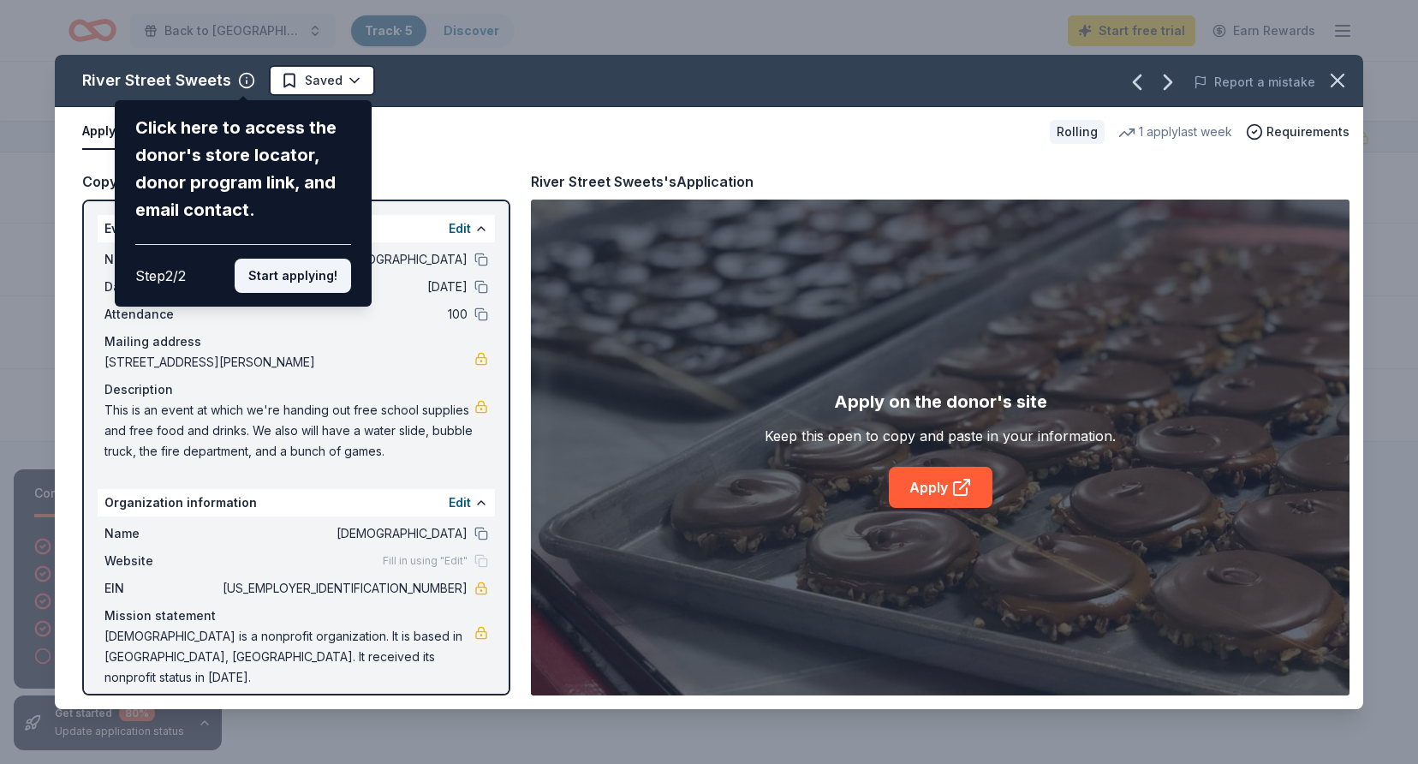
click at [313, 278] on button "Start applying!" at bounding box center [293, 276] width 116 height 34
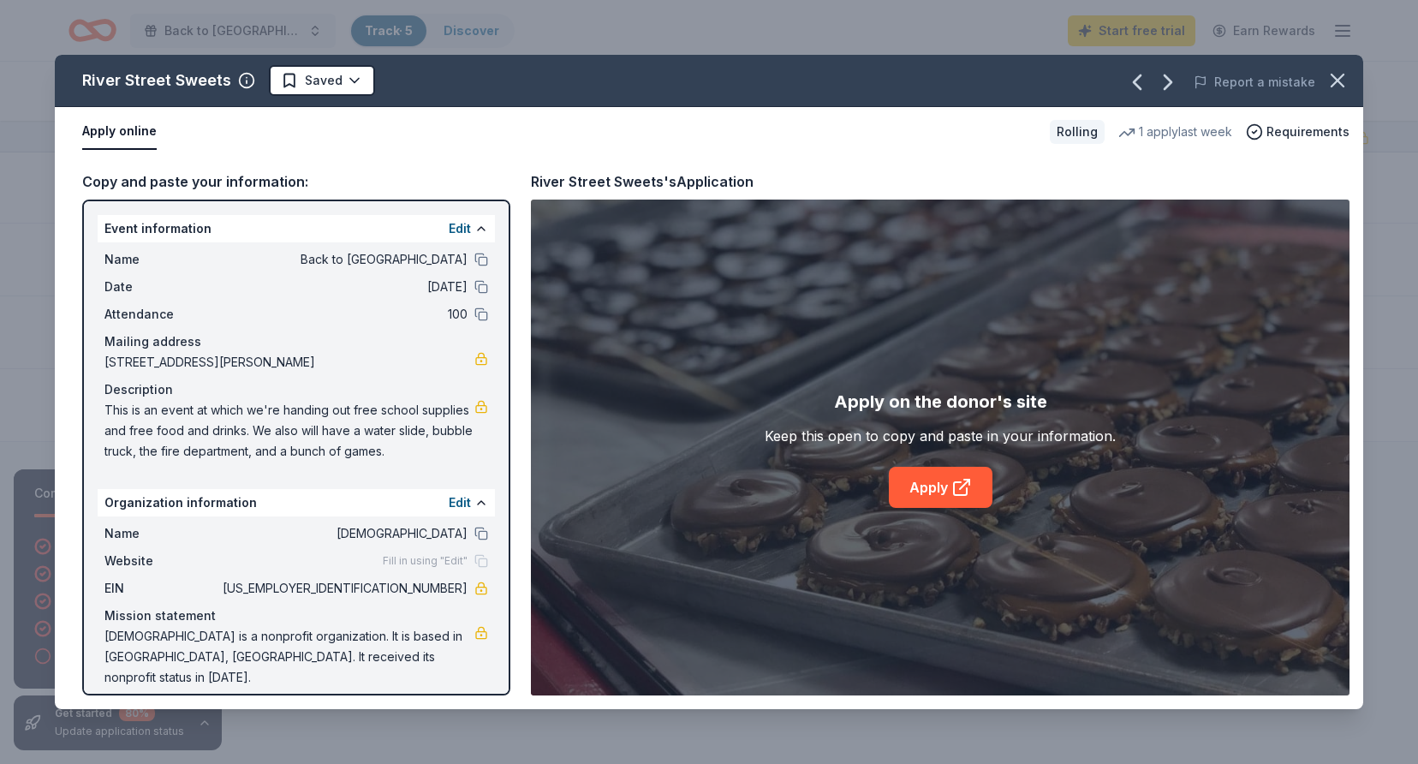
click at [237, 82] on div "River Street Sweets Saved Report a mistake Apply online Rolling 1 apply last we…" at bounding box center [709, 382] width 1309 height 654
click at [247, 81] on icon "button" at bounding box center [247, 82] width 0 height 3
click at [265, 122] on div "Store locator" at bounding box center [253, 127] width 81 height 21
click at [425, 124] on icon at bounding box center [423, 124] width 4 height 4
click at [477, 258] on button at bounding box center [481, 260] width 14 height 14
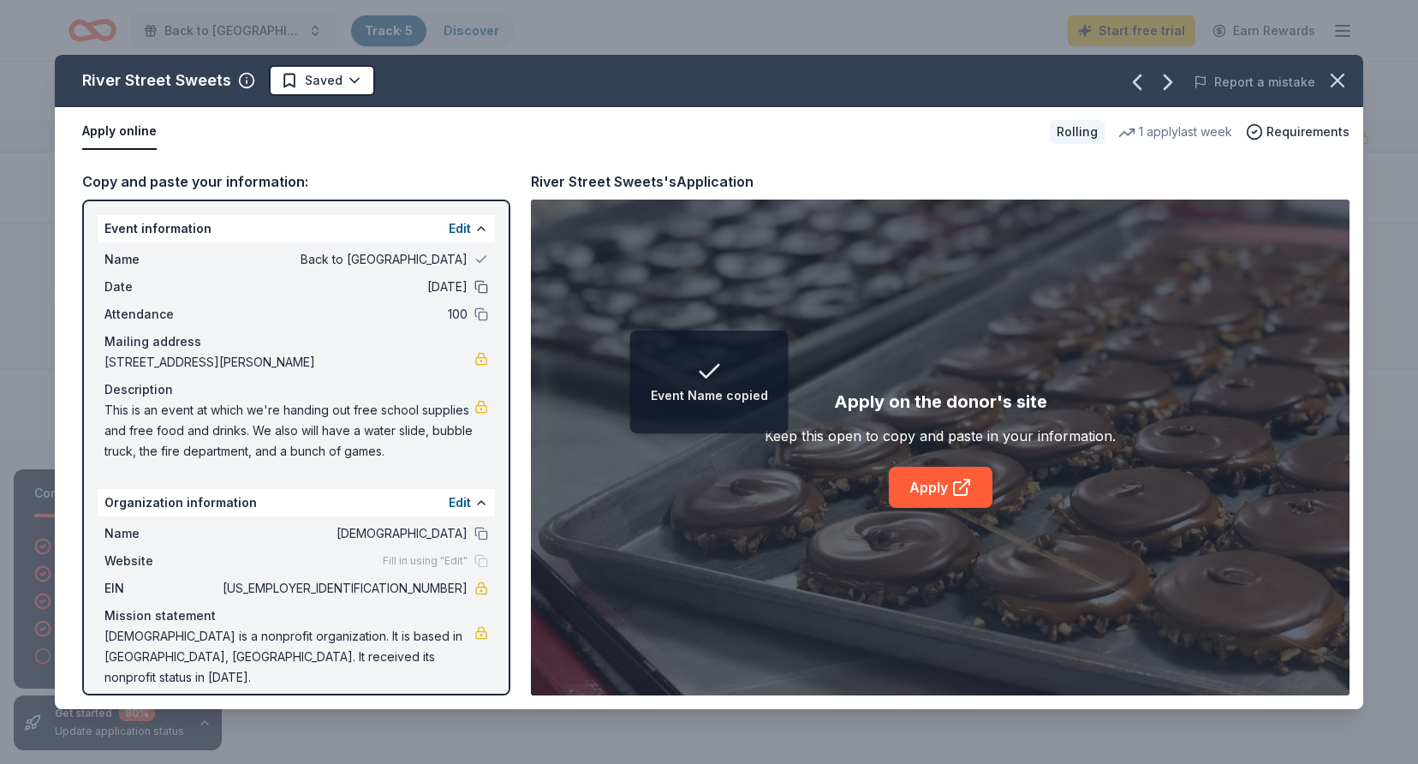
click at [485, 286] on button at bounding box center [481, 287] width 14 height 14
click at [484, 310] on button at bounding box center [481, 314] width 14 height 14
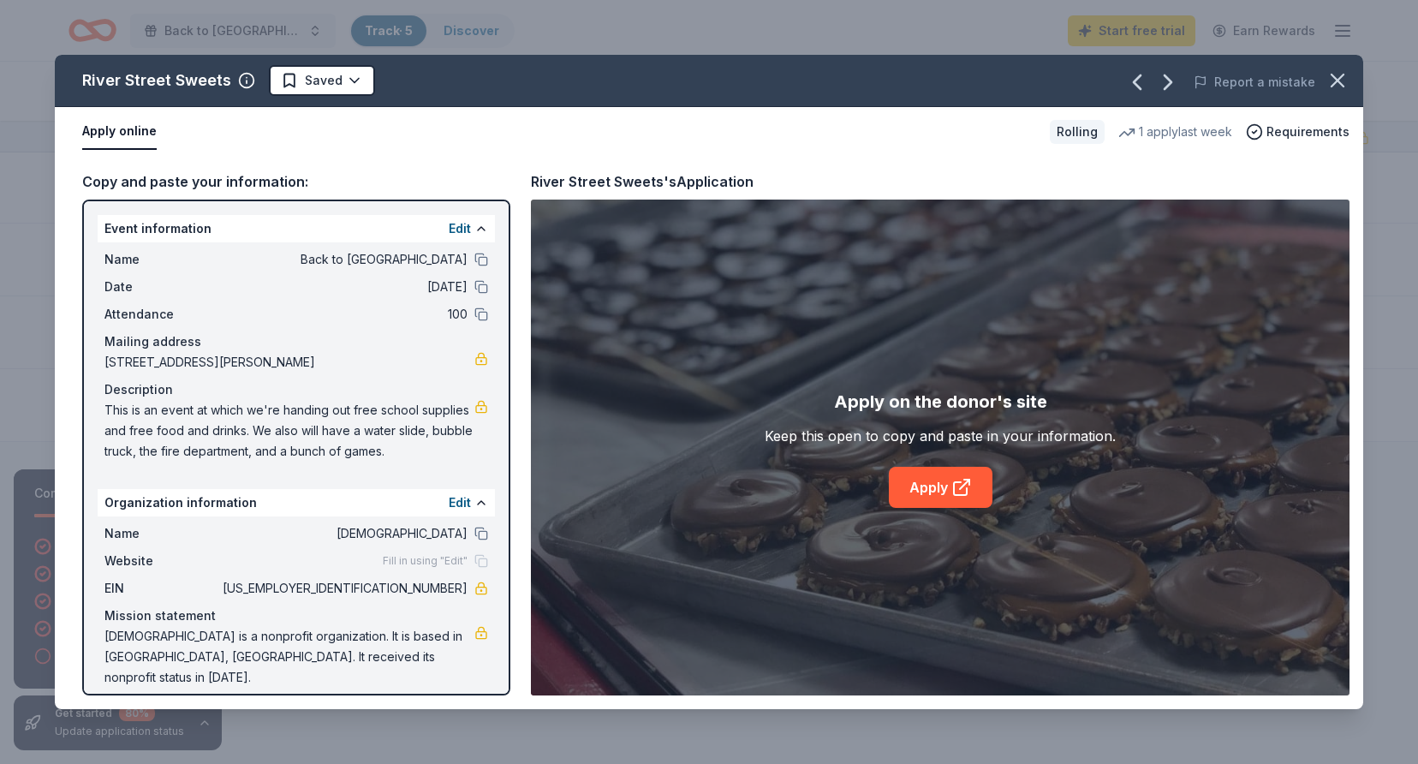
click at [420, 530] on span "Calvary United Methodist Church" at bounding box center [343, 533] width 248 height 21
click at [472, 498] on div "Edit" at bounding box center [468, 502] width 39 height 21
click at [457, 501] on button "Edit" at bounding box center [460, 502] width 22 height 21
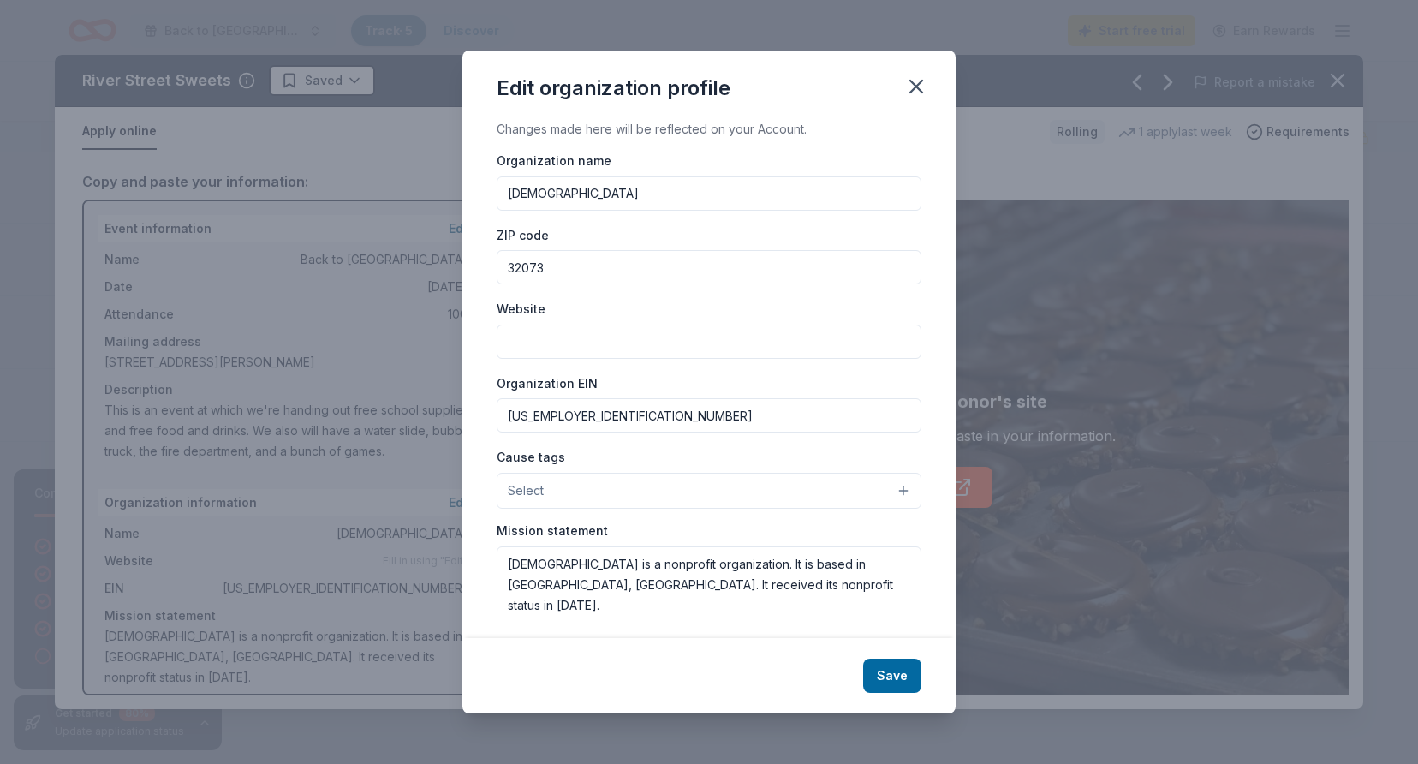
click at [615, 190] on input "Calvary United Methodist Church" at bounding box center [709, 193] width 425 height 34
click at [719, 192] on input "Calvary Methodist Church" at bounding box center [709, 193] width 425 height 34
type input "Calvary Methodist Church Orange Park"
click at [676, 348] on input "Website" at bounding box center [709, 342] width 425 height 34
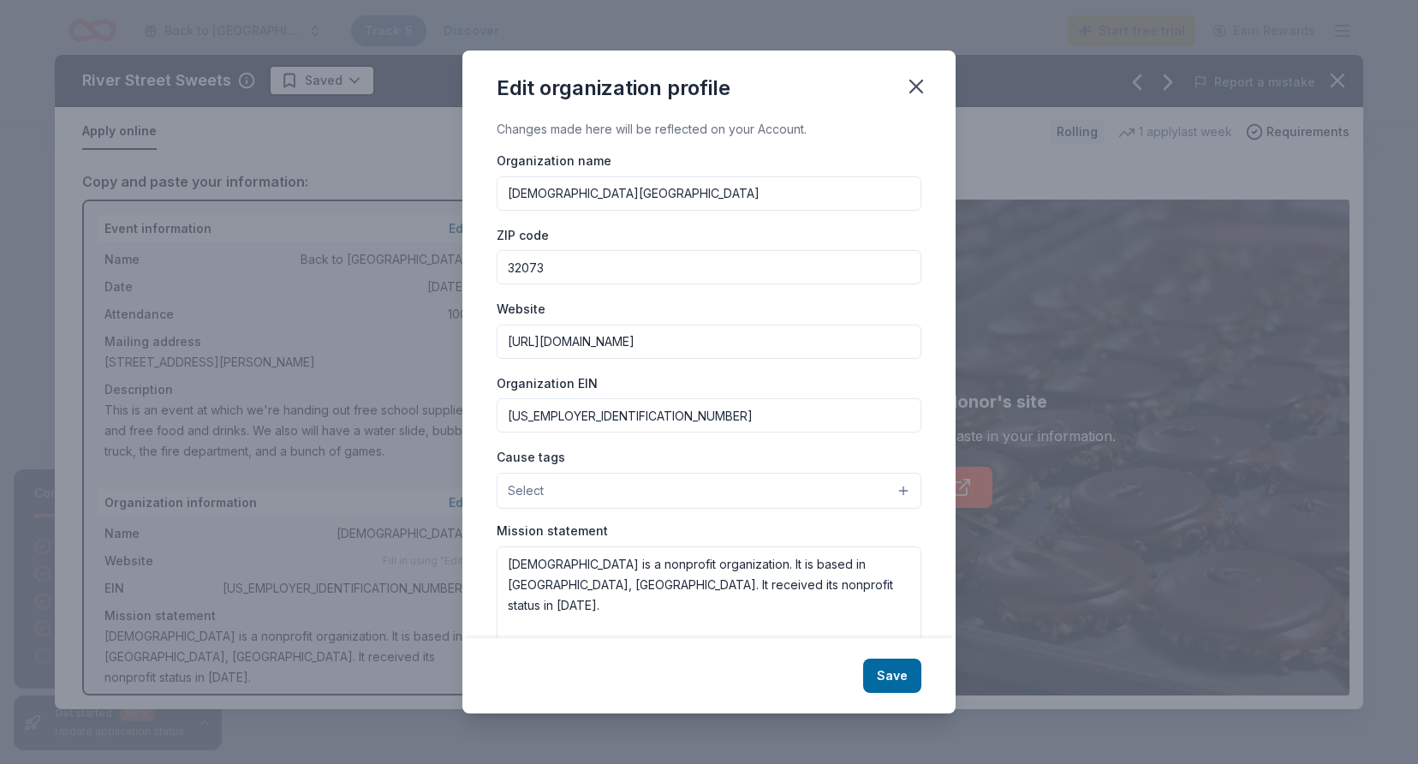
type input "https://calvarymcop.org"
click at [717, 458] on div "Cause tags Select" at bounding box center [709, 477] width 425 height 63
click at [716, 487] on button "Select" at bounding box center [709, 491] width 425 height 36
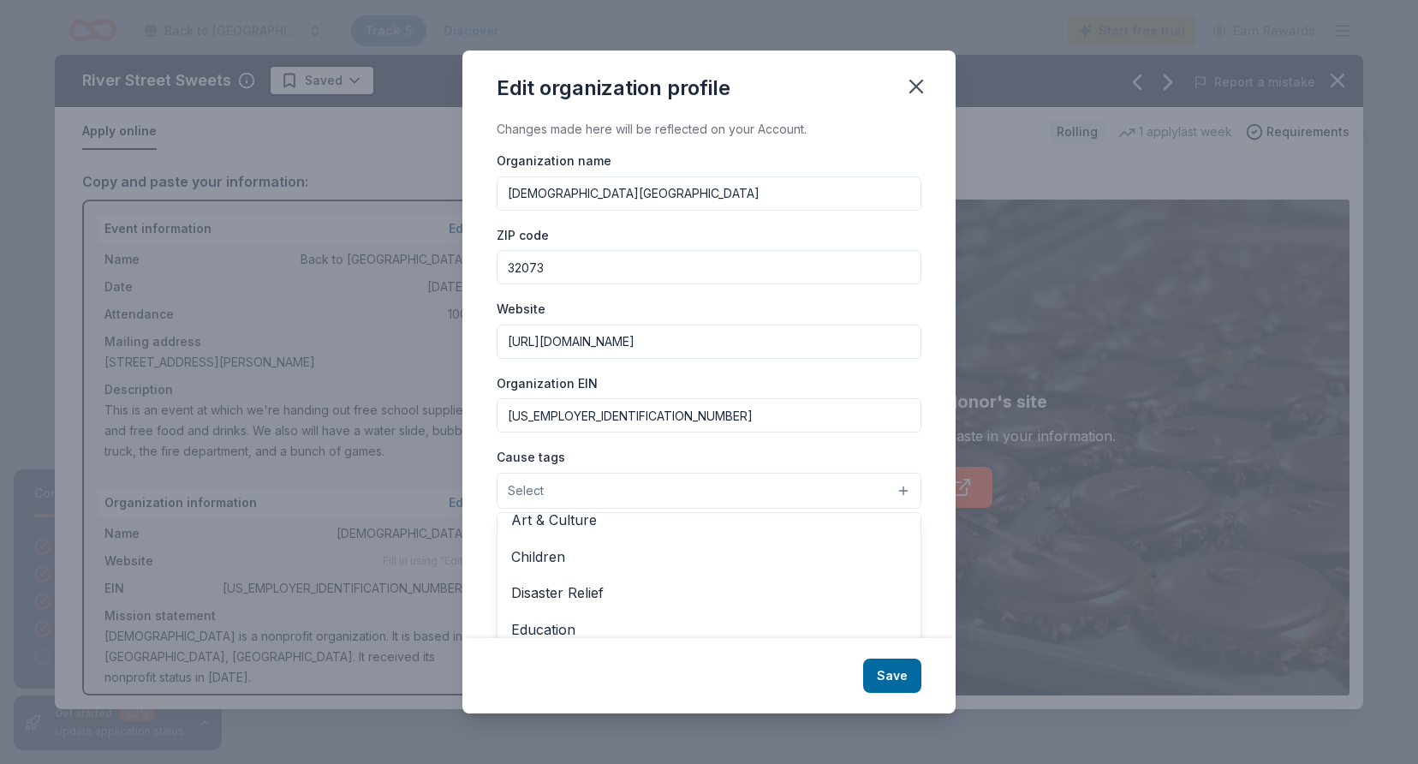
scroll to position [67, 0]
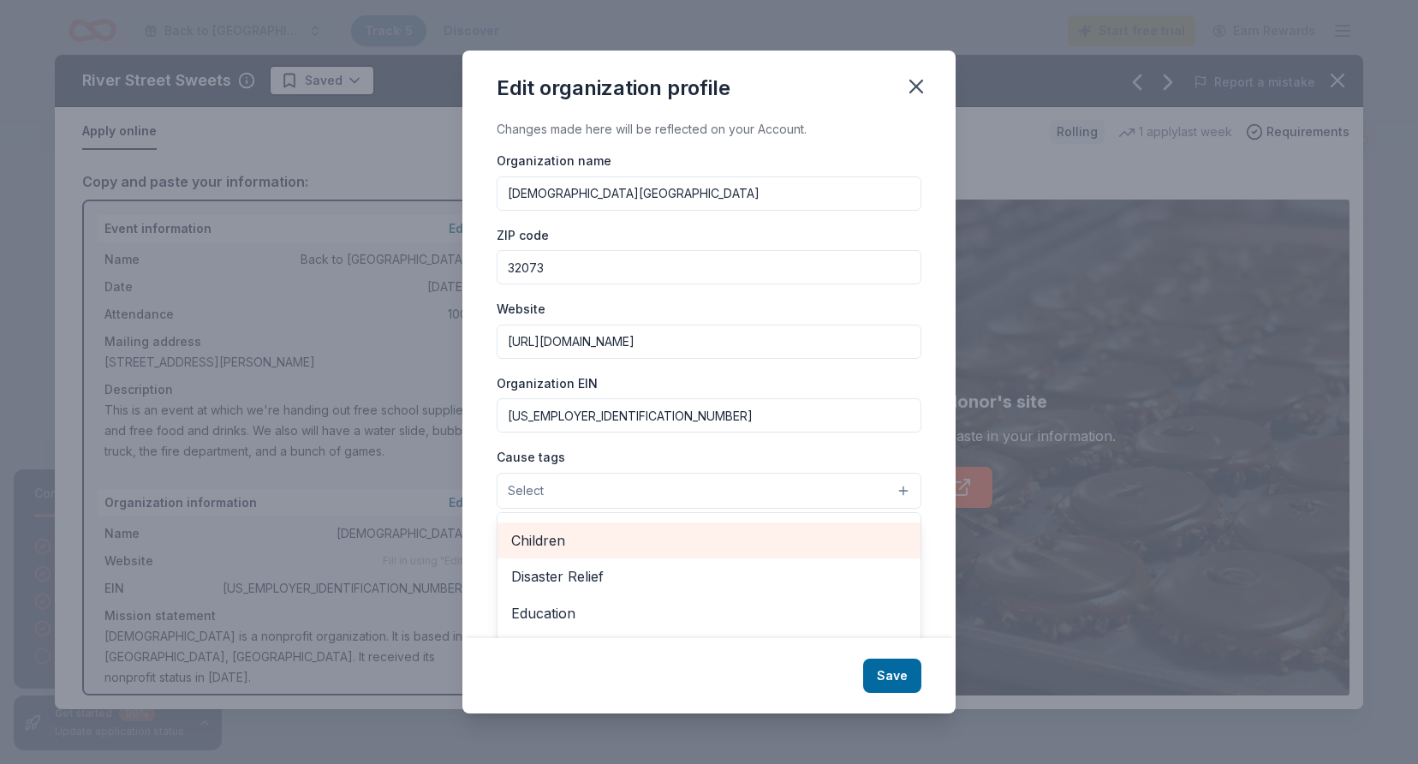
click at [703, 536] on span "Children" at bounding box center [709, 540] width 396 height 22
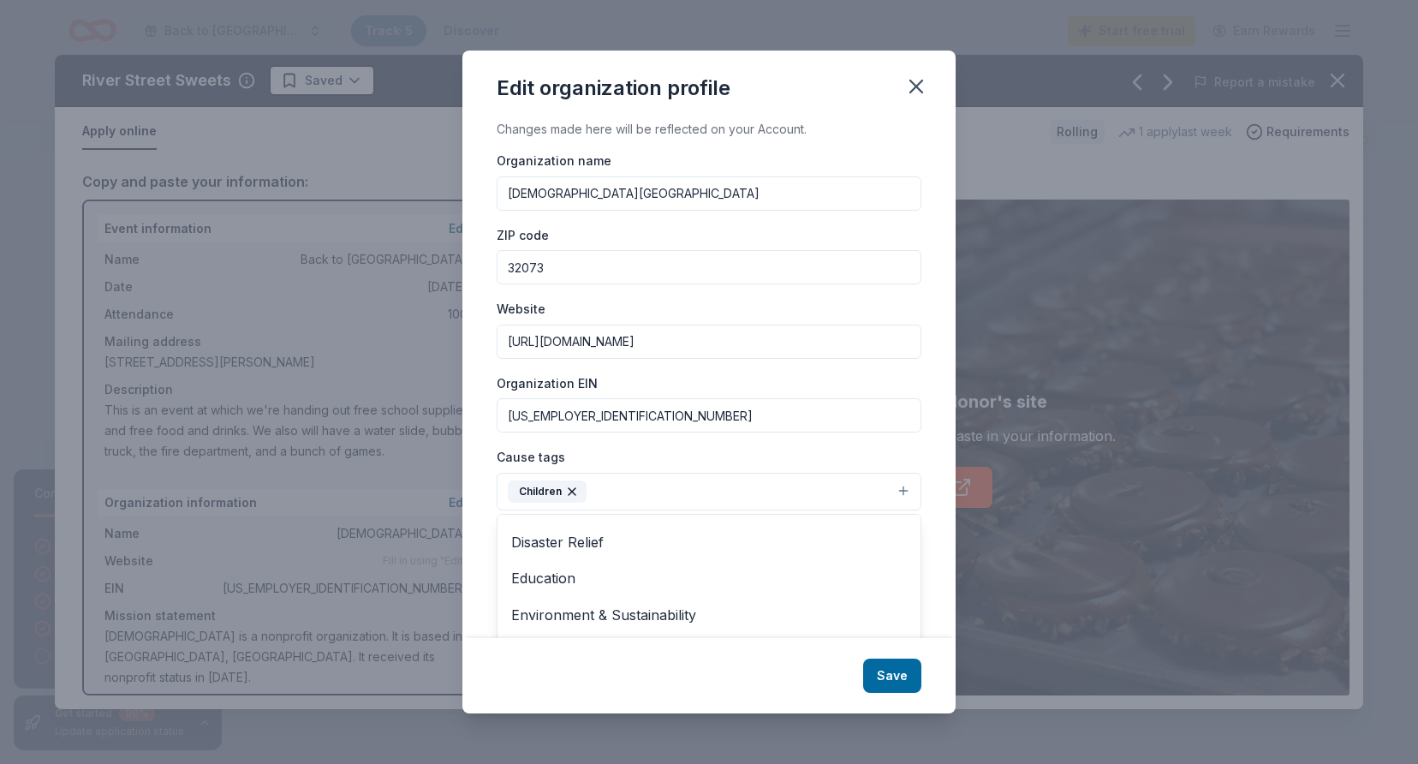
click at [715, 480] on button "Children" at bounding box center [709, 492] width 425 height 38
click at [715, 491] on button "Children" at bounding box center [709, 492] width 425 height 38
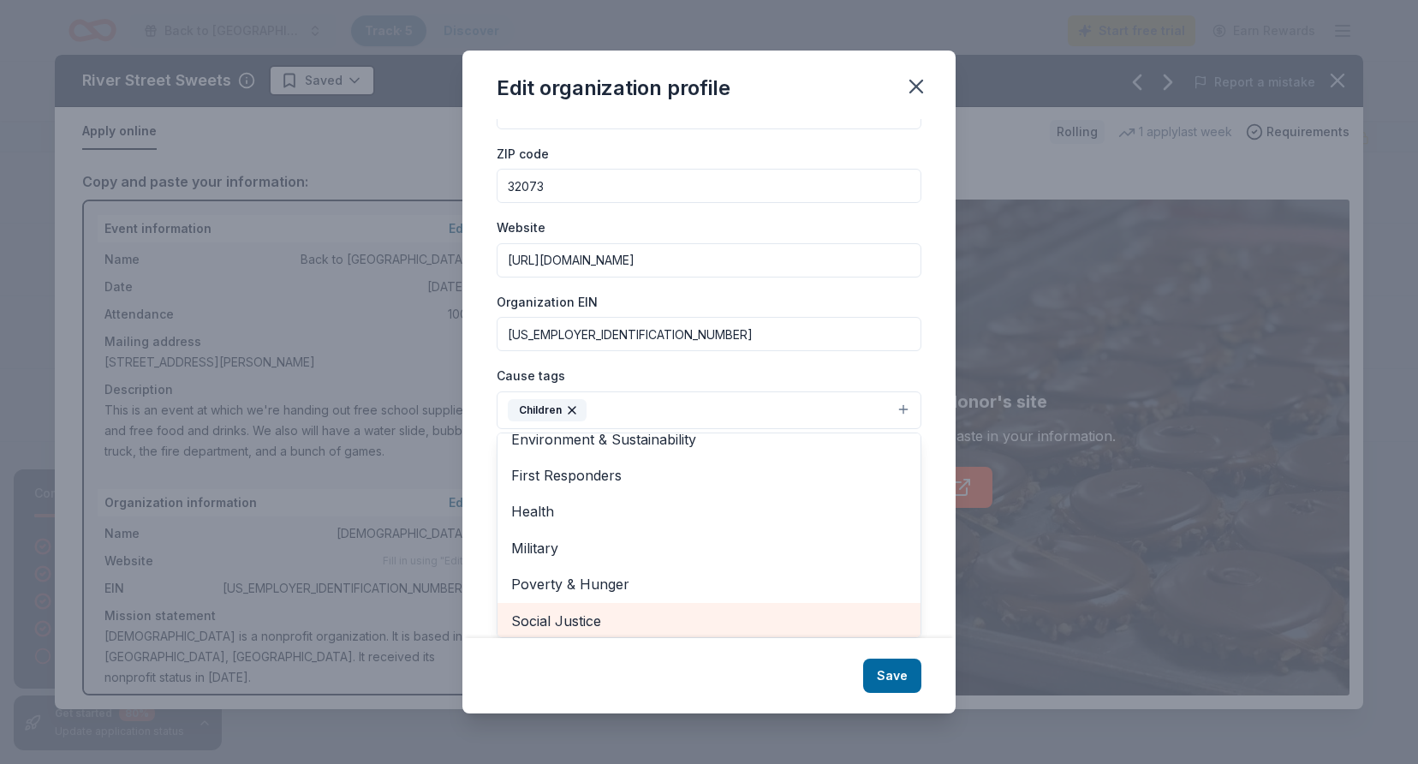
scroll to position [158, 0]
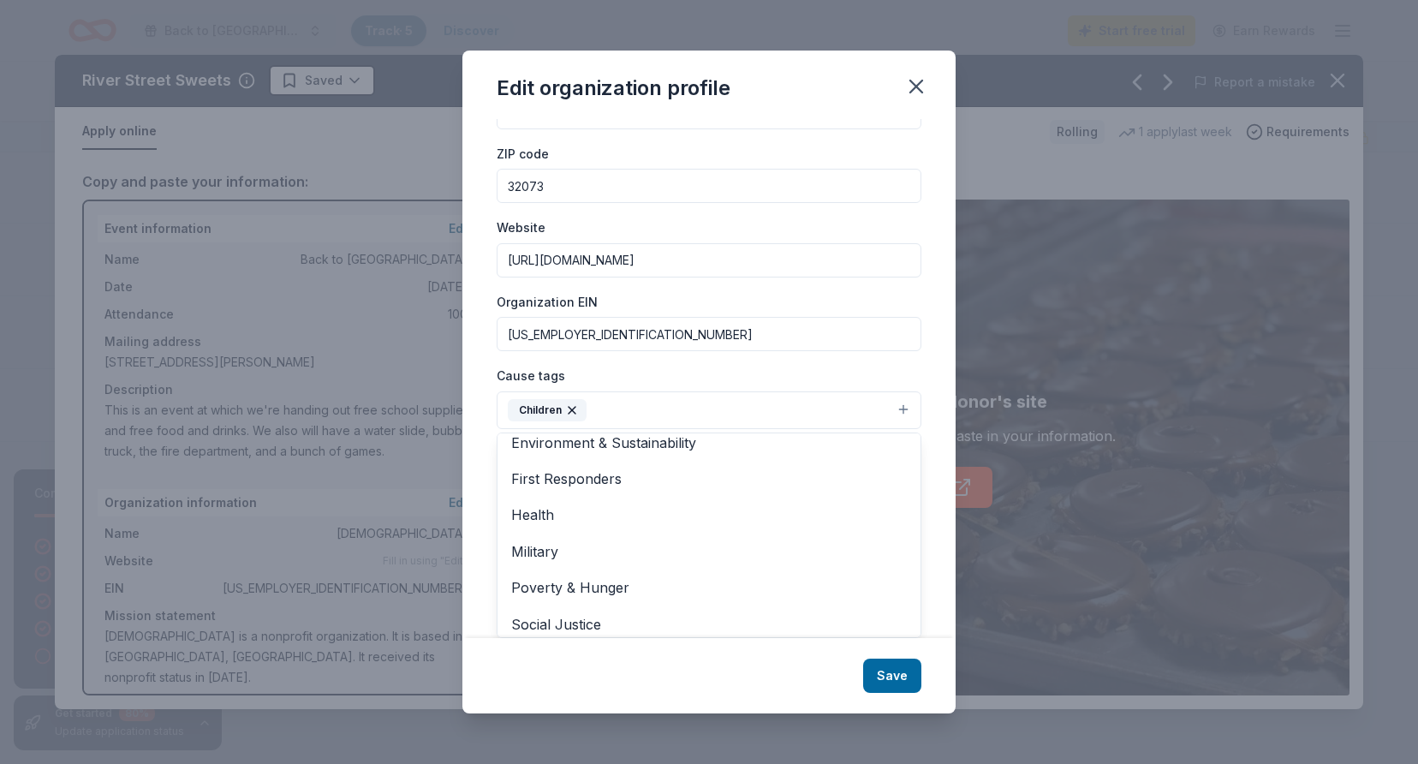
click at [929, 406] on div "Changes made here will be reflected on your Account. Organization name Calvary …" at bounding box center [708, 378] width 493 height 519
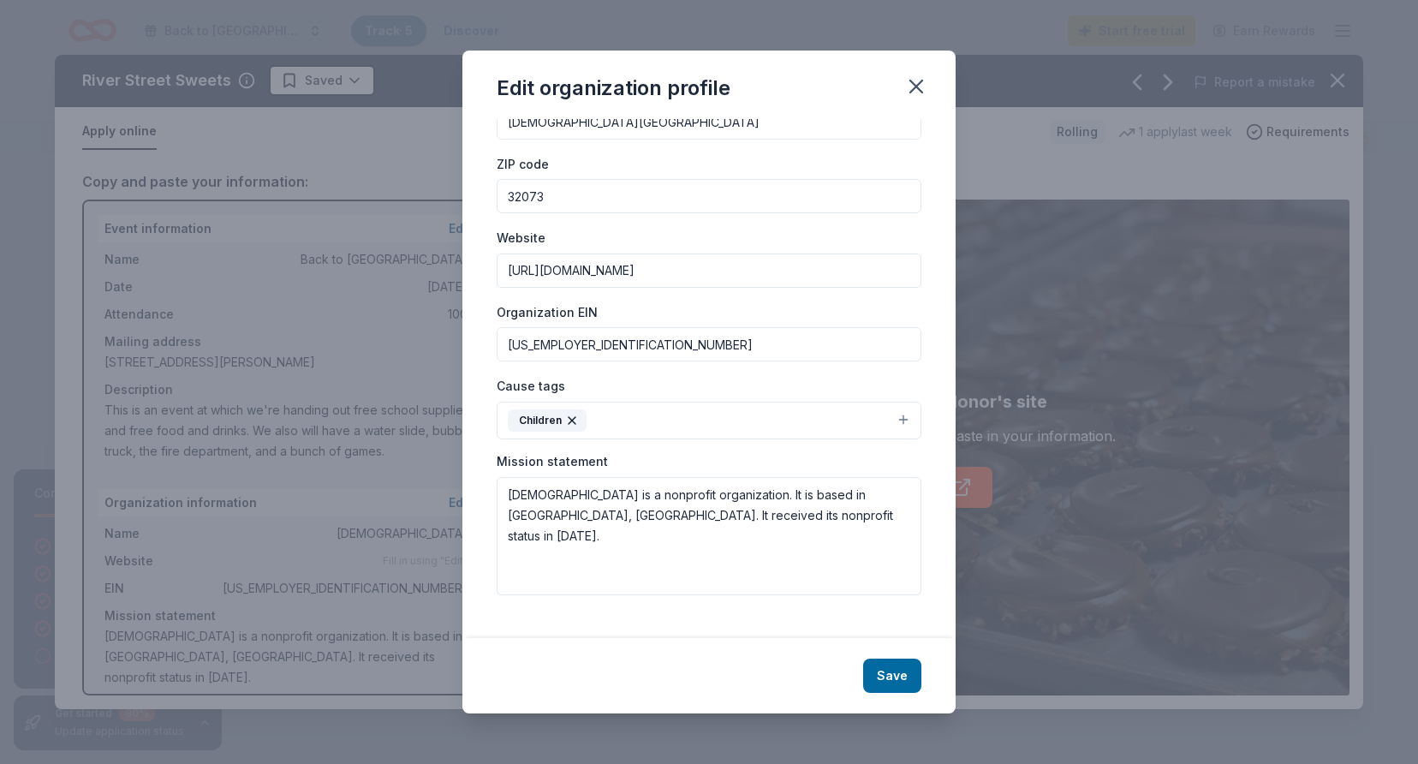
scroll to position [55, 0]
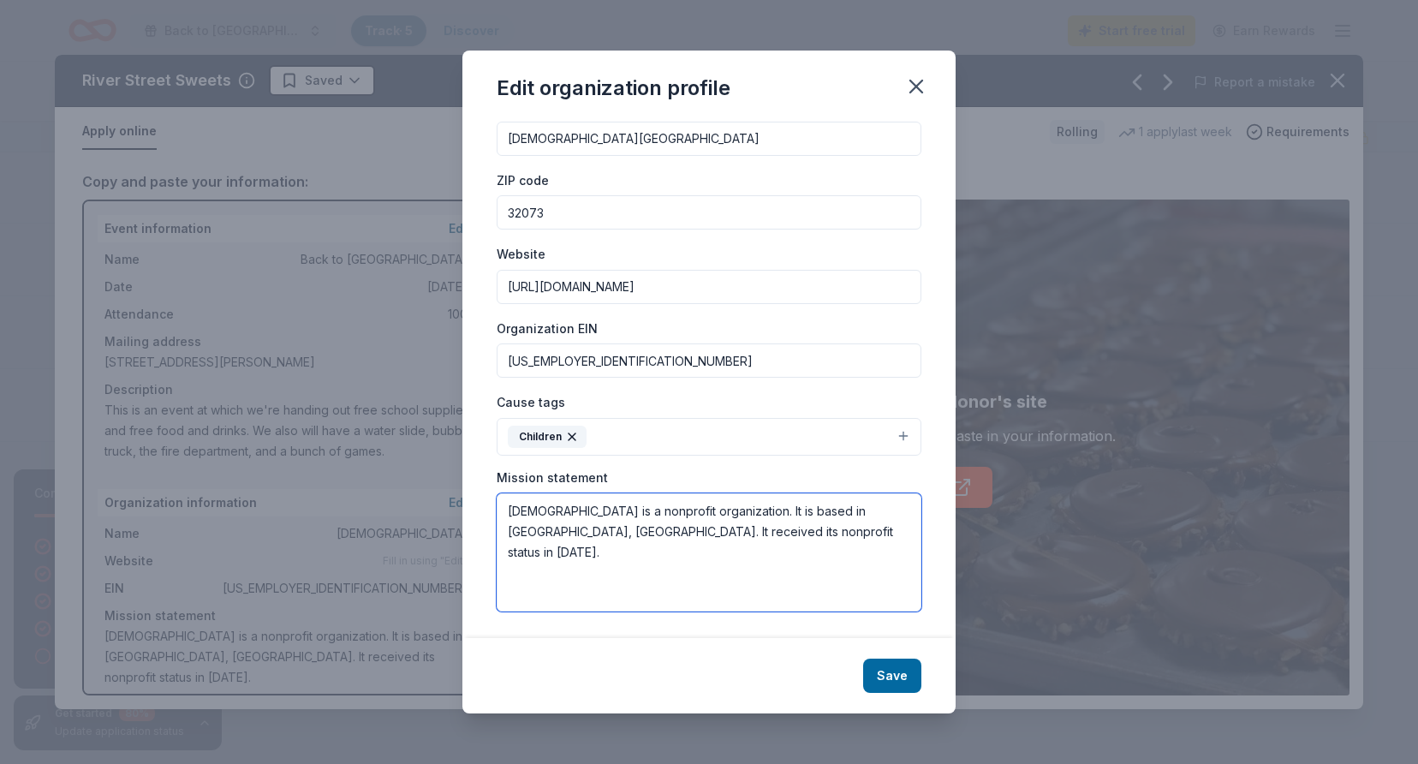
click at [885, 522] on textarea "Calvary United Methodist Church is a nonprofit organization. It is based in Ora…" at bounding box center [709, 552] width 425 height 118
click at [561, 504] on textarea "Calvary United Methodist Church is a nonprofit organization. It is based in Ora…" at bounding box center [709, 552] width 425 height 118
click at [731, 522] on textarea "Calvary Methodist Church is a nonprofit organization. It is based in Orange Par…" at bounding box center [709, 552] width 425 height 118
click at [831, 521] on textarea "Calvary Methodist Church is a nonprofit organization. It is based in Orange Par…" at bounding box center [709, 552] width 425 height 118
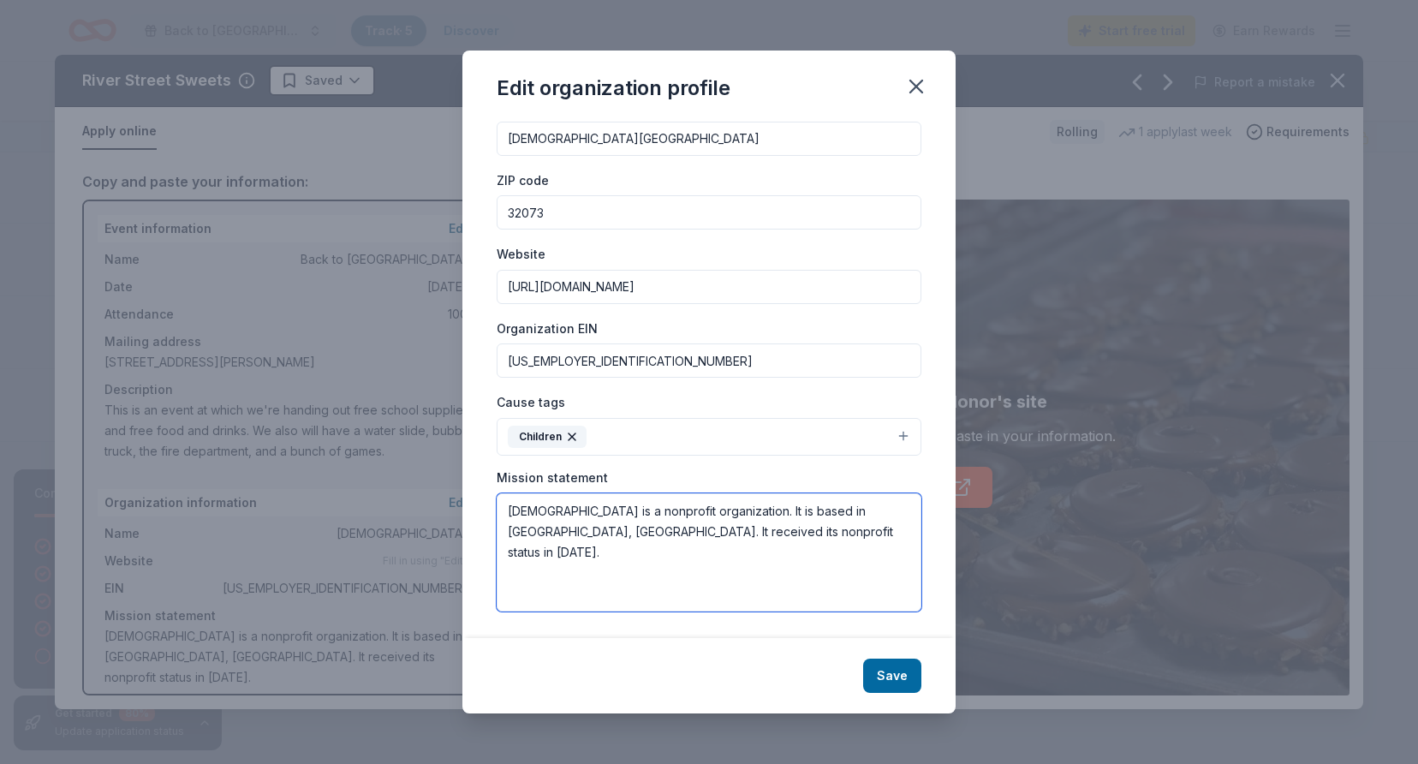
drag, startPoint x: 837, startPoint y: 510, endPoint x: 679, endPoint y: 510, distance: 157.6
click at [679, 510] on textarea "Calvary Methodist Church is a nonprofit organization. It is based in Orange Par…" at bounding box center [709, 552] width 425 height 118
click at [842, 563] on textarea "Calvary Methodist Church is a church based in Orange Park, FL. It received its …" at bounding box center [709, 552] width 425 height 118
drag, startPoint x: 826, startPoint y: 539, endPoint x: 874, endPoint y: 510, distance: 54.9
click at [874, 510] on textarea "Calvary Methodist Church is a church based in Orange Park, FL. It received its …" at bounding box center [709, 552] width 425 height 118
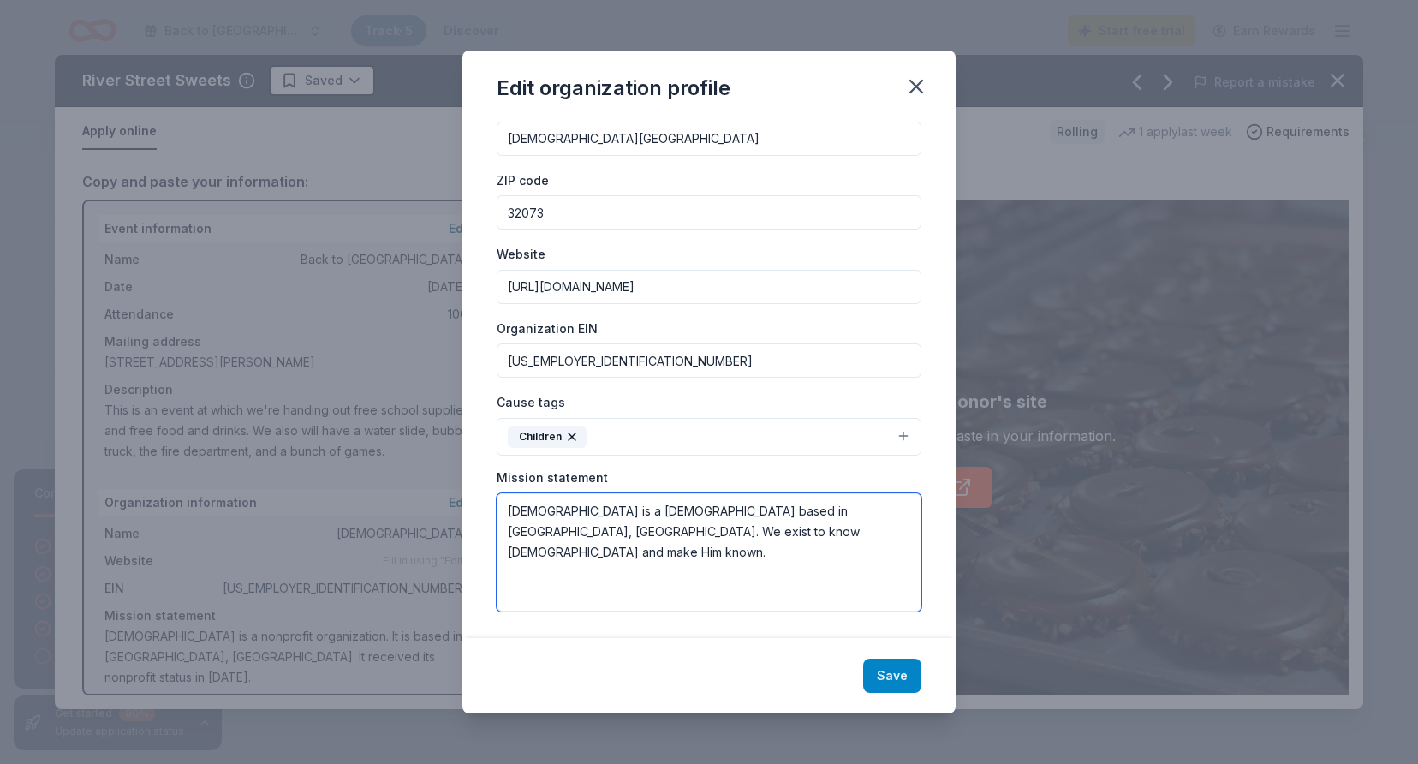
type textarea "Calvary Methodist Church is a church based in Orange Park, FL. We exist to know…"
click at [872, 683] on button "Save" at bounding box center [892, 676] width 58 height 34
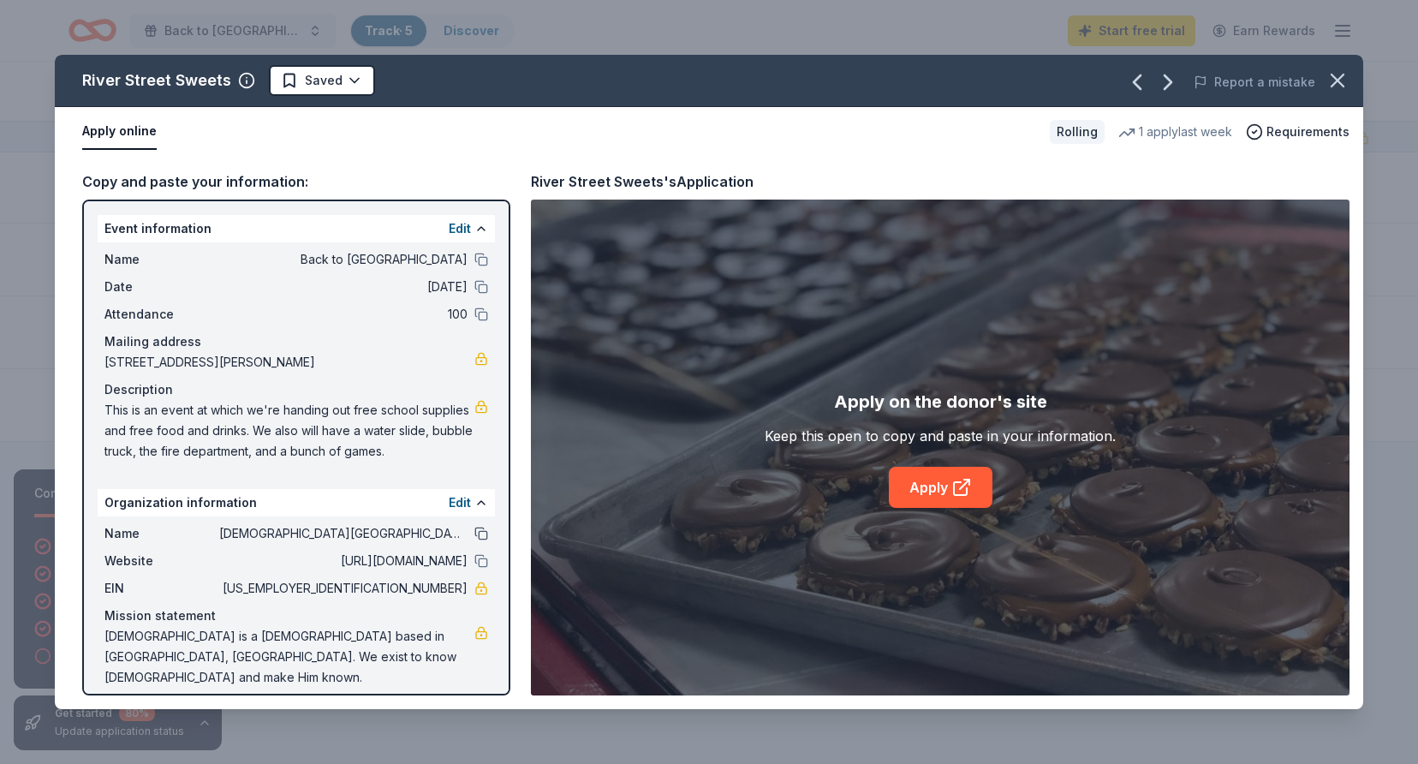
click at [479, 532] on button at bounding box center [481, 534] width 14 height 14
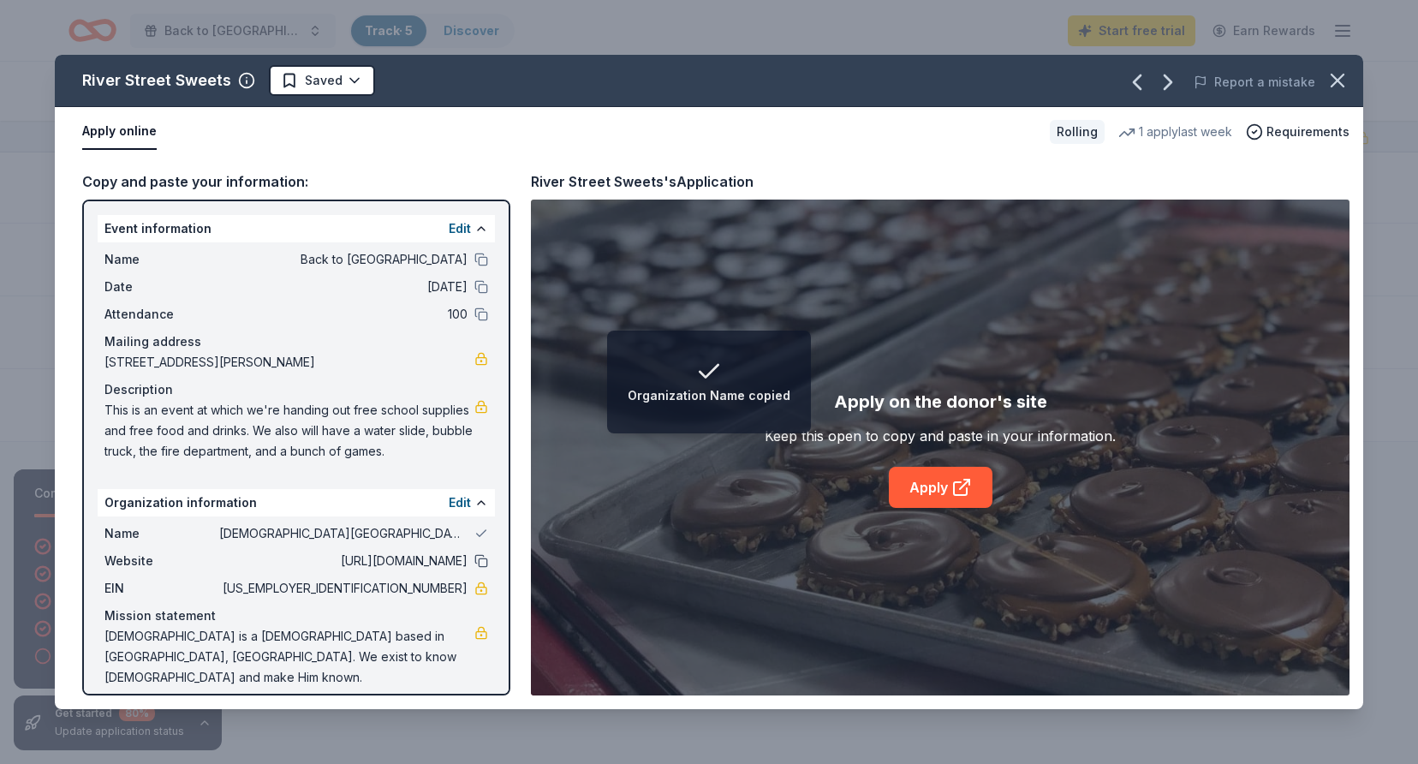
click at [481, 556] on button at bounding box center [481, 561] width 14 height 14
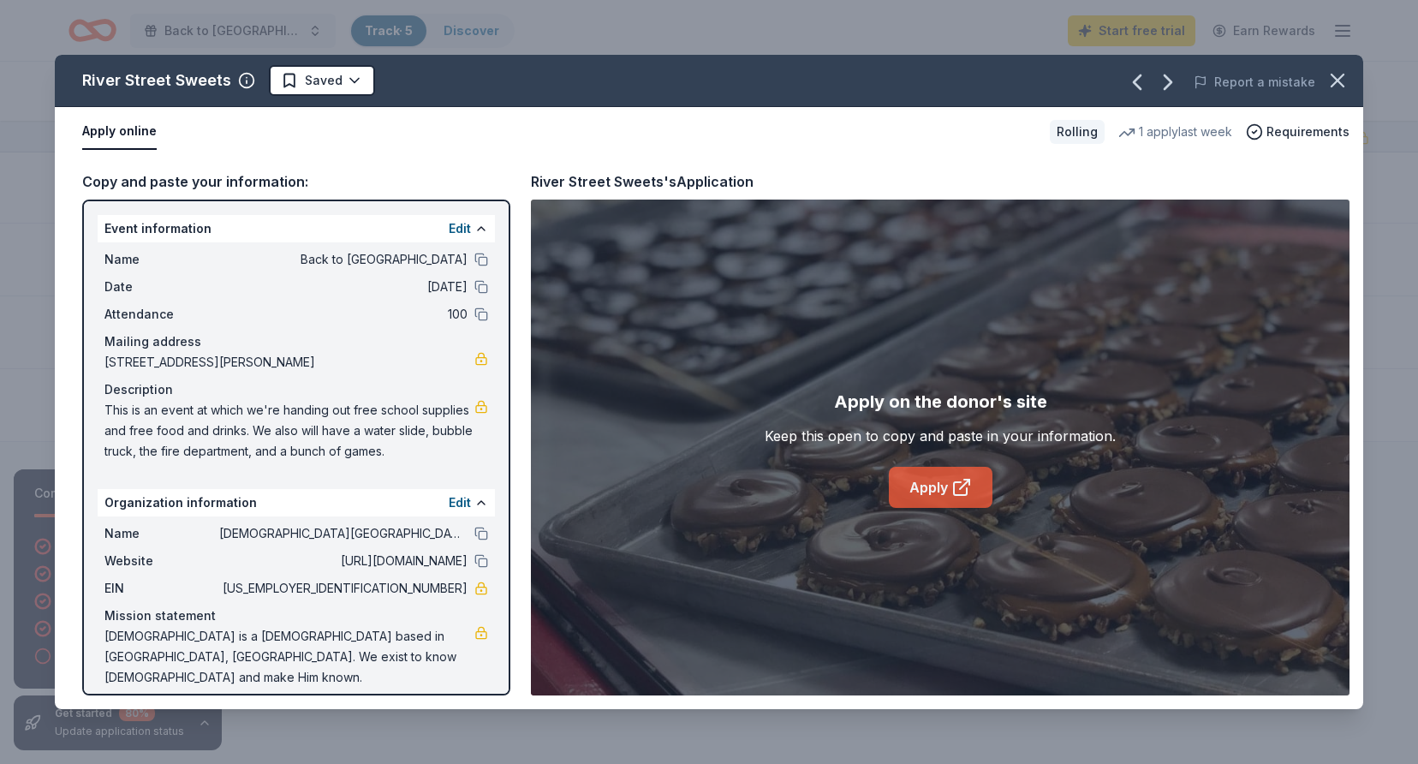
click at [962, 489] on icon at bounding box center [961, 487] width 21 height 21
drag, startPoint x: 388, startPoint y: 450, endPoint x: 147, endPoint y: 413, distance: 243.5
click at [167, 418] on span "This is an event at which we're handing out free school supplies and free food …" at bounding box center [289, 431] width 370 height 62
click at [144, 413] on span "This is an event at which we're handing out free school supplies and free food …" at bounding box center [289, 431] width 370 height 62
drag, startPoint x: 154, startPoint y: 409, endPoint x: 255, endPoint y: 415, distance: 101.2
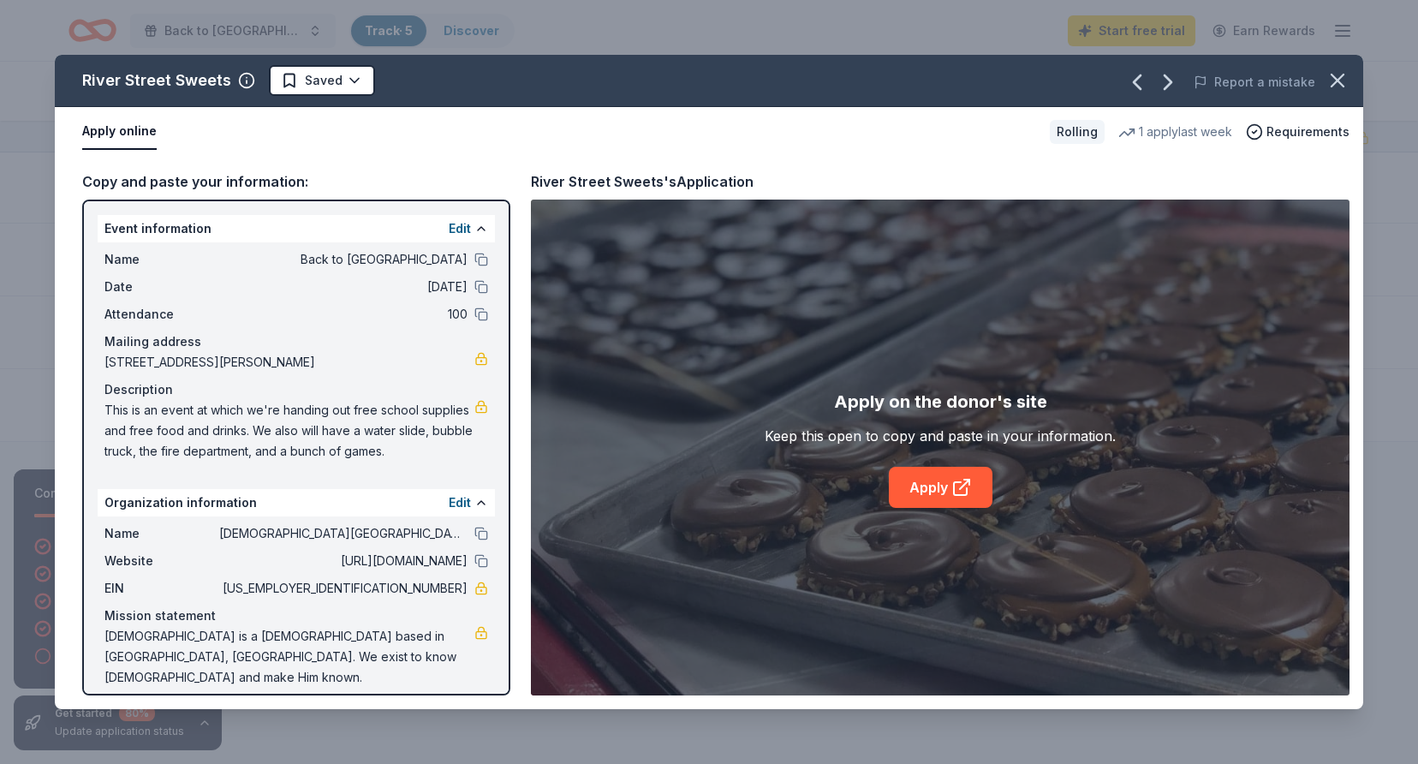
click at [255, 415] on span "This is an event at which we're handing out free school supplies and free food …" at bounding box center [289, 431] width 370 height 62
click at [1274, 130] on span "Requirements" at bounding box center [1308, 132] width 83 height 21
click at [976, 146] on div "Apply online" at bounding box center [559, 132] width 954 height 36
click at [1167, 73] on icon "button" at bounding box center [1167, 82] width 27 height 27
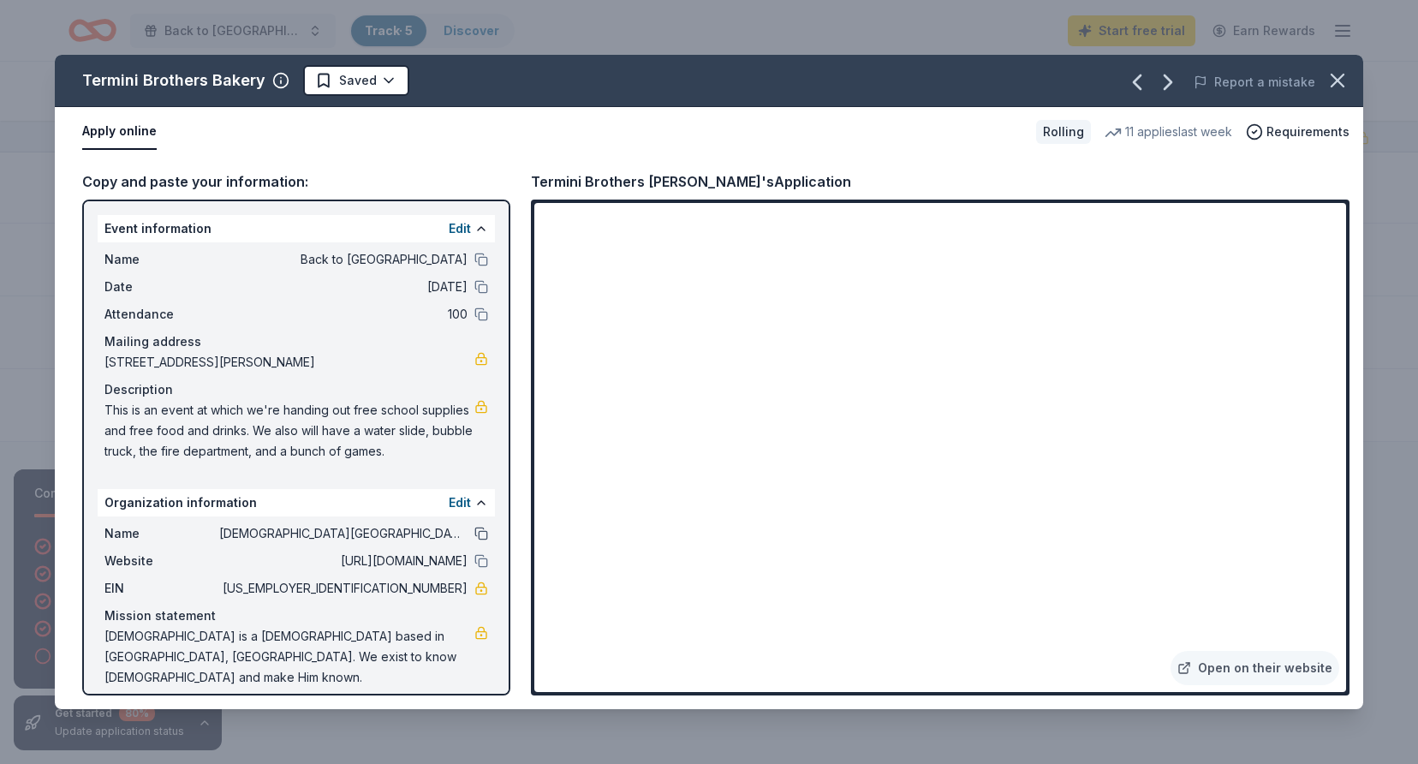
click at [477, 535] on button at bounding box center [481, 534] width 14 height 14
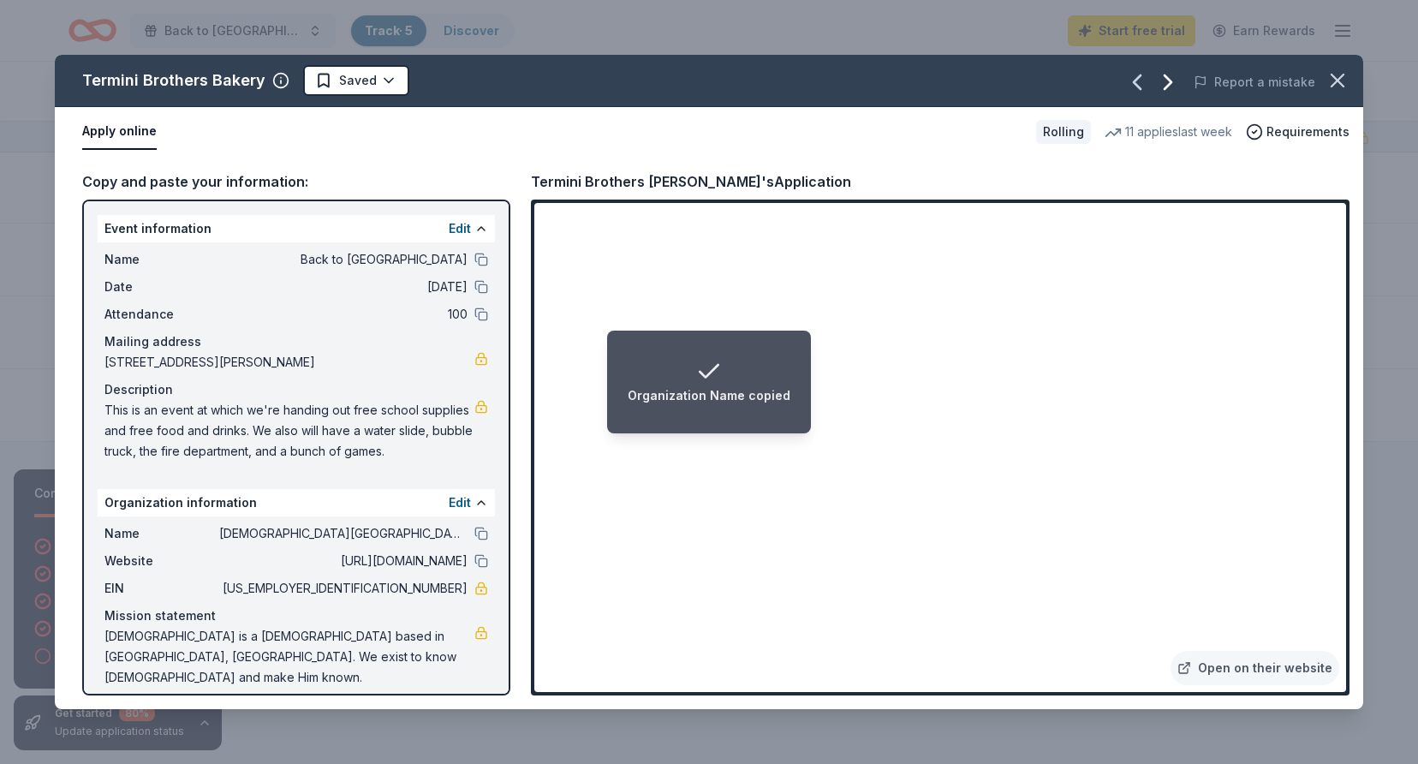
click at [1174, 82] on icon "button" at bounding box center [1167, 82] width 27 height 27
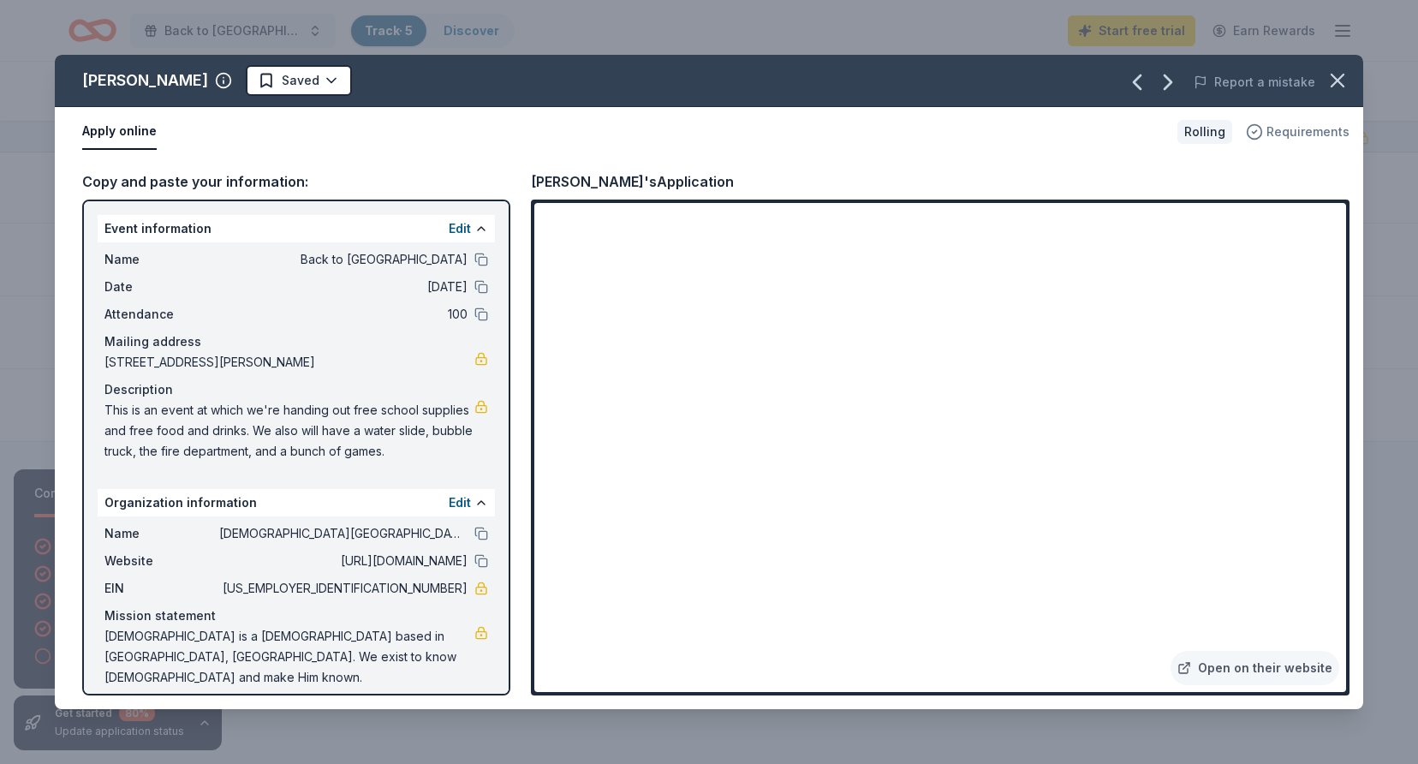
click at [1273, 122] on span "Requirements" at bounding box center [1308, 132] width 83 height 21
click at [1065, 122] on div "Apply online" at bounding box center [623, 132] width 1082 height 36
click at [1178, 79] on icon "button" at bounding box center [1167, 82] width 27 height 27
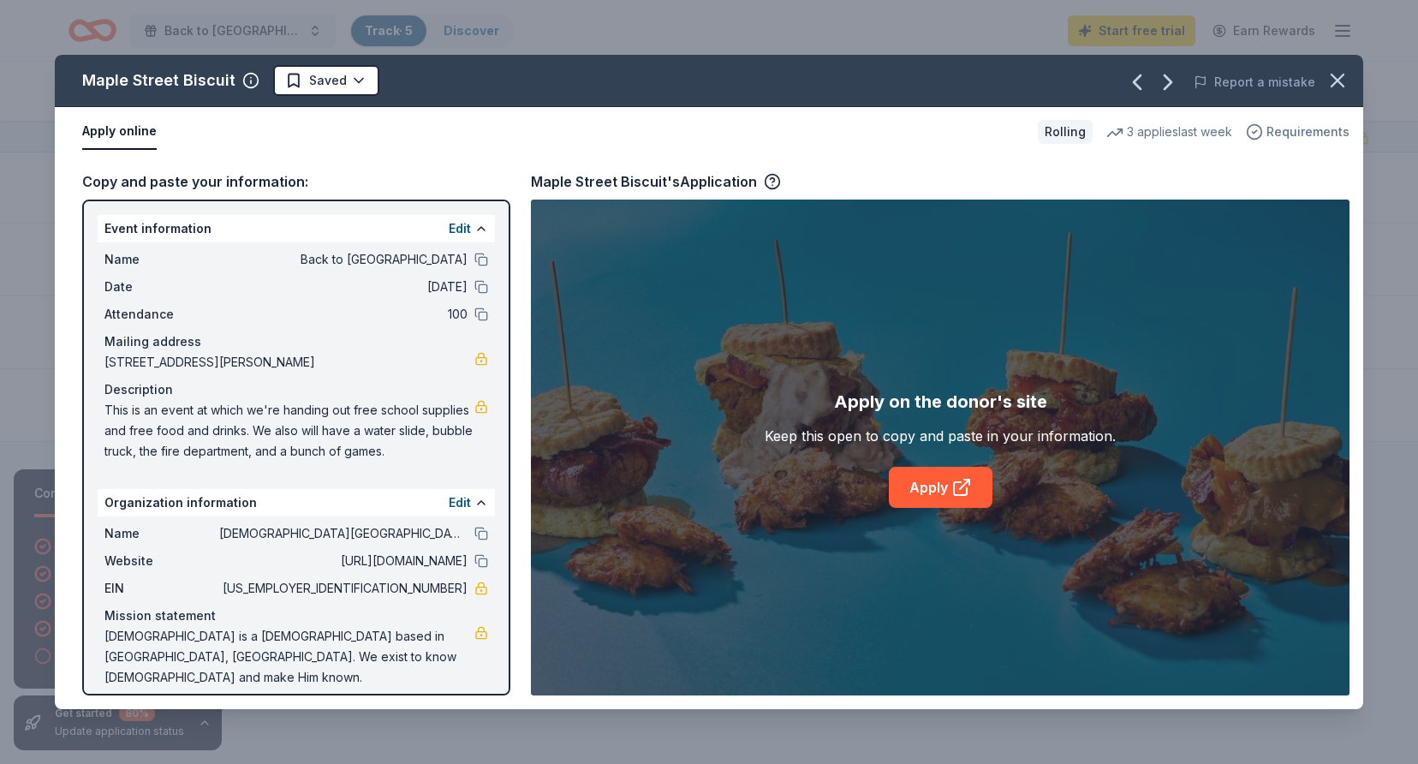
click at [1291, 134] on span "Requirements" at bounding box center [1308, 132] width 83 height 21
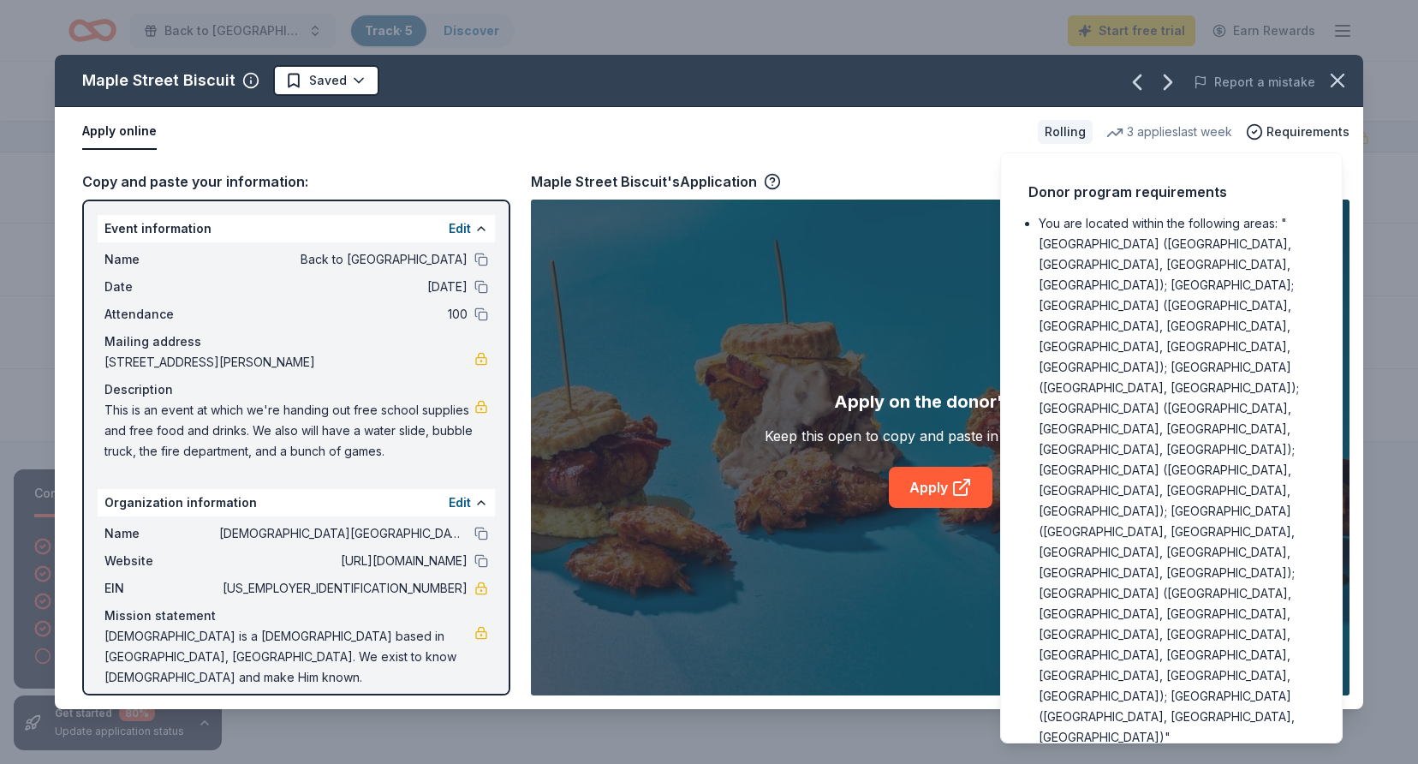
click at [1065, 137] on div "Rolling" at bounding box center [1065, 132] width 55 height 24
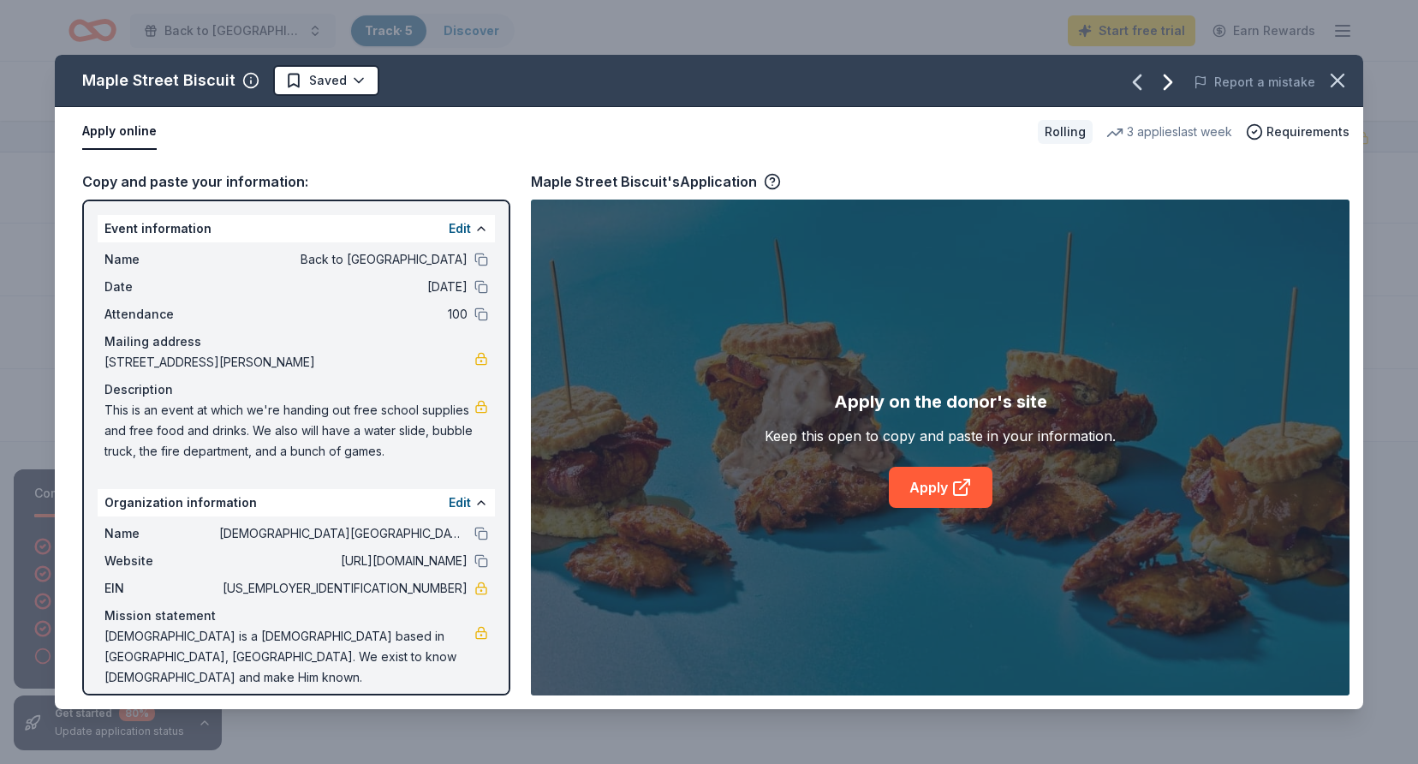
click at [1177, 81] on icon "button" at bounding box center [1167, 82] width 27 height 27
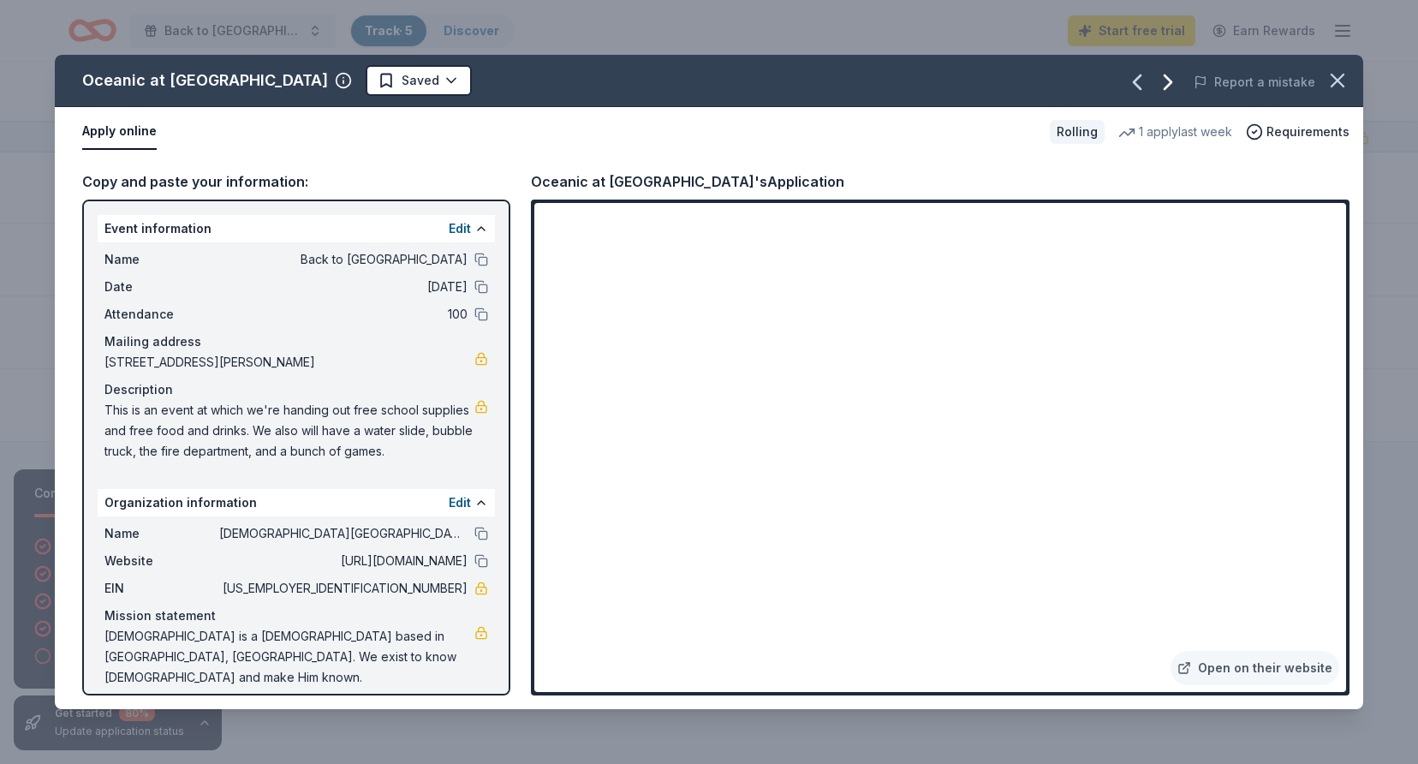
click at [1166, 86] on icon "button" at bounding box center [1167, 82] width 27 height 27
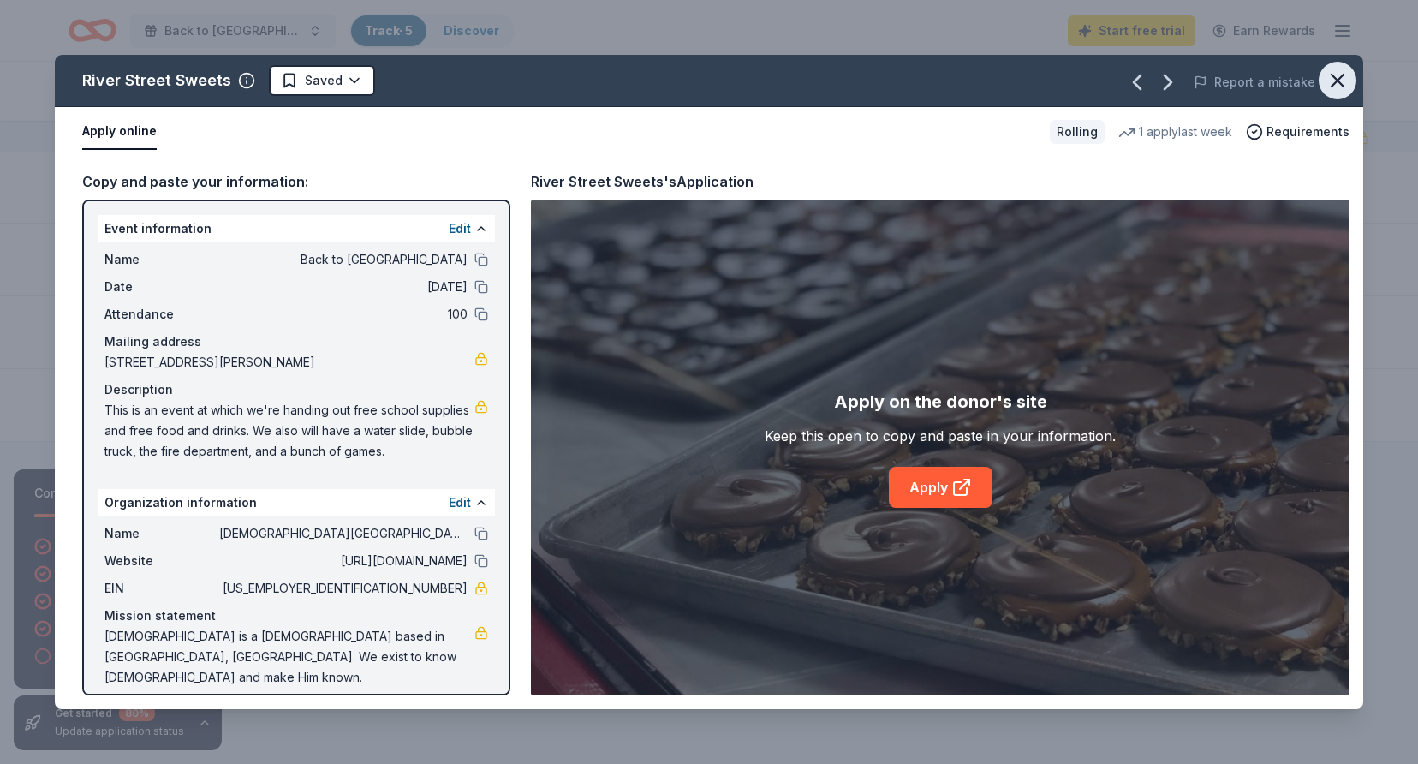
click at [1327, 79] on icon "button" at bounding box center [1338, 81] width 24 height 24
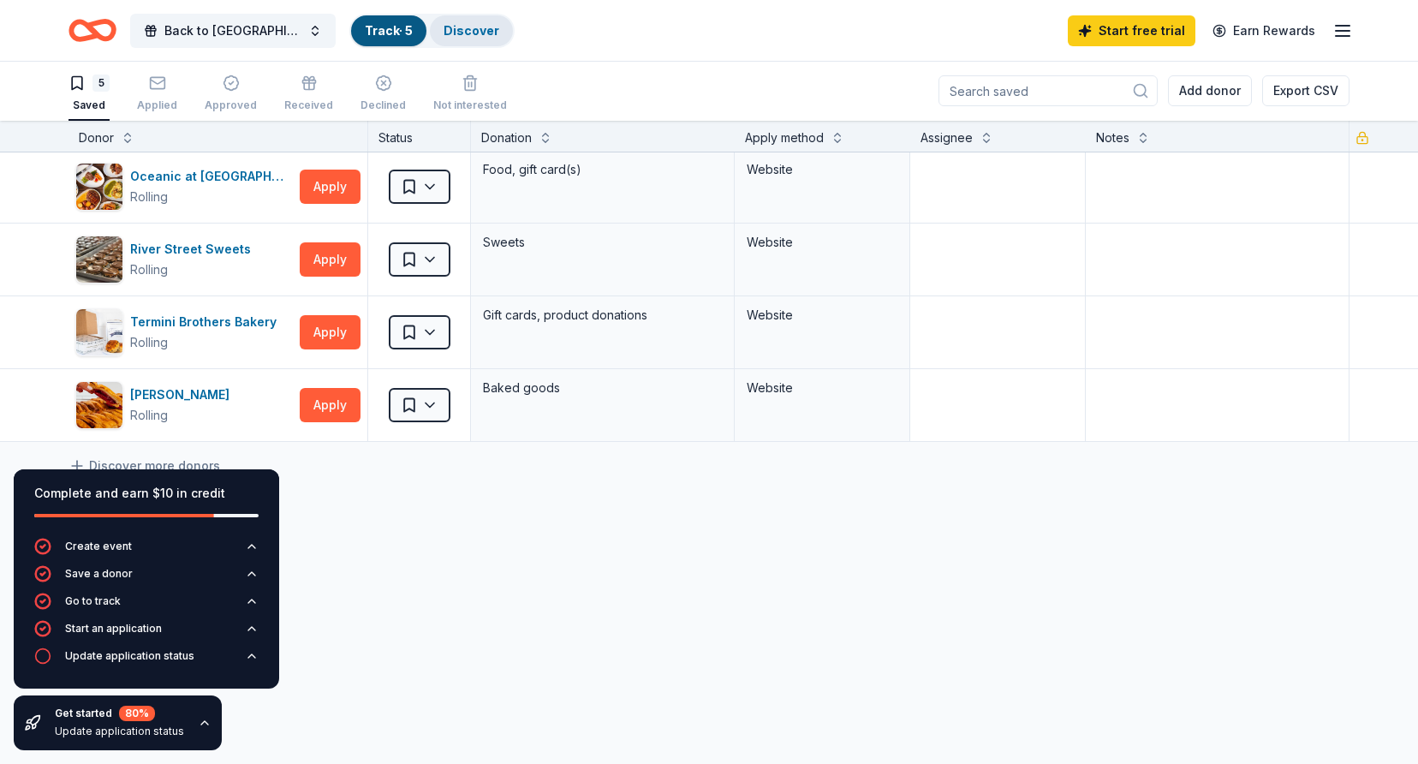
click at [444, 29] on link "Discover" at bounding box center [472, 30] width 56 height 15
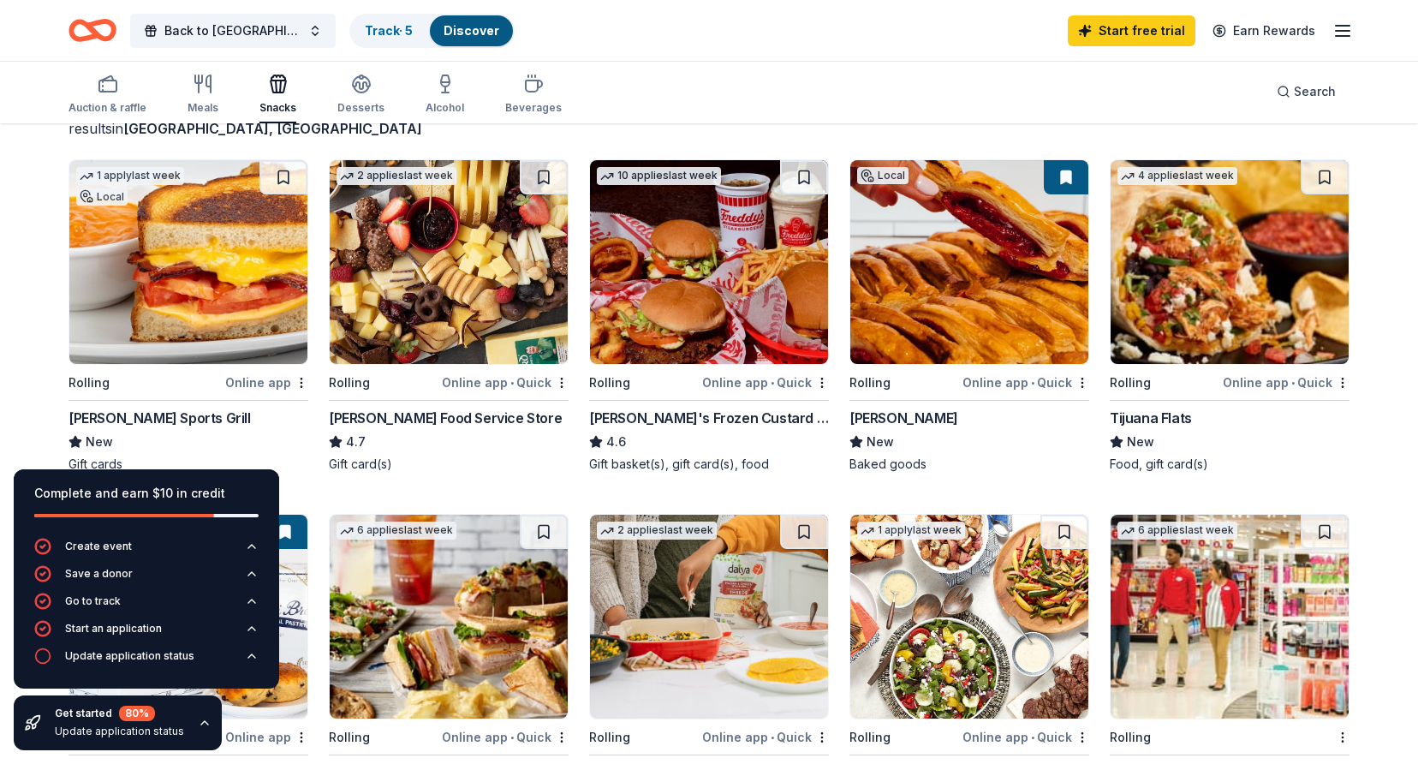
scroll to position [120, 0]
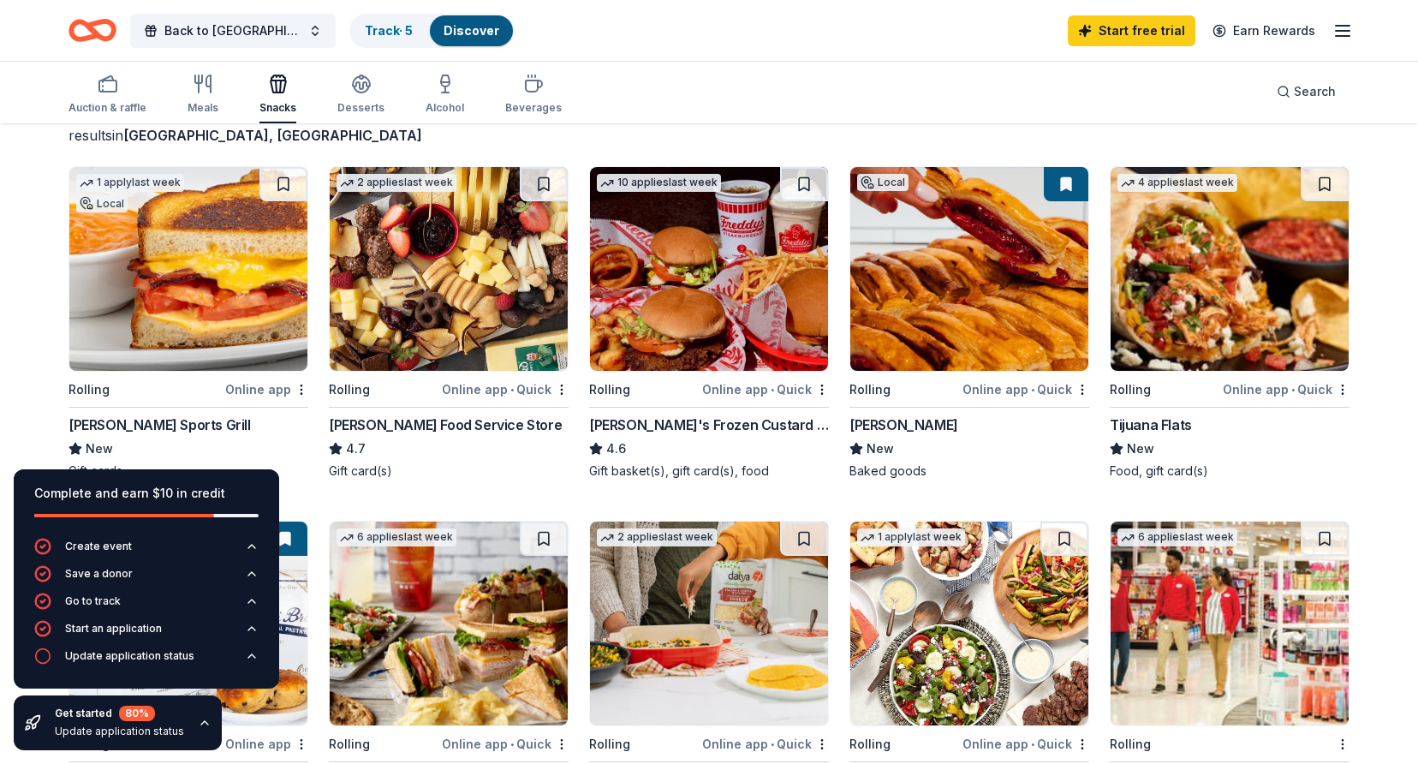
click at [725, 237] on img at bounding box center [709, 269] width 238 height 204
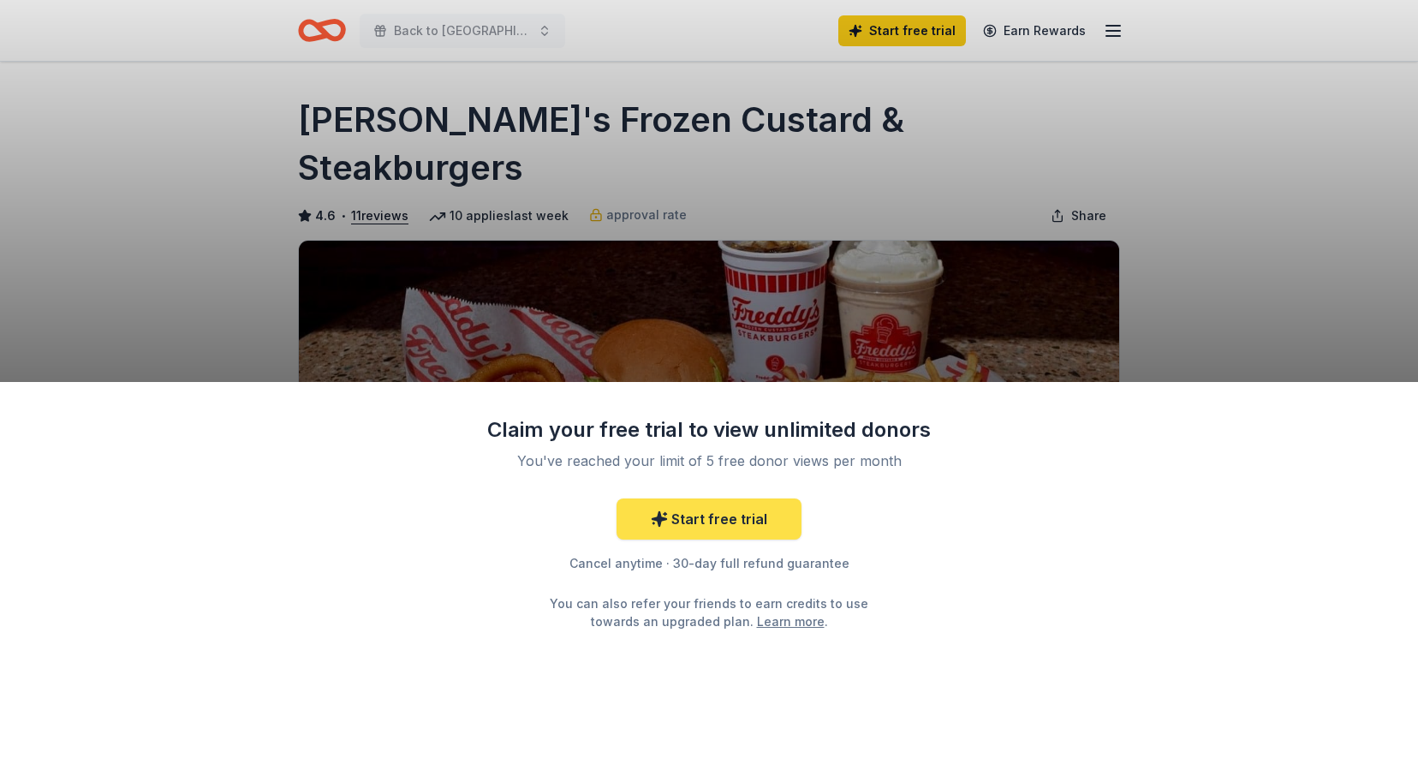
click at [725, 521] on link "Start free trial" at bounding box center [709, 518] width 185 height 41
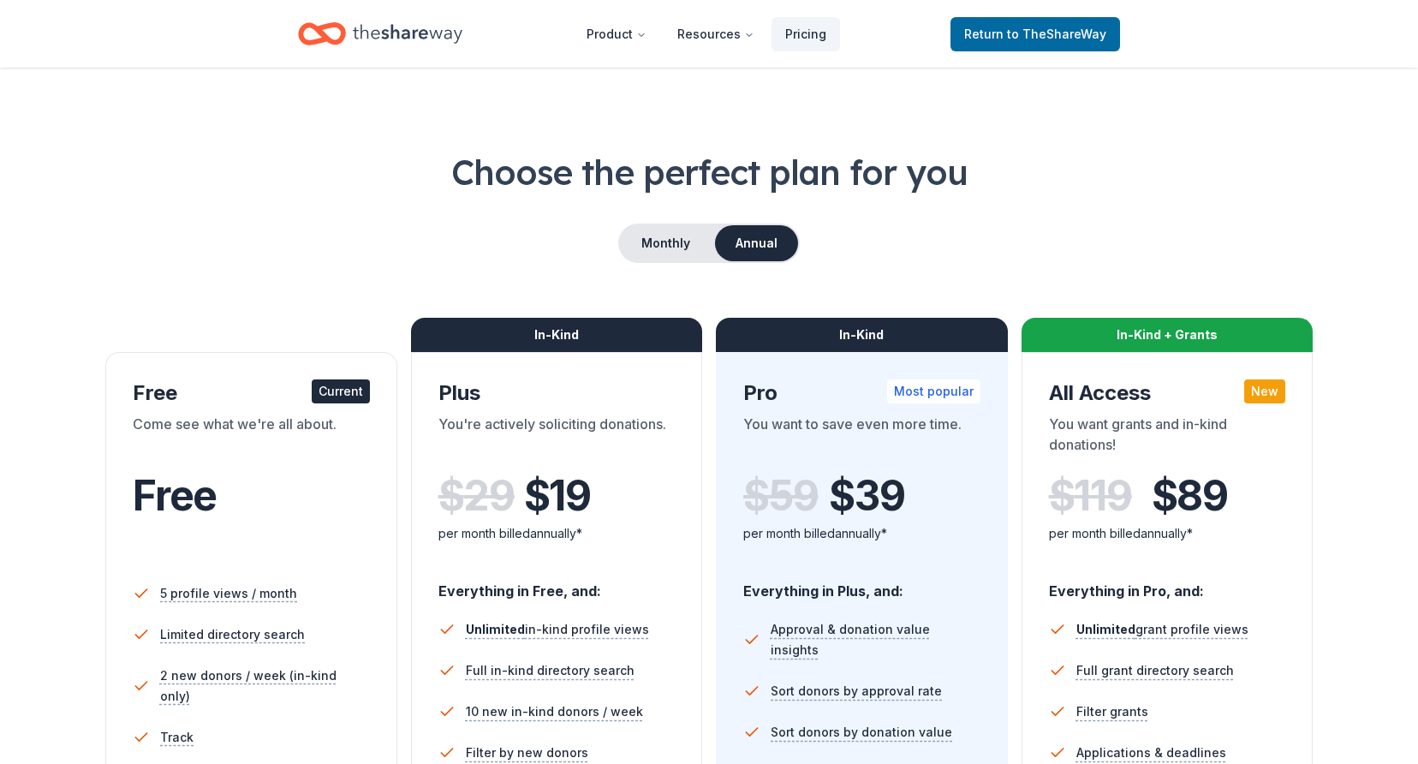
scroll to position [15, 0]
